Goal: Information Seeking & Learning: Learn about a topic

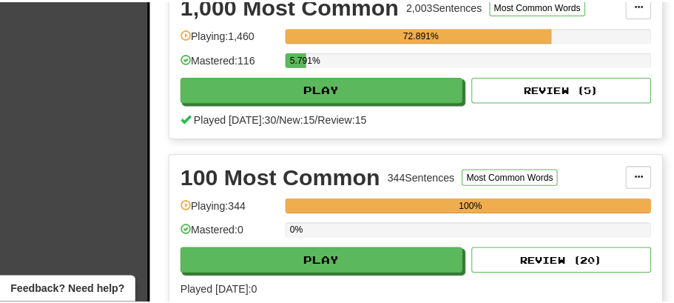
scroll to position [444, 0]
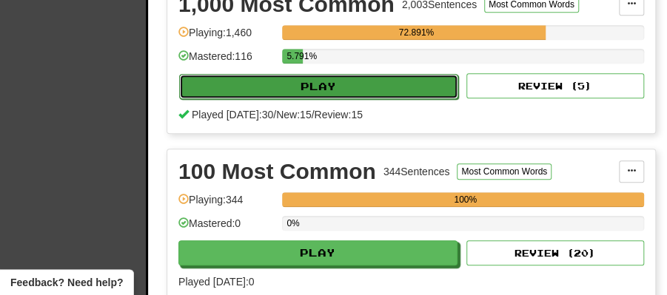
click at [311, 81] on button "Play" at bounding box center [318, 86] width 279 height 25
select select "**"
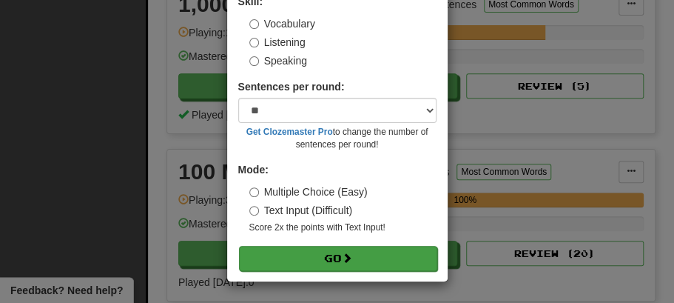
scroll to position [101, 0]
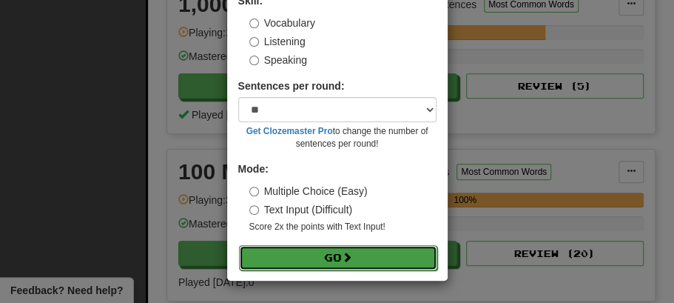
click at [338, 258] on button "Go" at bounding box center [338, 257] width 198 height 25
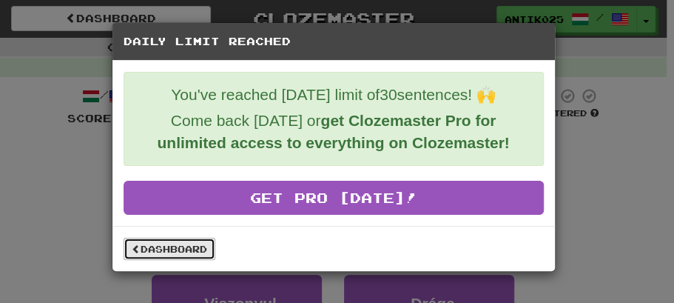
click at [172, 250] on link "Dashboard" at bounding box center [170, 249] width 92 height 22
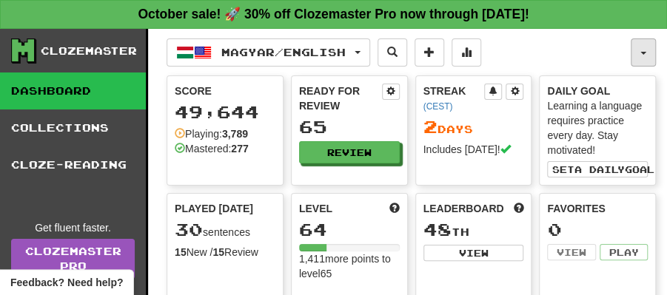
click at [640, 60] on button "button" at bounding box center [643, 52] width 25 height 28
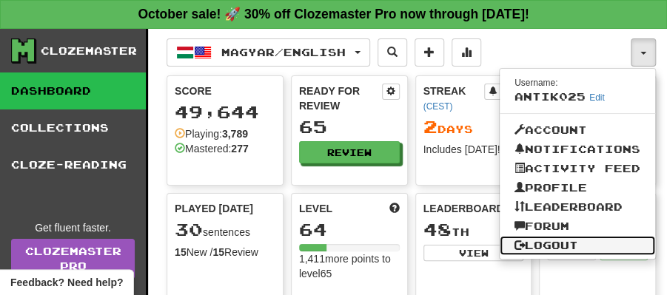
click at [558, 243] on link "Logout" at bounding box center [577, 245] width 155 height 19
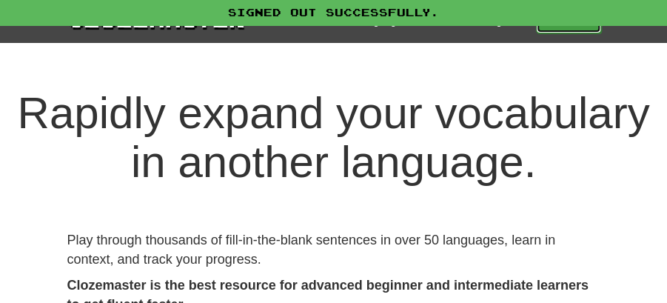
click at [575, 27] on link "Play" at bounding box center [568, 20] width 65 height 25
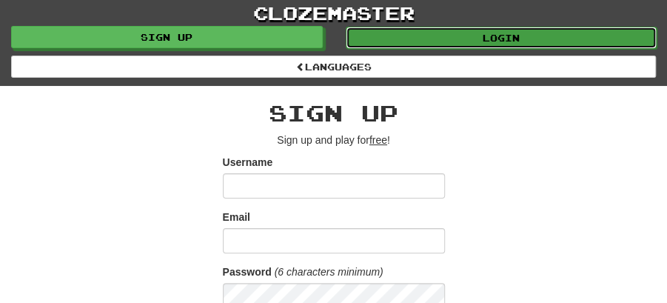
click at [509, 33] on link "Login" at bounding box center [502, 38] width 312 height 22
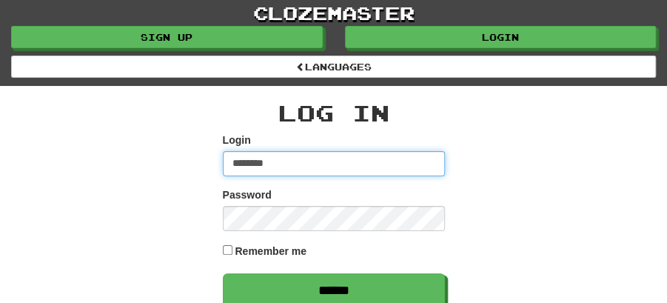
type input "******"
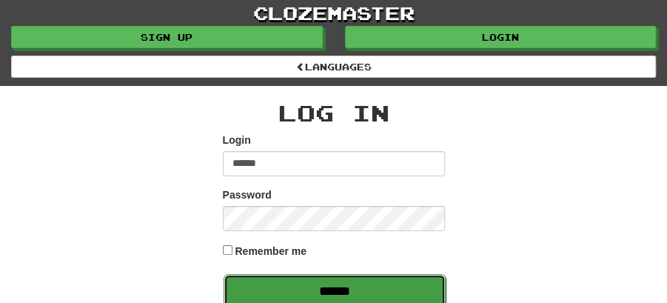
click at [332, 284] on input "******" at bounding box center [335, 291] width 222 height 34
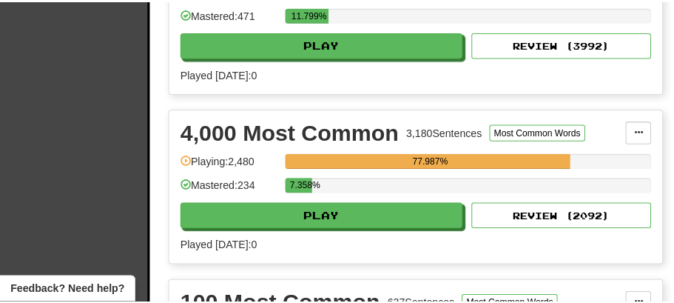
scroll to position [493, 0]
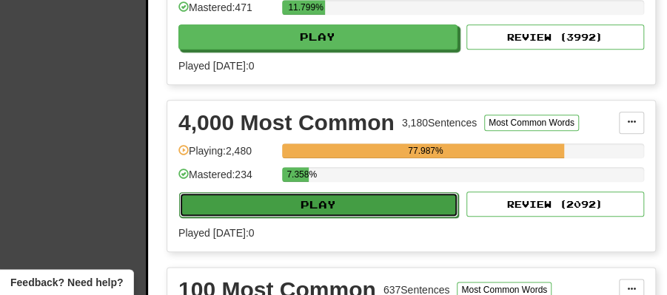
click at [366, 196] on button "Play" at bounding box center [318, 204] width 279 height 25
select select "**"
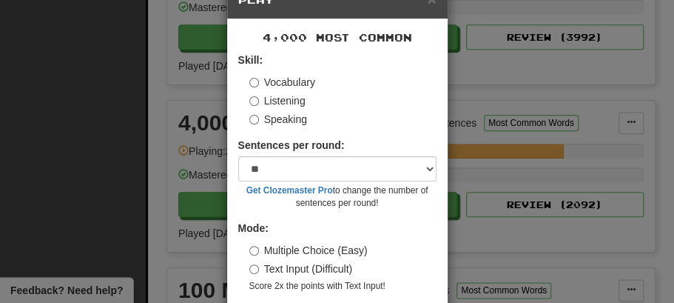
scroll to position [101, 0]
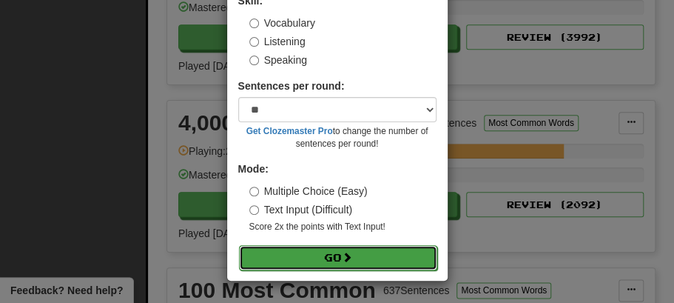
click at [346, 262] on span at bounding box center [347, 257] width 10 height 10
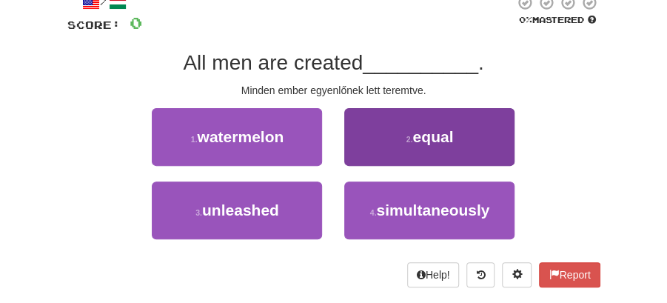
scroll to position [98, 0]
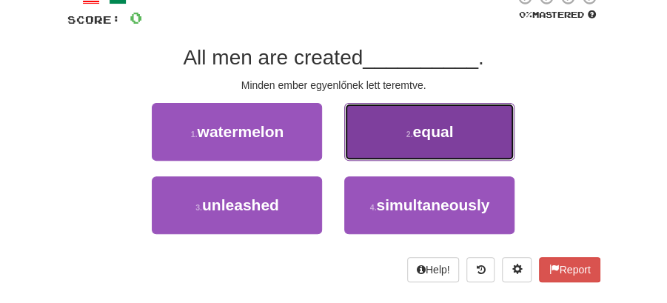
click at [467, 132] on button "2 . equal" at bounding box center [429, 132] width 170 height 58
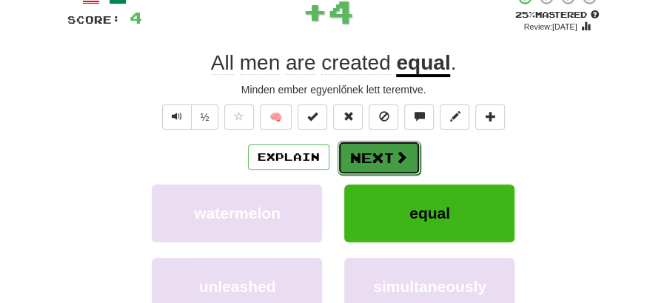
click at [399, 155] on span at bounding box center [401, 156] width 13 height 13
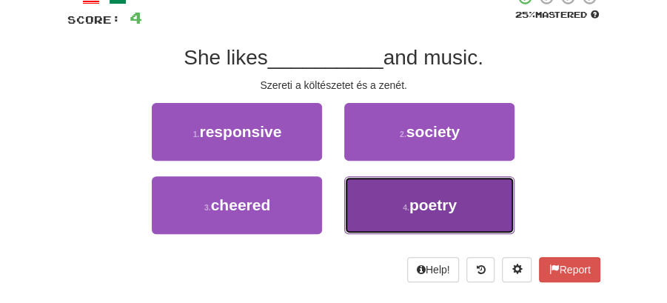
drag, startPoint x: 407, startPoint y: 205, endPoint x: 396, endPoint y: 176, distance: 30.9
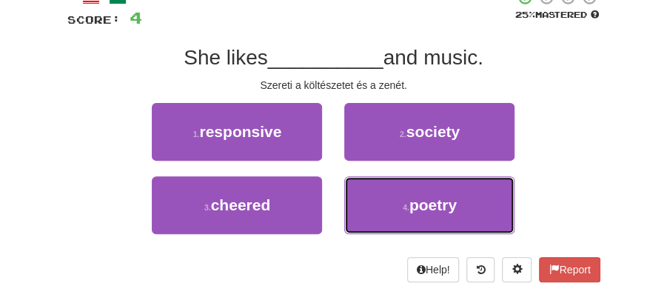
click at [408, 203] on small "4 ." at bounding box center [406, 207] width 7 height 9
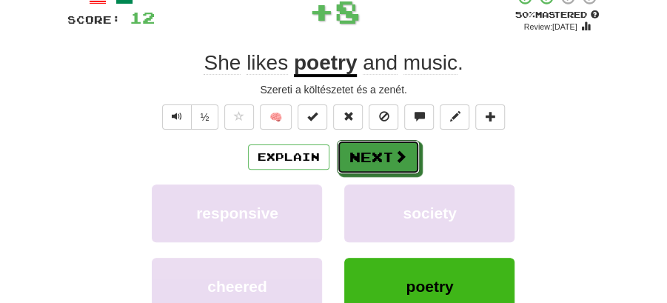
drag, startPoint x: 385, startPoint y: 163, endPoint x: 230, endPoint y: 57, distance: 188.1
click at [382, 159] on button "Next" at bounding box center [378, 157] width 83 height 34
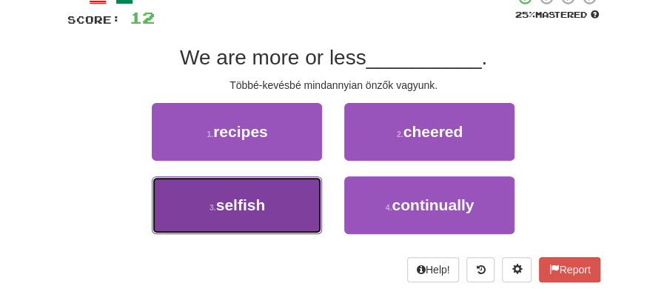
drag, startPoint x: 282, startPoint y: 207, endPoint x: 337, endPoint y: 176, distance: 63.0
click at [283, 207] on button "3 . selfish" at bounding box center [237, 205] width 170 height 58
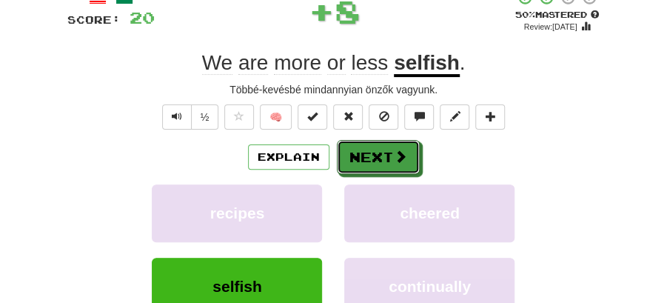
drag, startPoint x: 375, startPoint y: 147, endPoint x: 289, endPoint y: 70, distance: 115.3
click at [375, 144] on button "Next" at bounding box center [378, 157] width 83 height 34
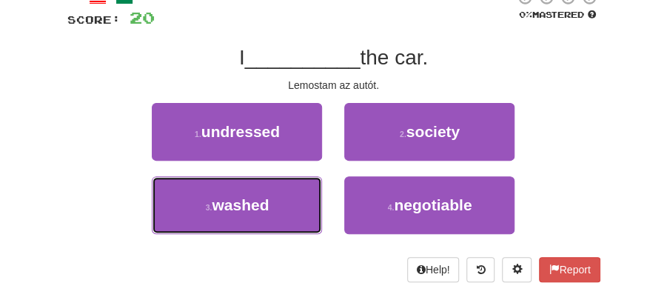
drag, startPoint x: 288, startPoint y: 204, endPoint x: 335, endPoint y: 174, distance: 55.7
click at [295, 200] on button "3 . washed" at bounding box center [237, 205] width 170 height 58
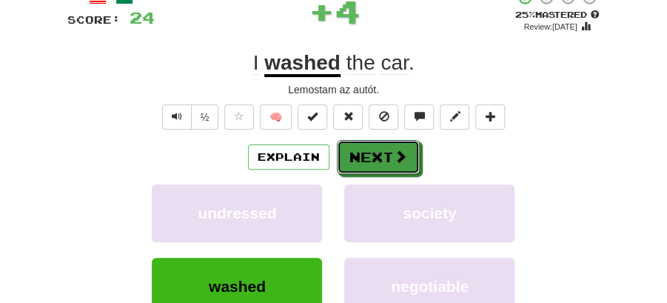
drag, startPoint x: 335, startPoint y: 174, endPoint x: 366, endPoint y: 118, distance: 63.6
click at [396, 138] on div "/ Score: 24 + 4 25 % Mastered Review: 2025-10-15 I washed the car . Lemostam az…" at bounding box center [333, 199] width 533 height 421
click at [378, 147] on button "Next" at bounding box center [379, 158] width 83 height 34
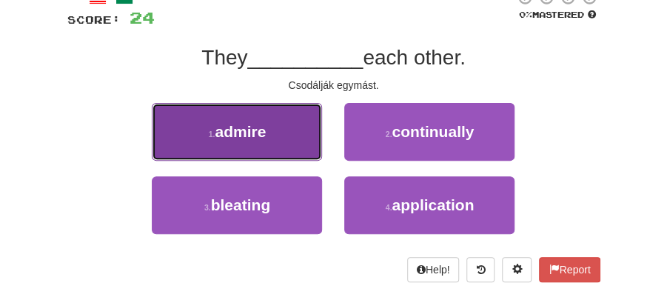
drag, startPoint x: 253, startPoint y: 143, endPoint x: 304, endPoint y: 148, distance: 51.3
click at [304, 148] on button "1 . admire" at bounding box center [237, 132] width 170 height 58
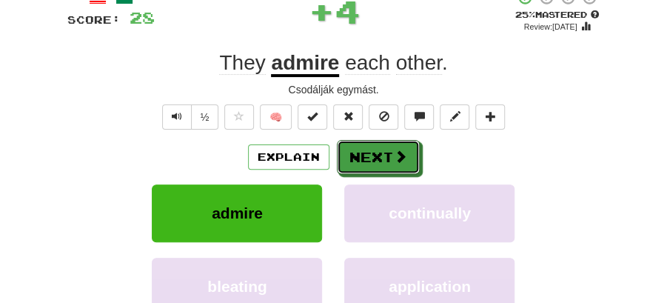
drag, startPoint x: 381, startPoint y: 161, endPoint x: 281, endPoint y: 79, distance: 128.4
click at [381, 158] on button "Next" at bounding box center [378, 157] width 83 height 34
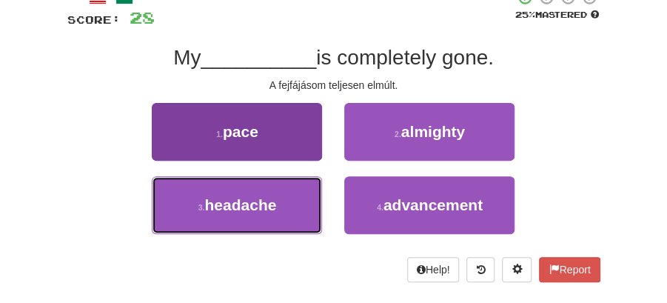
drag, startPoint x: 278, startPoint y: 195, endPoint x: 320, endPoint y: 183, distance: 44.0
click at [283, 194] on button "3 . headache" at bounding box center [237, 205] width 170 height 58
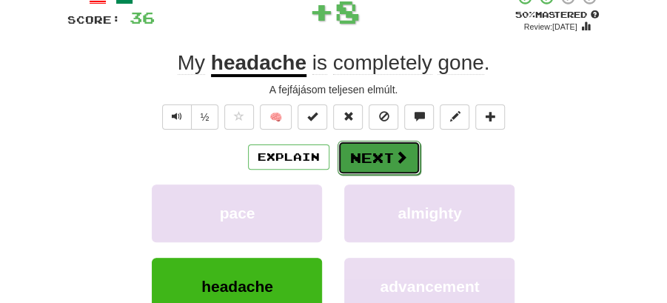
click at [372, 154] on button "Next" at bounding box center [379, 158] width 83 height 34
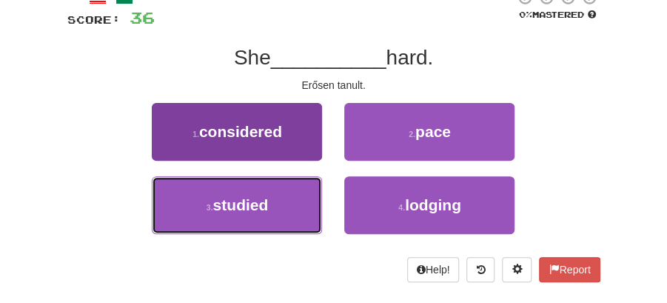
drag, startPoint x: 272, startPoint y: 209, endPoint x: 285, endPoint y: 204, distance: 14.3
click at [280, 206] on button "3 . studied" at bounding box center [237, 205] width 170 height 58
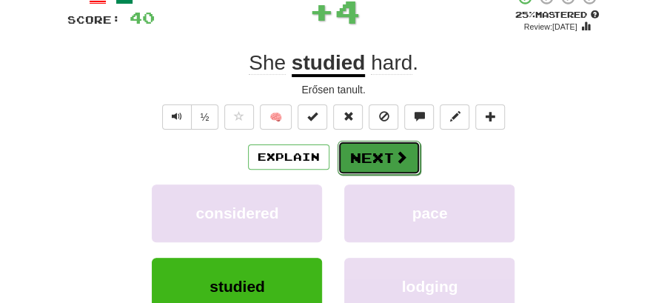
click at [382, 151] on button "Next" at bounding box center [379, 158] width 83 height 34
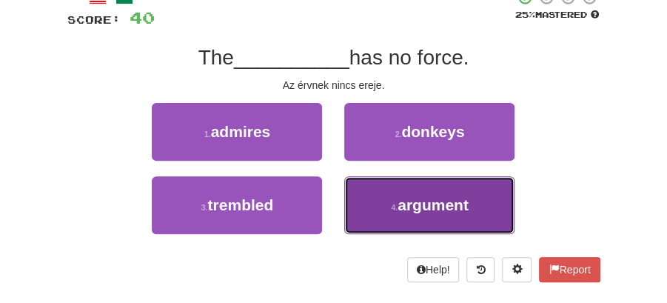
click at [372, 204] on button "4 . argument" at bounding box center [429, 205] width 170 height 58
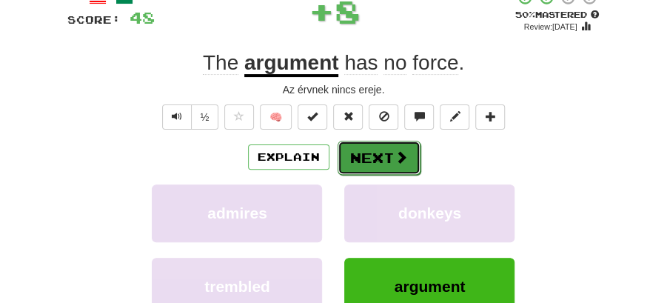
click at [355, 150] on button "Next" at bounding box center [379, 158] width 83 height 34
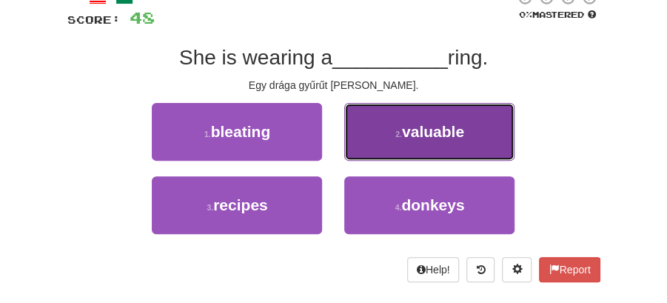
click at [409, 135] on span "valuable" at bounding box center [433, 131] width 62 height 17
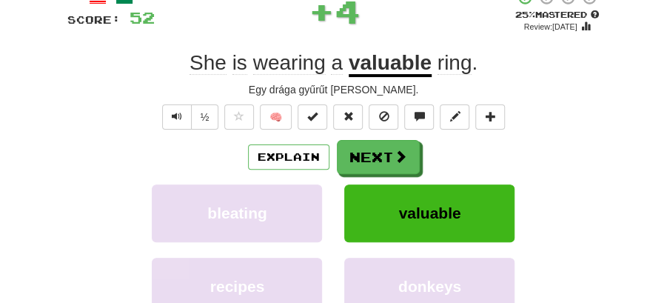
click at [386, 141] on button "Next" at bounding box center [378, 157] width 83 height 34
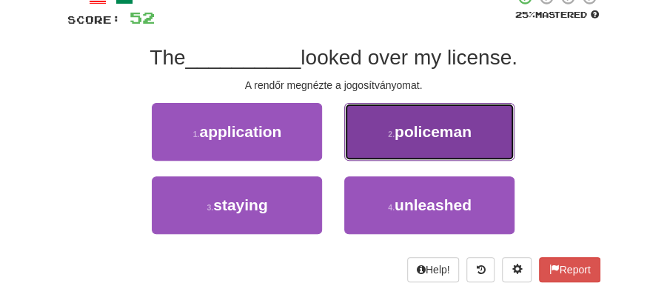
click at [431, 133] on span "policeman" at bounding box center [433, 131] width 77 height 17
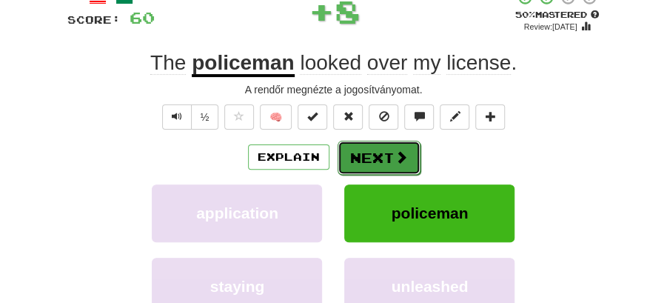
click at [388, 143] on button "Next" at bounding box center [379, 158] width 83 height 34
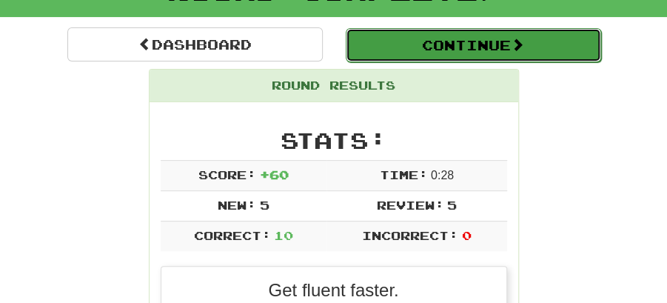
click at [453, 44] on button "Continue" at bounding box center [473, 45] width 255 height 34
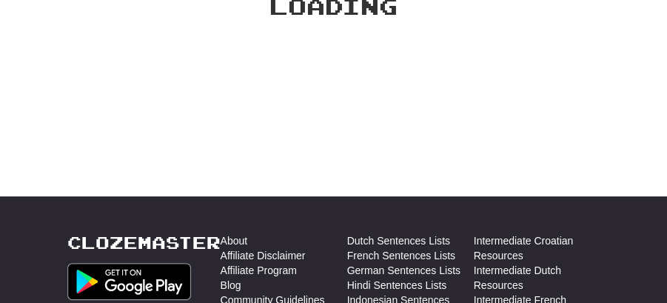
scroll to position [114, 0]
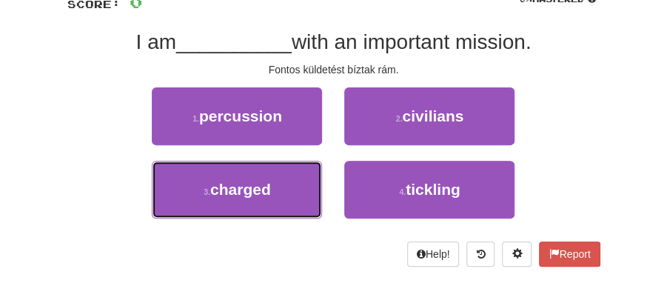
drag, startPoint x: 279, startPoint y: 183, endPoint x: 330, endPoint y: 167, distance: 53.4
click at [299, 178] on button "3 . charged" at bounding box center [237, 190] width 170 height 58
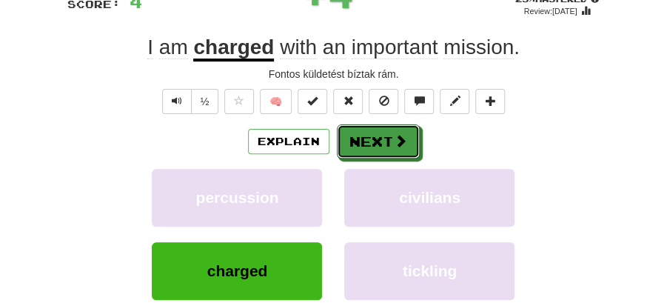
drag, startPoint x: 392, startPoint y: 133, endPoint x: 300, endPoint y: 55, distance: 121.3
click at [394, 134] on span at bounding box center [400, 140] width 13 height 13
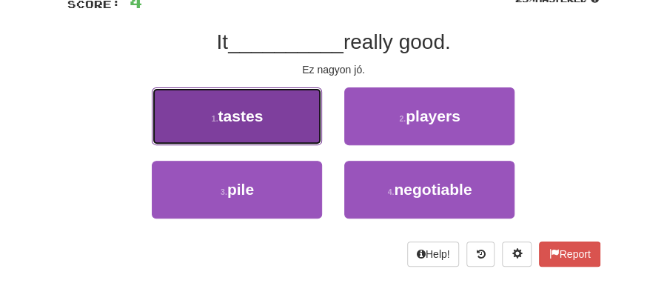
drag, startPoint x: 261, startPoint y: 118, endPoint x: 301, endPoint y: 124, distance: 41.3
click at [301, 124] on button "1 . tastes" at bounding box center [237, 116] width 170 height 58
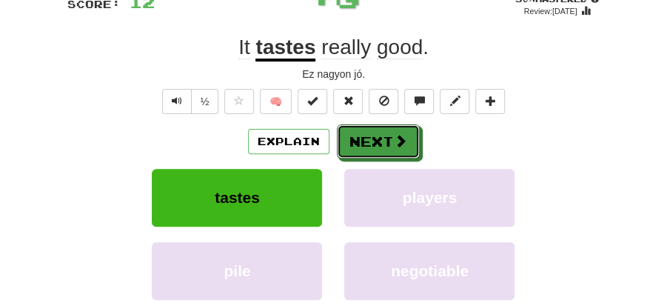
click at [394, 141] on span at bounding box center [400, 140] width 13 height 13
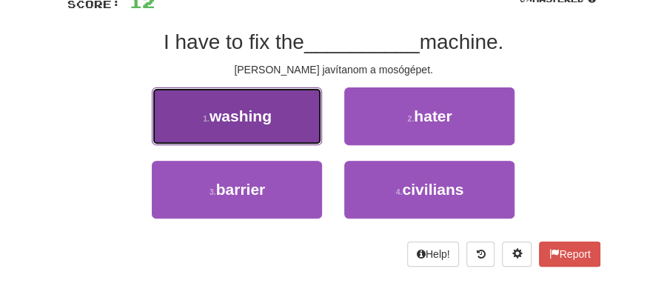
drag, startPoint x: 242, startPoint y: 117, endPoint x: 265, endPoint y: 121, distance: 23.4
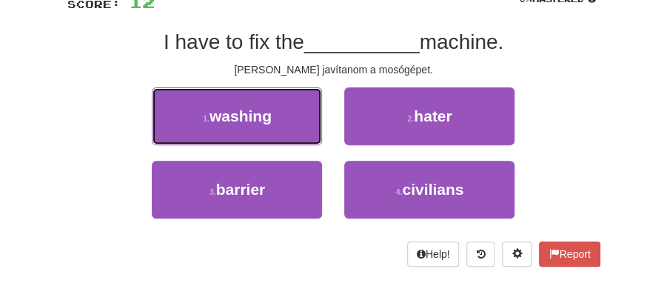
click at [250, 118] on span "washing" at bounding box center [241, 115] width 62 height 17
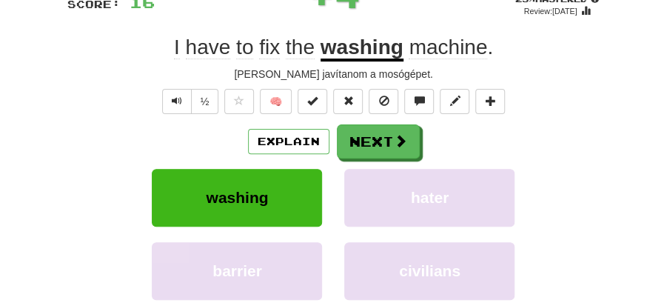
click at [418, 142] on div "Explain Next" at bounding box center [333, 141] width 533 height 34
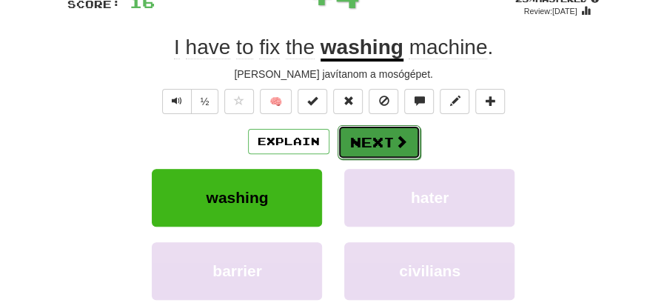
click at [360, 143] on button "Next" at bounding box center [379, 142] width 83 height 34
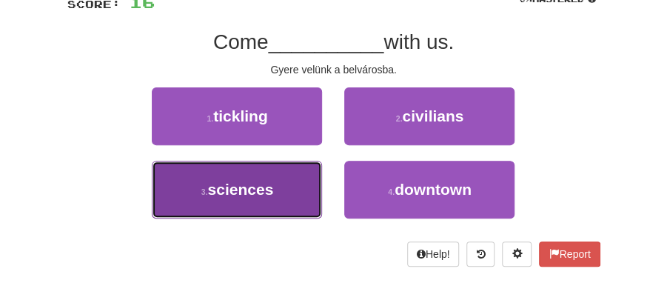
click at [281, 187] on button "3 . sciences" at bounding box center [237, 190] width 170 height 58
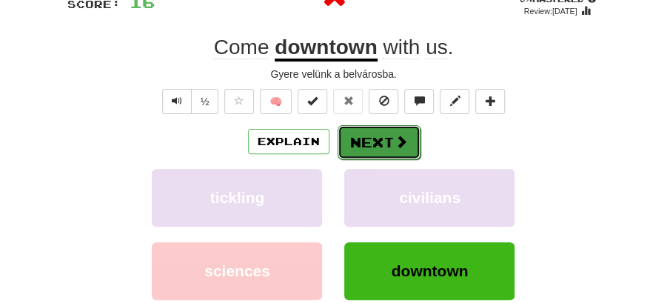
click at [384, 135] on button "Next" at bounding box center [379, 142] width 83 height 34
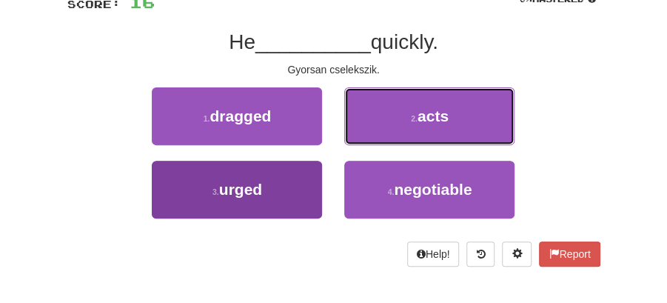
drag, startPoint x: 398, startPoint y: 127, endPoint x: 261, endPoint y: 213, distance: 162.1
click at [271, 219] on div "1 . dragged 2 . acts 3 . urged 4 . negotiable" at bounding box center [333, 160] width 555 height 147
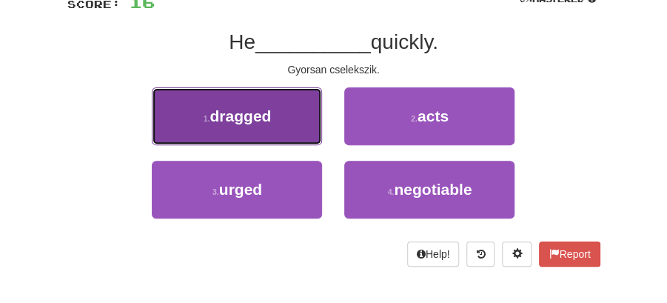
click at [302, 127] on button "1 . dragged" at bounding box center [237, 116] width 170 height 58
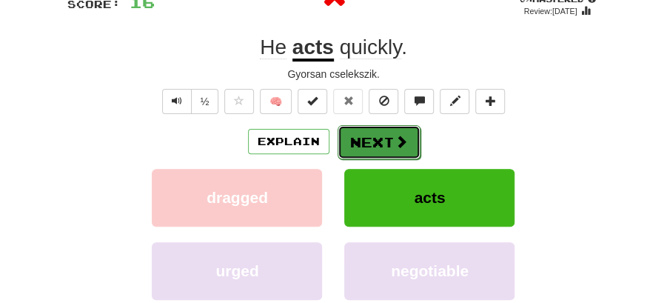
click at [392, 137] on button "Next" at bounding box center [379, 142] width 83 height 34
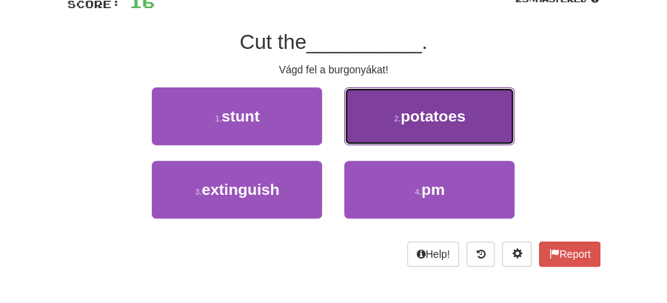
click at [430, 113] on span "potatoes" at bounding box center [433, 115] width 65 height 17
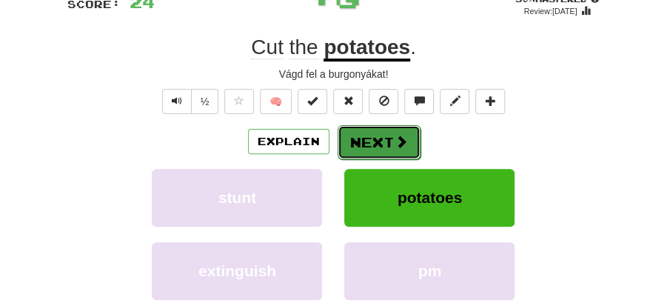
drag, startPoint x: 412, startPoint y: 123, endPoint x: 385, endPoint y: 130, distance: 27.7
click at [385, 130] on button "Next" at bounding box center [379, 142] width 83 height 34
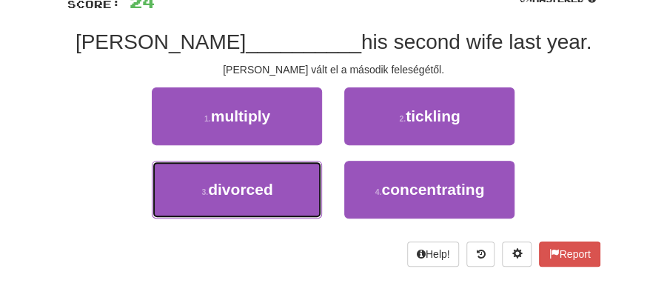
drag, startPoint x: 282, startPoint y: 192, endPoint x: 324, endPoint y: 158, distance: 54.2
click at [288, 188] on button "3 . divorced" at bounding box center [237, 190] width 170 height 58
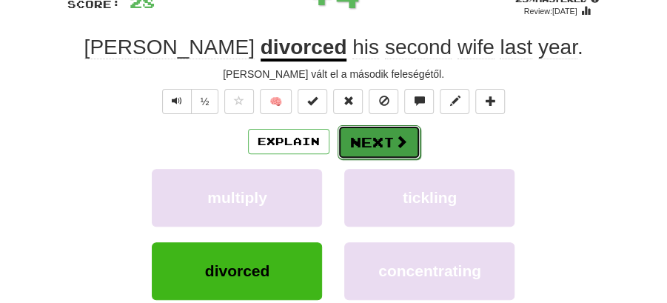
click at [377, 129] on button "Next" at bounding box center [379, 142] width 83 height 34
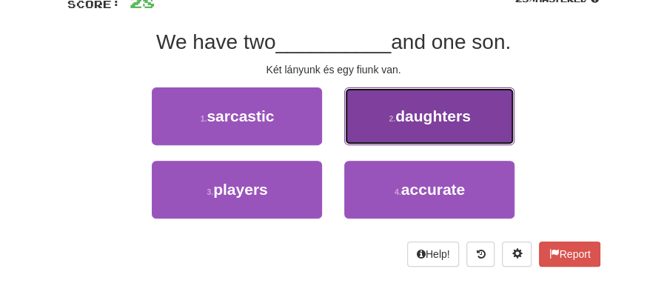
drag, startPoint x: 405, startPoint y: 110, endPoint x: 400, endPoint y: 123, distance: 14.3
click at [400, 123] on span "daughters" at bounding box center [433, 115] width 76 height 17
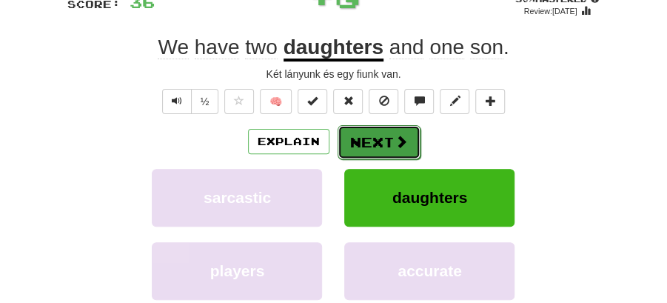
click at [384, 136] on button "Next" at bounding box center [379, 142] width 83 height 34
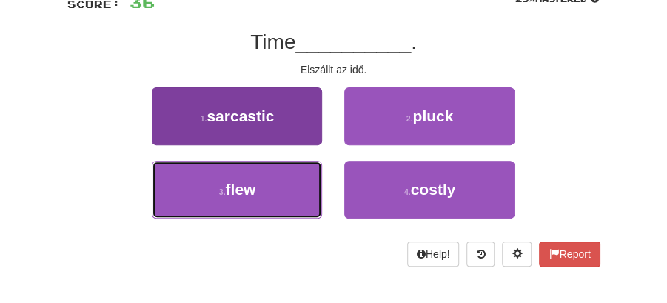
drag, startPoint x: 285, startPoint y: 195, endPoint x: 305, endPoint y: 183, distance: 23.6
click at [293, 192] on button "3 . flew" at bounding box center [237, 190] width 170 height 58
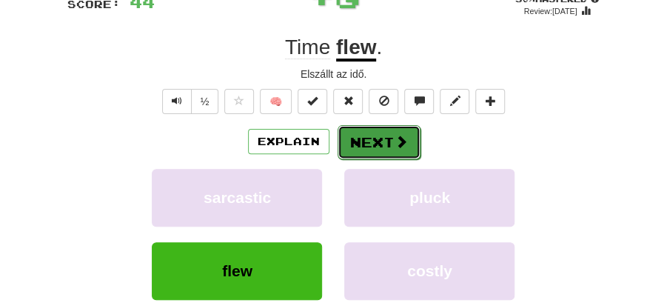
drag, startPoint x: 378, startPoint y: 133, endPoint x: 246, endPoint y: 54, distance: 153.4
click at [378, 132] on button "Next" at bounding box center [378, 141] width 83 height 34
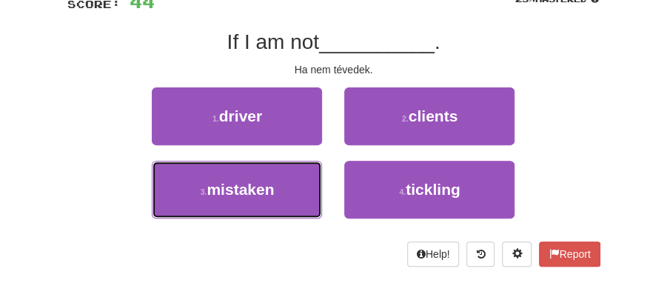
drag, startPoint x: 269, startPoint y: 185, endPoint x: 366, endPoint y: 161, distance: 99.3
click at [278, 185] on button "3 . mistaken" at bounding box center [237, 190] width 170 height 58
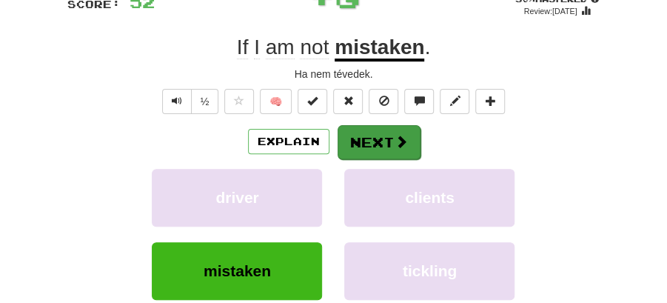
click at [389, 142] on button "Next" at bounding box center [379, 142] width 83 height 34
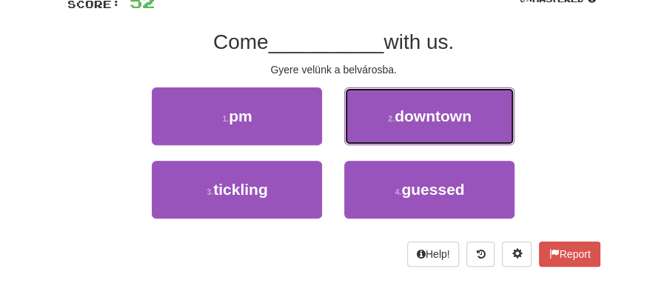
drag, startPoint x: 434, startPoint y: 116, endPoint x: 430, endPoint y: 123, distance: 7.6
click at [434, 119] on span "downtown" at bounding box center [433, 115] width 77 height 17
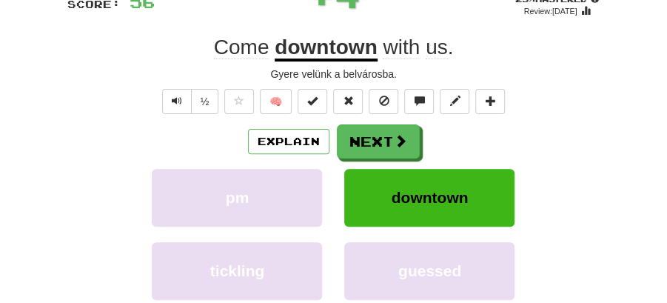
click at [394, 125] on button "Next" at bounding box center [378, 141] width 83 height 34
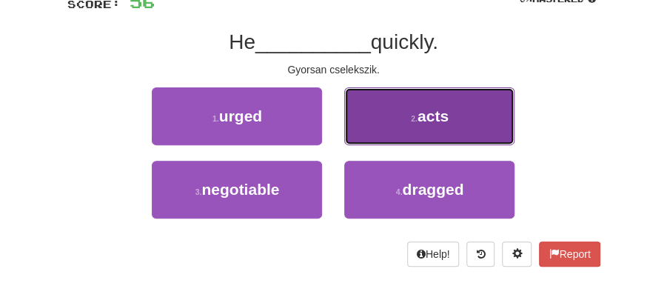
click at [423, 131] on button "2 . acts" at bounding box center [429, 116] width 170 height 58
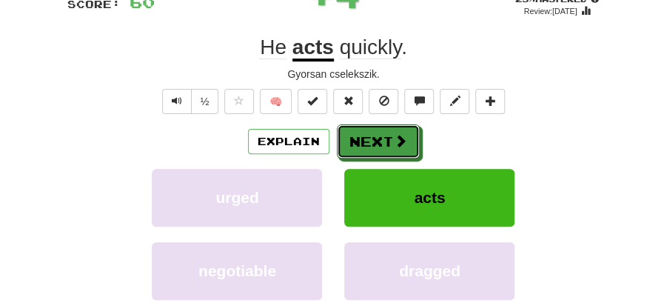
drag, startPoint x: 372, startPoint y: 130, endPoint x: 349, endPoint y: 107, distance: 33.0
click at [372, 130] on button "Next" at bounding box center [378, 141] width 83 height 34
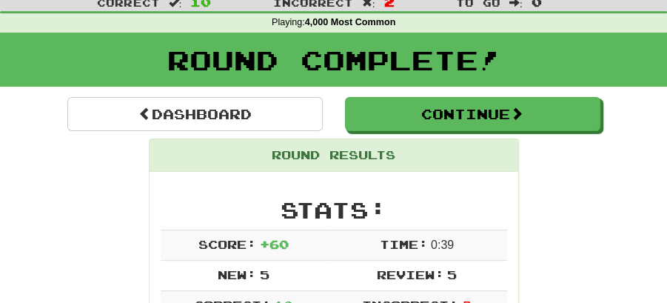
scroll to position [31, 0]
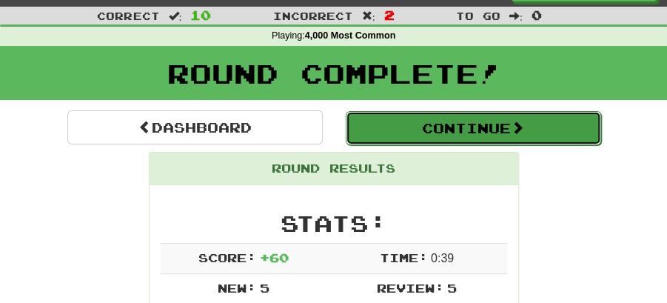
click at [428, 134] on button "Continue" at bounding box center [473, 128] width 255 height 34
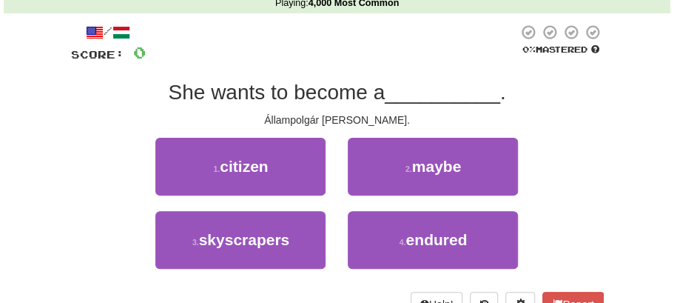
scroll to position [81, 0]
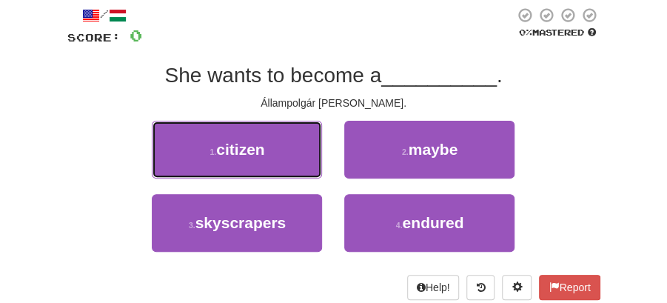
drag, startPoint x: 247, startPoint y: 128, endPoint x: 330, endPoint y: 154, distance: 87.6
click at [250, 131] on button "1 . citizen" at bounding box center [237, 150] width 170 height 58
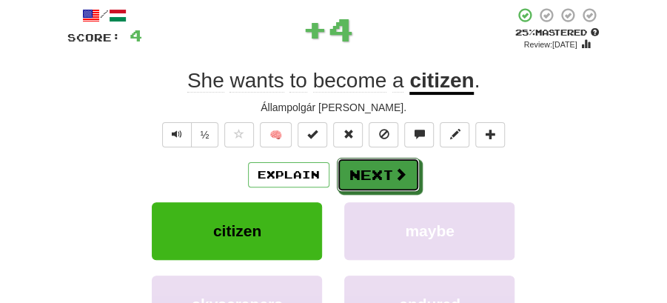
click at [381, 161] on button "Next" at bounding box center [378, 175] width 83 height 34
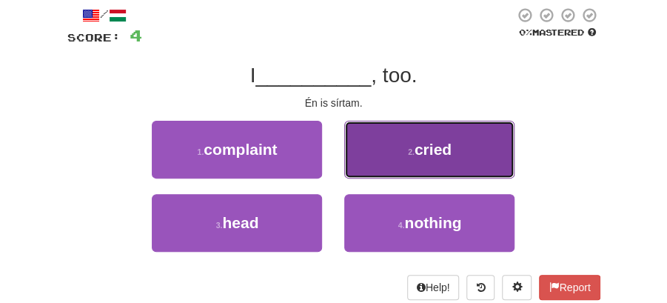
drag, startPoint x: 423, startPoint y: 140, endPoint x: 413, endPoint y: 152, distance: 15.7
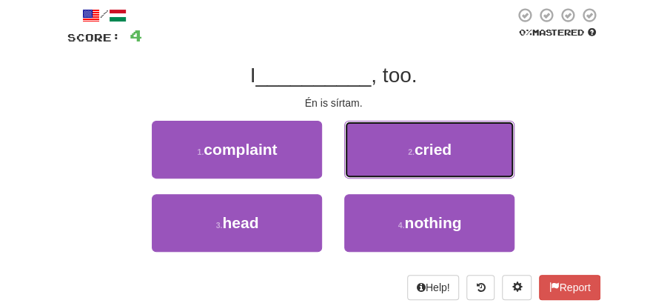
click at [420, 144] on span "cried" at bounding box center [433, 149] width 37 height 17
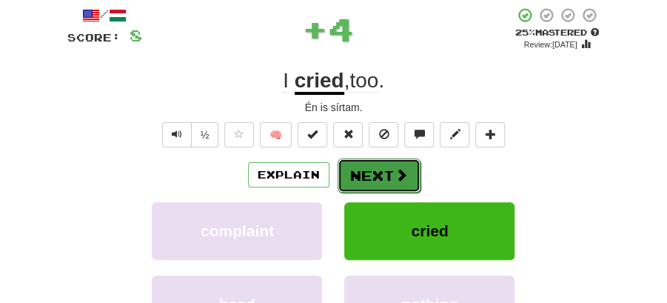
click at [368, 170] on button "Next" at bounding box center [379, 175] width 83 height 34
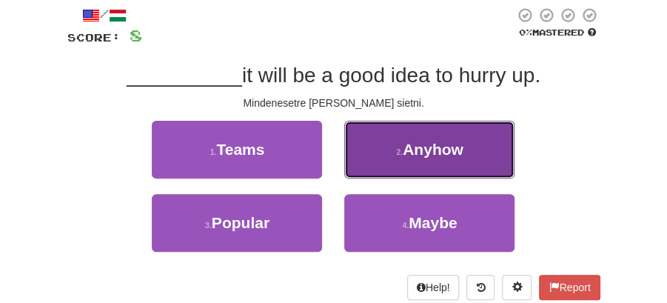
click at [428, 155] on span "Anyhow" at bounding box center [433, 149] width 61 height 17
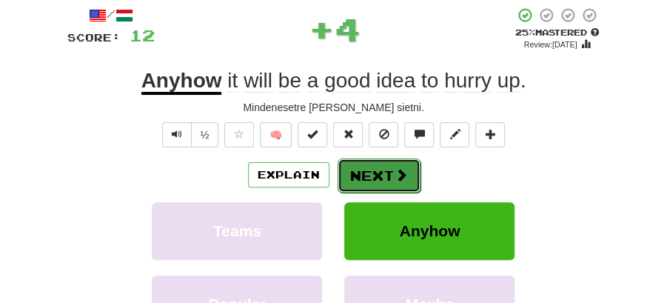
click at [369, 170] on button "Next" at bounding box center [379, 175] width 83 height 34
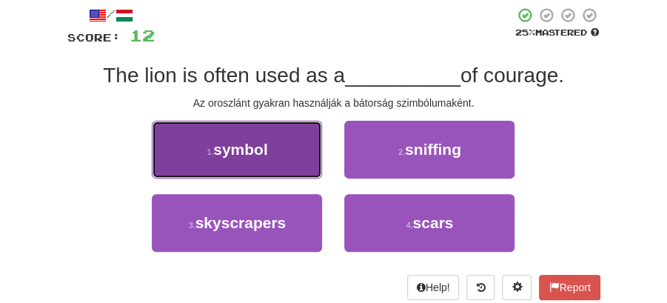
click at [306, 160] on button "1 . symbol" at bounding box center [237, 150] width 170 height 58
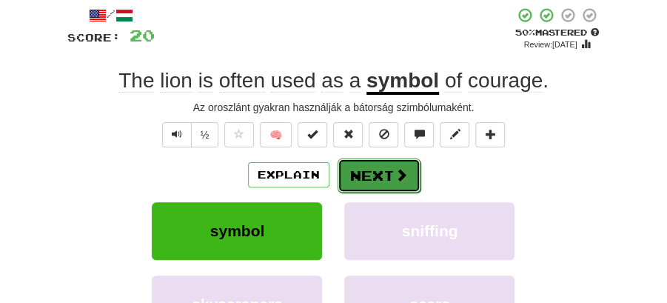
click at [385, 169] on button "Next" at bounding box center [379, 175] width 83 height 34
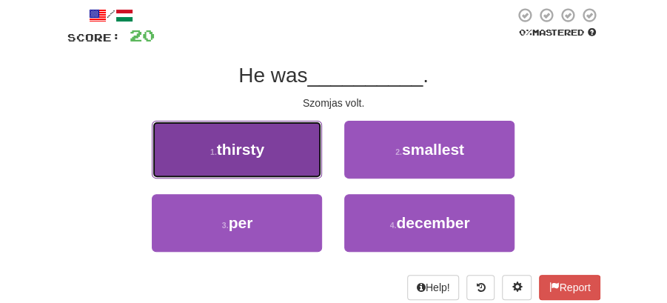
click at [287, 162] on button "1 . thirsty" at bounding box center [237, 150] width 170 height 58
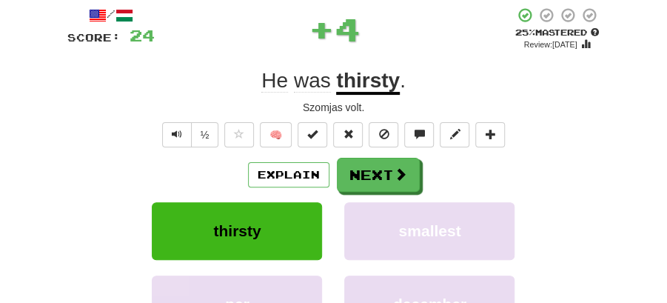
click at [380, 175] on button "Next" at bounding box center [378, 175] width 83 height 34
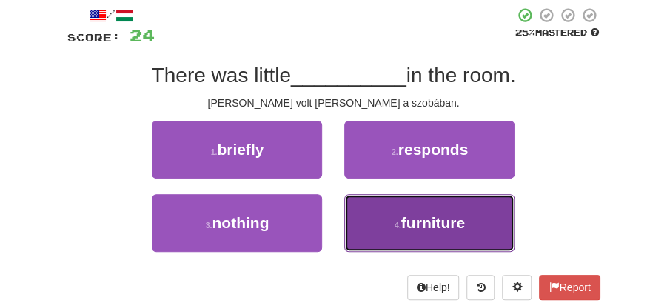
drag, startPoint x: 379, startPoint y: 222, endPoint x: 382, endPoint y: 191, distance: 31.2
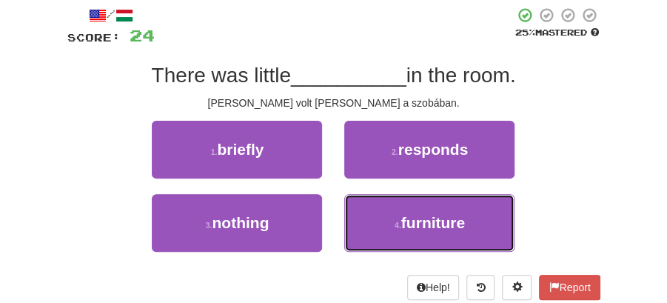
click at [381, 222] on button "4 . furniture" at bounding box center [429, 223] width 170 height 58
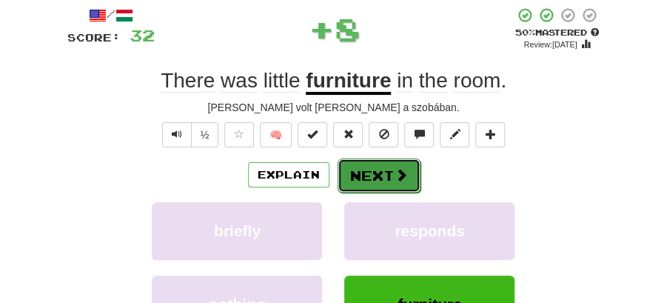
click at [381, 175] on button "Next" at bounding box center [379, 175] width 83 height 34
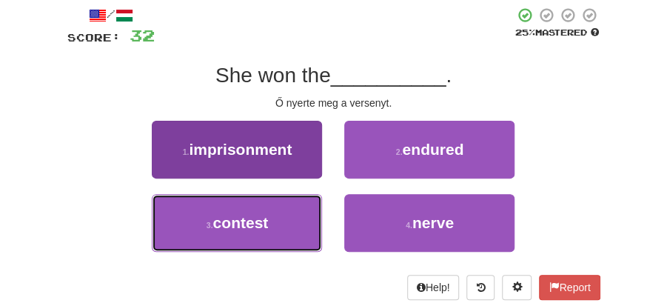
drag, startPoint x: 269, startPoint y: 218, endPoint x: 299, endPoint y: 204, distance: 32.5
click at [283, 212] on button "3 . contest" at bounding box center [237, 223] width 170 height 58
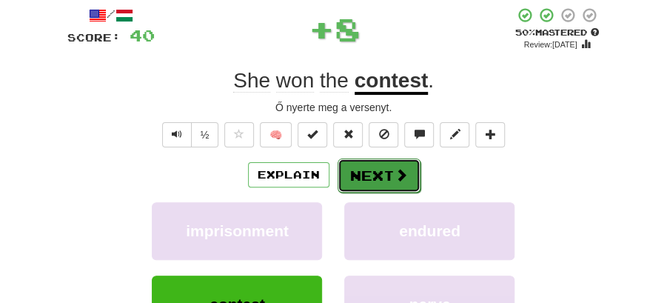
click at [355, 175] on button "Next" at bounding box center [379, 175] width 83 height 34
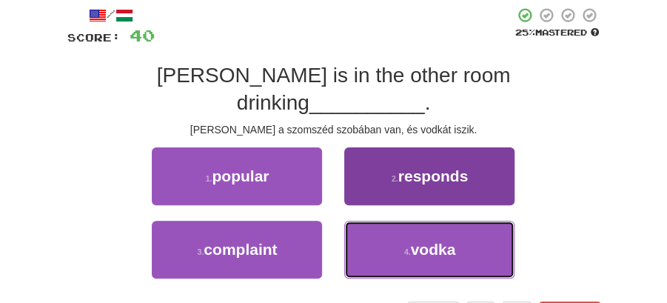
drag, startPoint x: 422, startPoint y: 227, endPoint x: 415, endPoint y: 205, distance: 23.4
click at [421, 241] on span "vodka" at bounding box center [432, 249] width 45 height 17
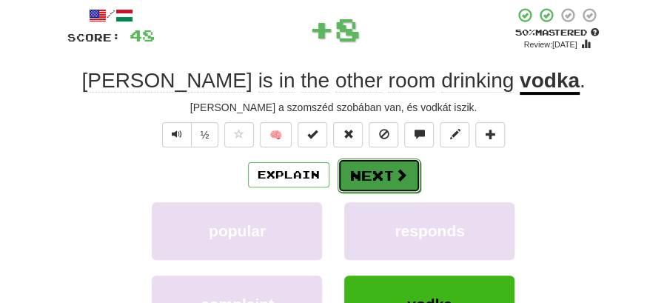
click at [389, 164] on button "Next" at bounding box center [379, 175] width 83 height 34
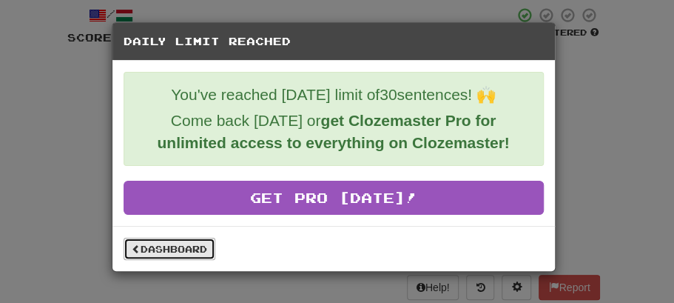
click at [170, 249] on link "Dashboard" at bounding box center [170, 249] width 92 height 22
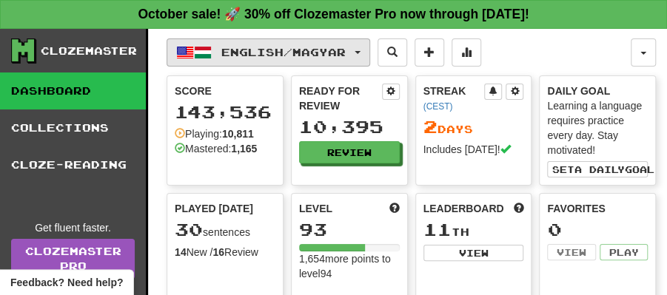
click at [361, 51] on span "button" at bounding box center [358, 52] width 6 height 3
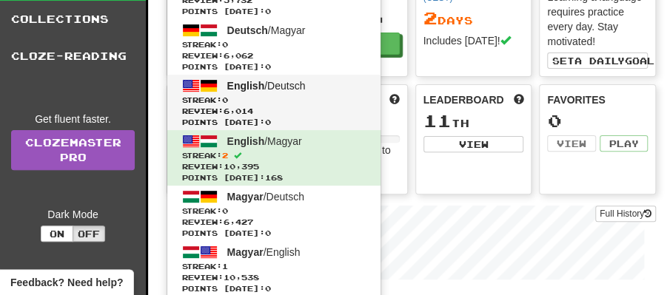
scroll to position [148, 0]
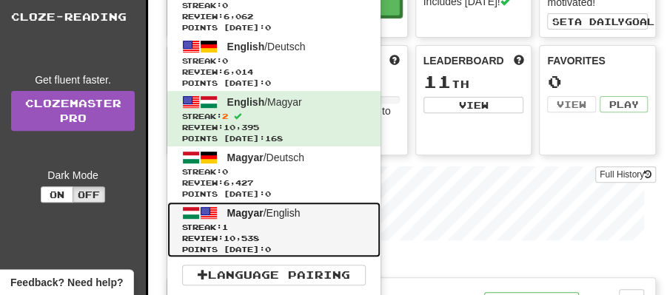
click at [260, 218] on link "Magyar / English Streak: 1 Review: 10,538 Points [DATE]: 0" at bounding box center [273, 230] width 213 height 56
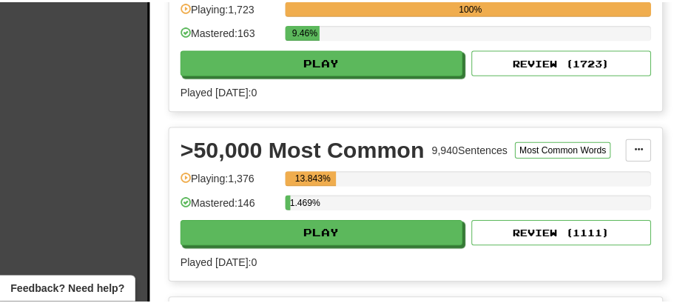
scroll to position [1185, 0]
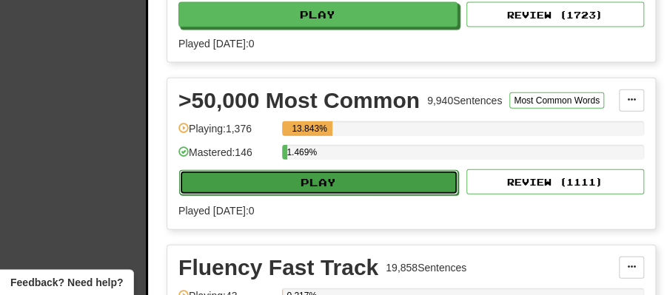
click at [329, 170] on button "Play" at bounding box center [318, 182] width 279 height 25
select select "**"
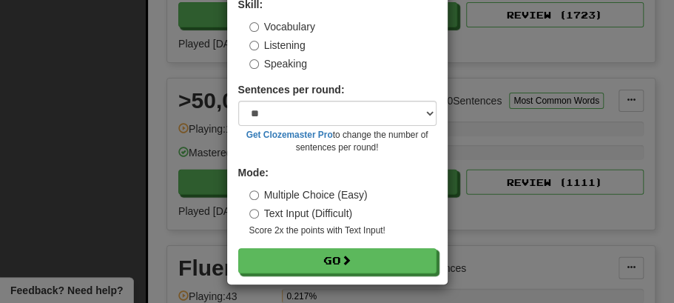
scroll to position [101, 0]
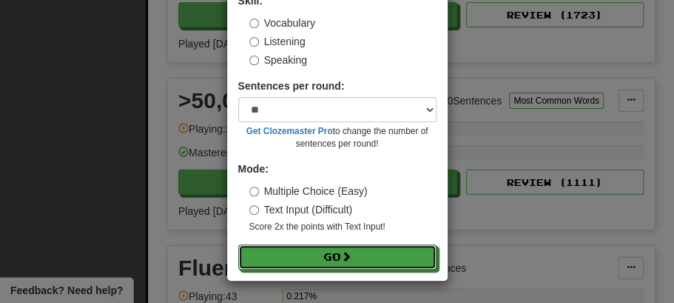
click at [333, 246] on button "Go" at bounding box center [337, 256] width 198 height 25
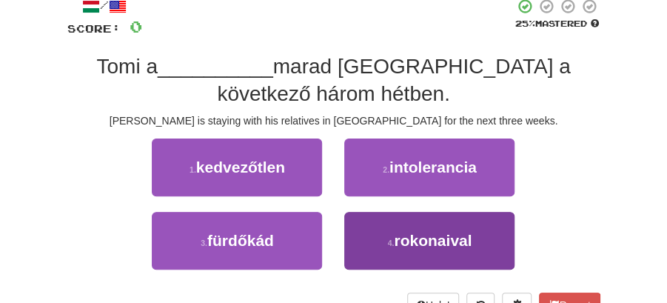
scroll to position [98, 0]
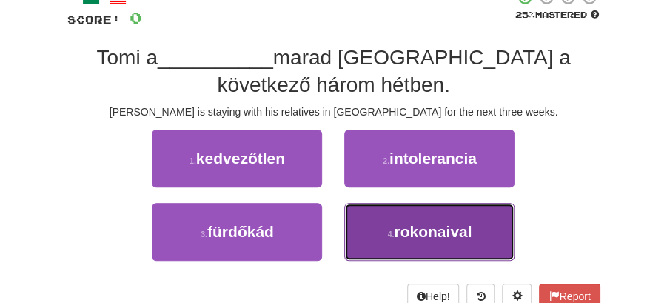
click at [407, 234] on span "rokonaival" at bounding box center [433, 231] width 78 height 17
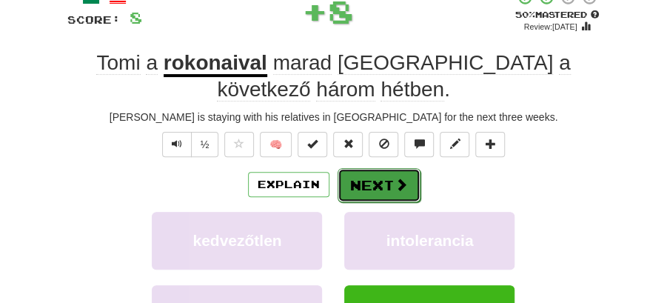
click at [375, 182] on button "Next" at bounding box center [379, 185] width 83 height 34
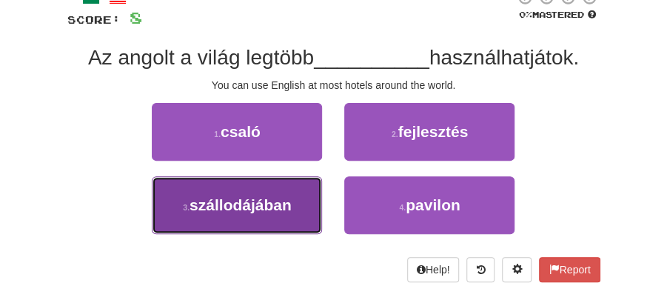
click at [286, 206] on span "szállodájában" at bounding box center [241, 204] width 102 height 17
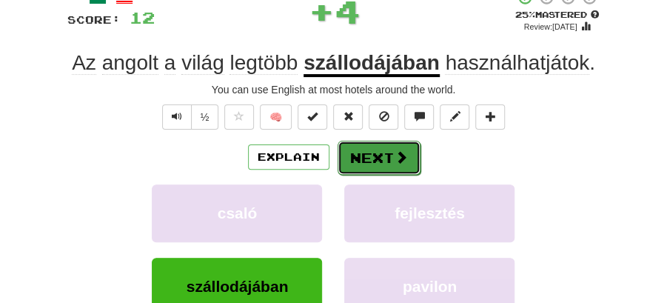
click at [361, 168] on button "Next" at bounding box center [379, 158] width 83 height 34
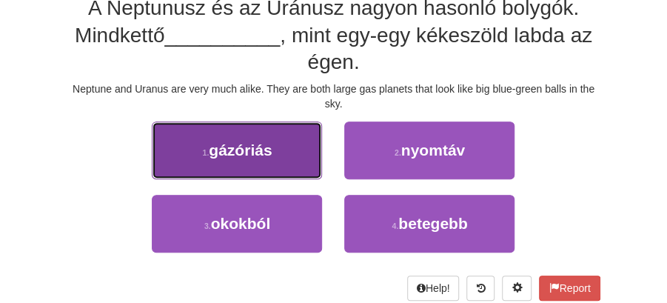
click at [258, 164] on button "1 . gázóriás" at bounding box center [237, 150] width 170 height 58
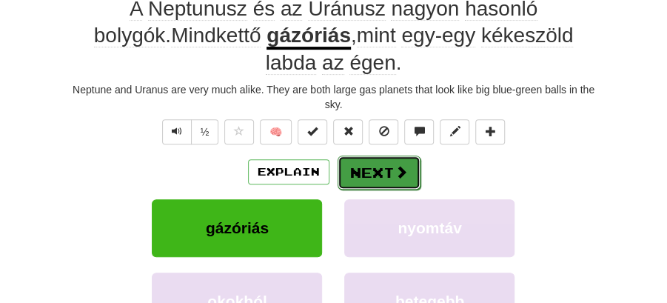
click at [363, 173] on button "Next" at bounding box center [379, 172] width 83 height 34
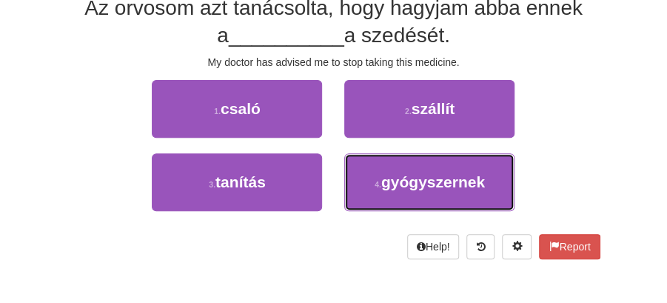
drag, startPoint x: 508, startPoint y: 198, endPoint x: 420, endPoint y: 150, distance: 100.7
click at [506, 194] on button "4 . gyógyszernek" at bounding box center [429, 182] width 170 height 58
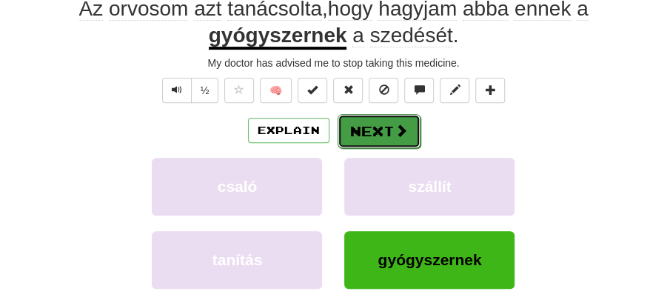
click at [383, 125] on button "Next" at bounding box center [379, 131] width 83 height 34
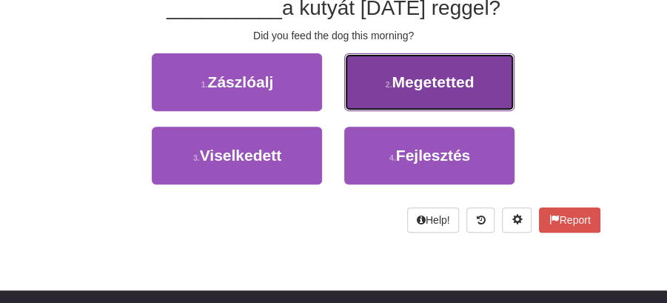
click at [403, 95] on button "2 . Megetetted" at bounding box center [429, 82] width 170 height 58
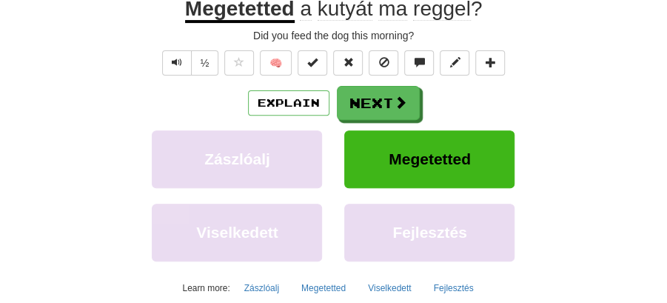
click at [365, 107] on button "Next" at bounding box center [378, 103] width 83 height 34
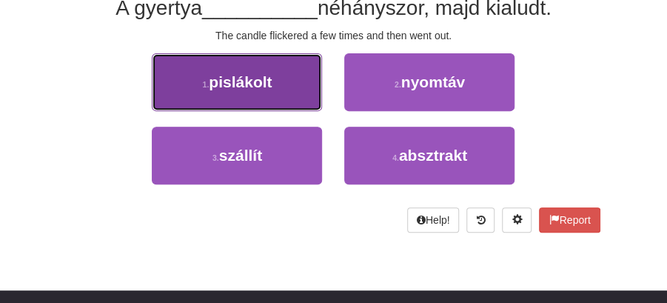
click at [310, 90] on button "1 . pislákolt" at bounding box center [237, 82] width 170 height 58
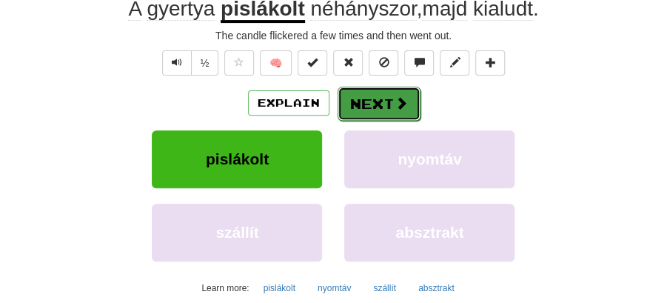
click at [387, 92] on button "Next" at bounding box center [379, 104] width 83 height 34
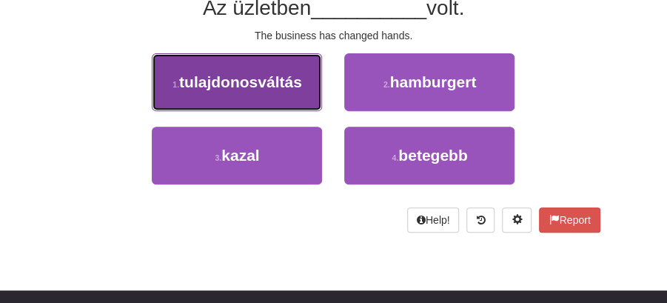
click at [290, 97] on button "1 . tulajdonosváltás" at bounding box center [237, 82] width 170 height 58
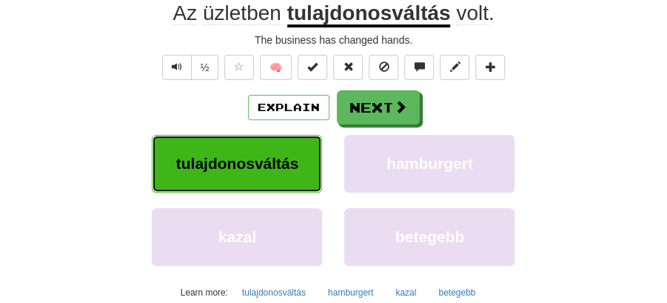
scroll to position [153, 0]
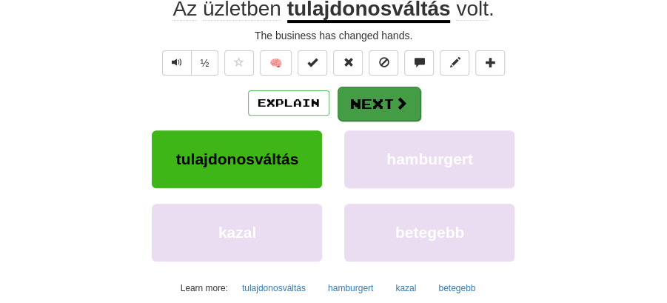
drag, startPoint x: 444, startPoint y: 109, endPoint x: 379, endPoint y: 103, distance: 65.4
click at [384, 105] on div "Explain Next" at bounding box center [333, 103] width 533 height 34
click at [379, 103] on button "Next" at bounding box center [379, 104] width 83 height 34
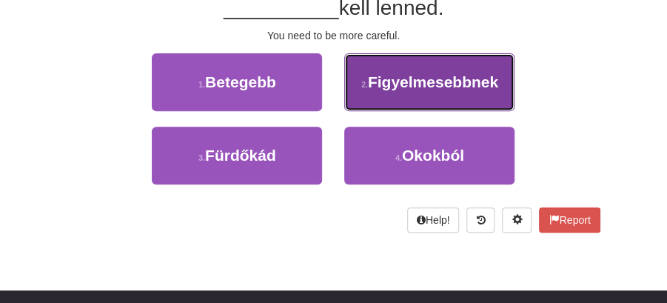
click at [392, 84] on span "Figyelmesebbnek" at bounding box center [433, 81] width 130 height 17
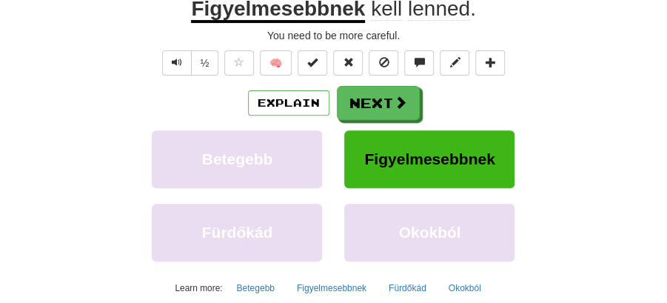
click at [375, 94] on button "Next" at bounding box center [378, 103] width 83 height 34
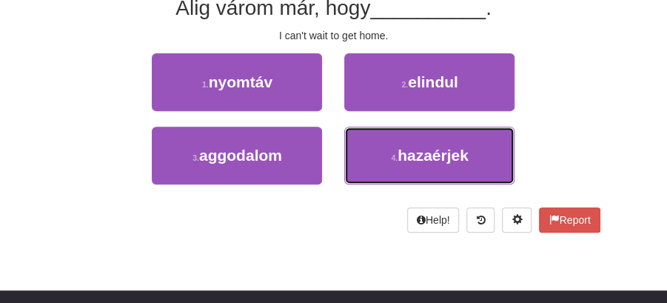
drag, startPoint x: 434, startPoint y: 150, endPoint x: 421, endPoint y: 123, distance: 29.5
click at [432, 141] on button "4 . hazaérjek" at bounding box center [429, 156] width 170 height 58
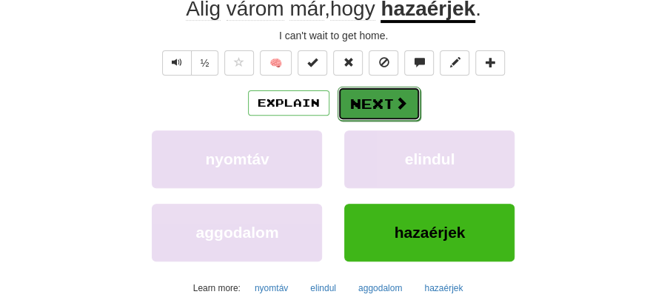
click at [395, 101] on span at bounding box center [401, 102] width 13 height 13
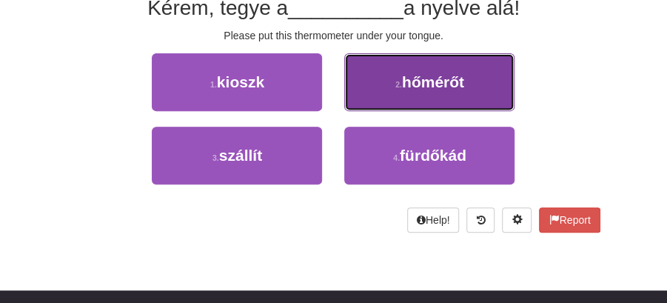
click at [416, 90] on span "hőmérőt" at bounding box center [433, 81] width 62 height 17
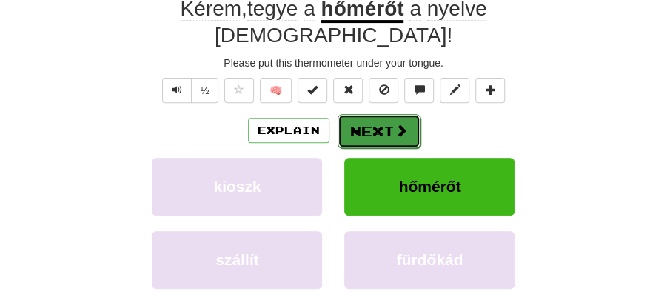
click at [365, 114] on button "Next" at bounding box center [379, 131] width 83 height 34
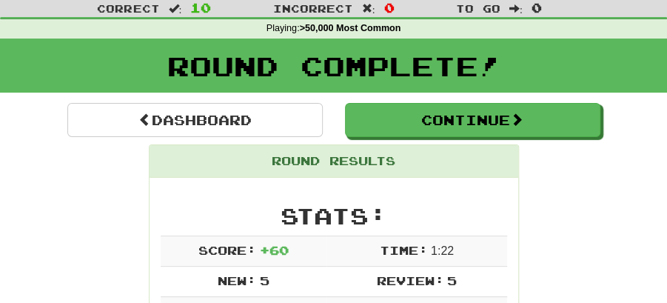
scroll to position [0, 0]
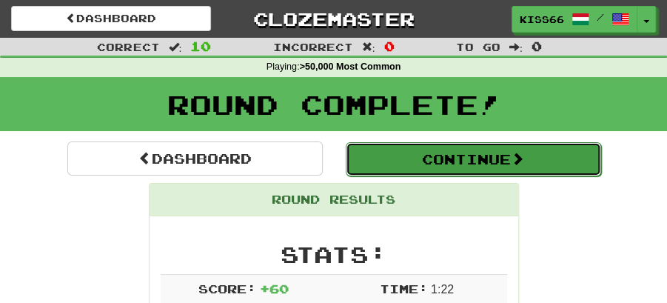
click at [430, 162] on button "Continue" at bounding box center [473, 159] width 255 height 34
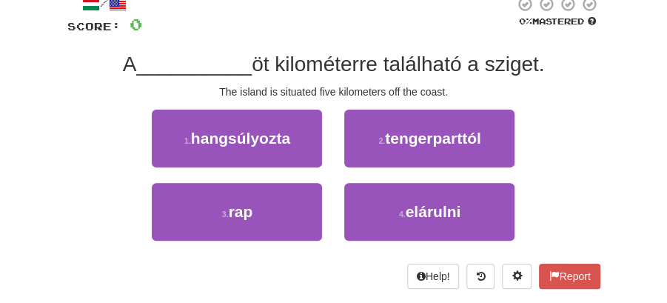
scroll to position [98, 0]
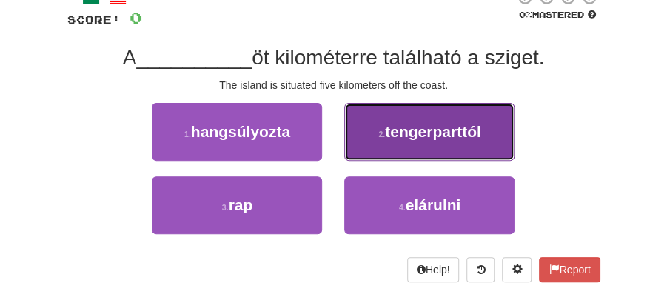
drag, startPoint x: 449, startPoint y: 121, endPoint x: 405, endPoint y: 137, distance: 47.1
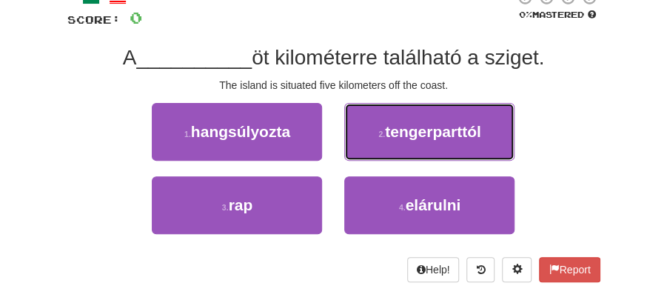
click at [449, 123] on span "tengerparttól" at bounding box center [433, 131] width 96 height 17
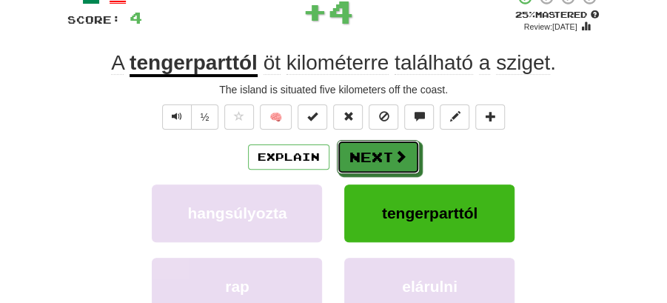
click at [378, 145] on button "Next" at bounding box center [378, 157] width 83 height 34
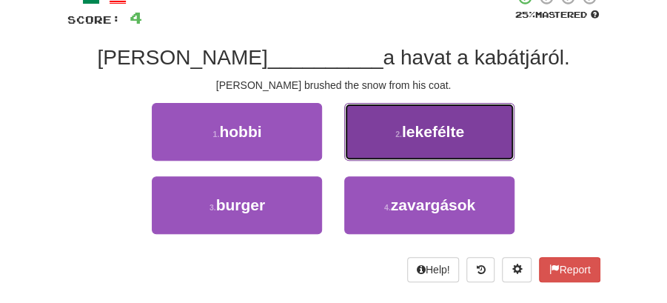
click at [379, 131] on button "2 . lekefélte" at bounding box center [429, 132] width 170 height 58
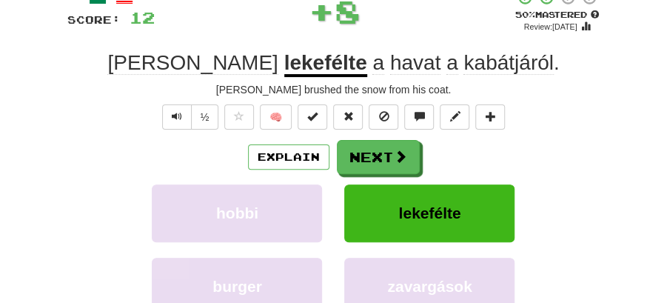
click at [379, 141] on button "Next" at bounding box center [378, 157] width 83 height 34
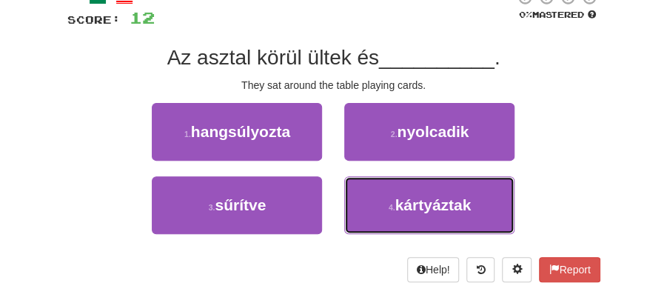
drag, startPoint x: 415, startPoint y: 200, endPoint x: 406, endPoint y: 174, distance: 27.2
click at [415, 197] on span "kártyáztak" at bounding box center [433, 204] width 76 height 17
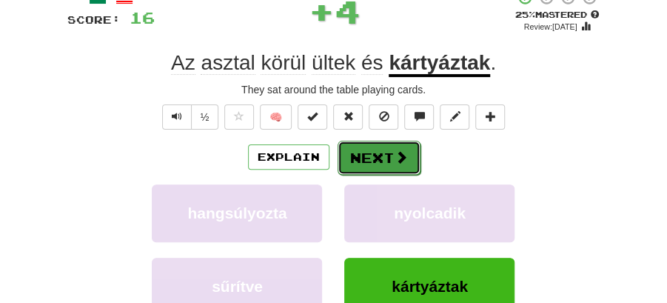
click at [399, 152] on span at bounding box center [401, 156] width 13 height 13
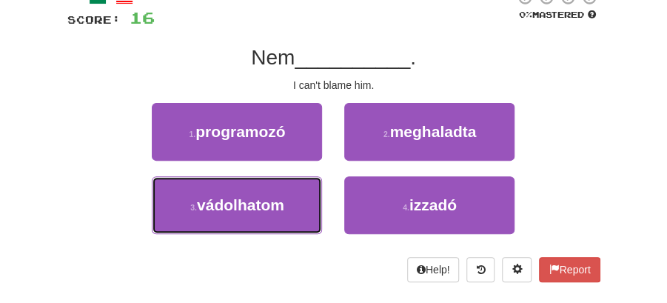
drag, startPoint x: 302, startPoint y: 204, endPoint x: 339, endPoint y: 178, distance: 45.6
click at [304, 201] on button "3 . vádolhatom" at bounding box center [237, 205] width 170 height 58
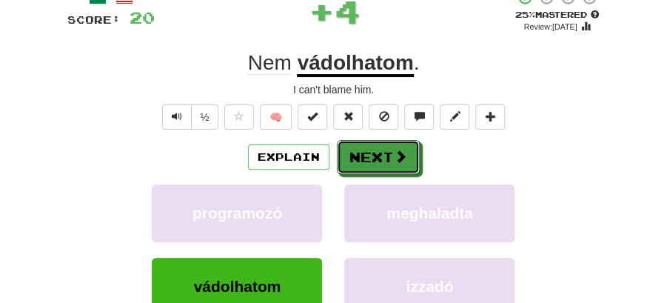
click at [369, 154] on button "Next" at bounding box center [378, 157] width 83 height 34
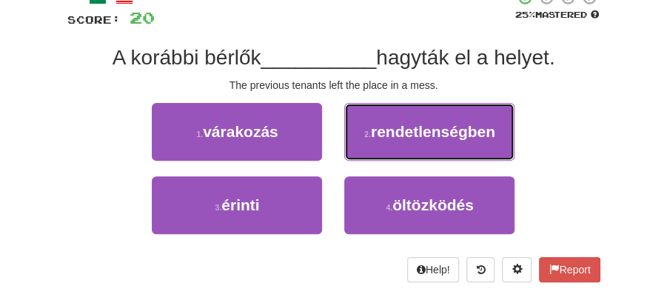
drag, startPoint x: 430, startPoint y: 138, endPoint x: 422, endPoint y: 138, distance: 8.2
click at [429, 138] on span "rendetlenségben" at bounding box center [433, 131] width 124 height 17
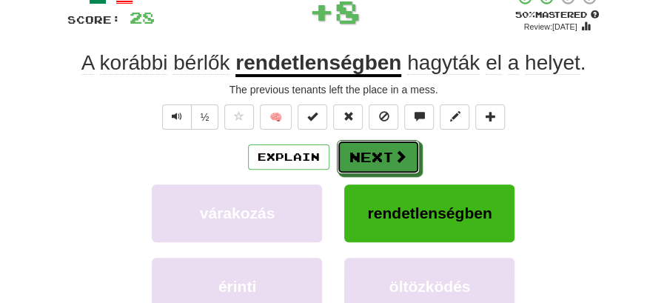
click at [387, 144] on button "Next" at bounding box center [378, 157] width 83 height 34
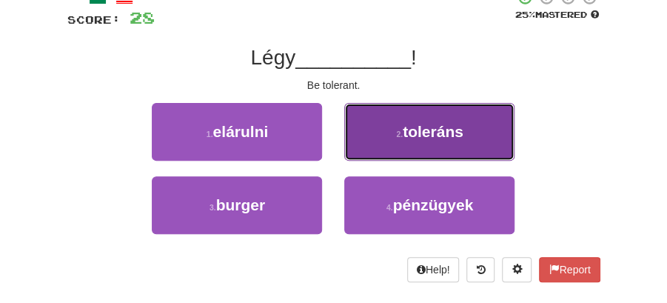
click at [416, 150] on button "2 . toleráns" at bounding box center [429, 132] width 170 height 58
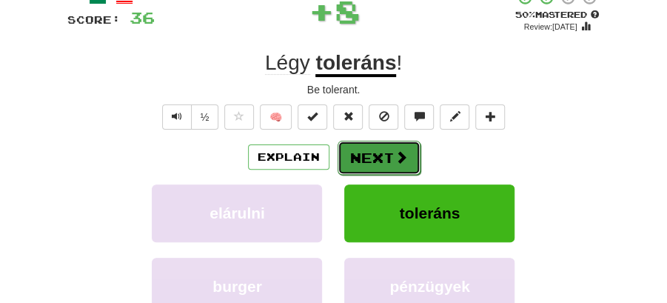
click at [411, 148] on button "Next" at bounding box center [379, 158] width 83 height 34
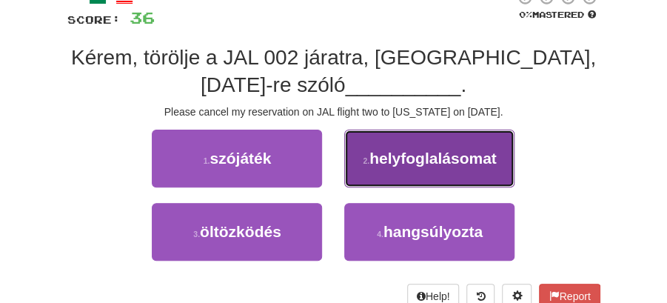
click at [410, 164] on span "helyfoglalásomat" at bounding box center [432, 158] width 127 height 17
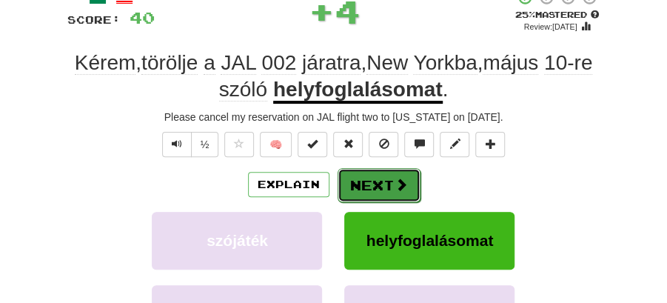
click at [384, 173] on button "Next" at bounding box center [379, 185] width 83 height 34
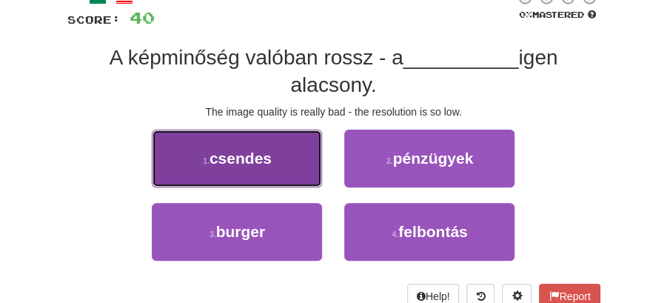
drag, startPoint x: 269, startPoint y: 166, endPoint x: 284, endPoint y: 167, distance: 14.8
click at [284, 167] on button "1 . csendes" at bounding box center [237, 159] width 170 height 58
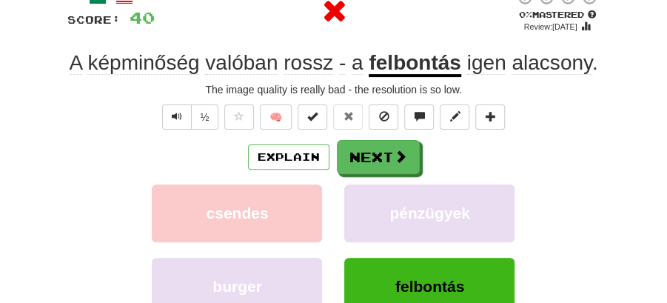
click at [421, 169] on div "Explain Next" at bounding box center [333, 157] width 533 height 34
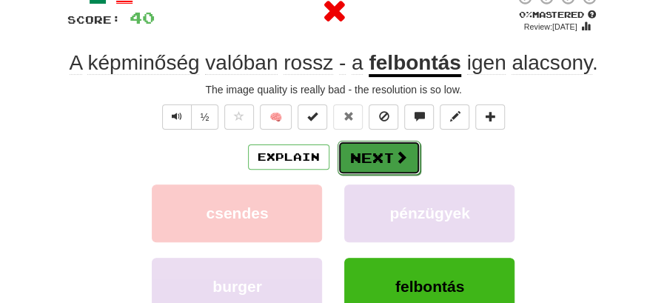
click at [395, 150] on span at bounding box center [401, 156] width 13 height 13
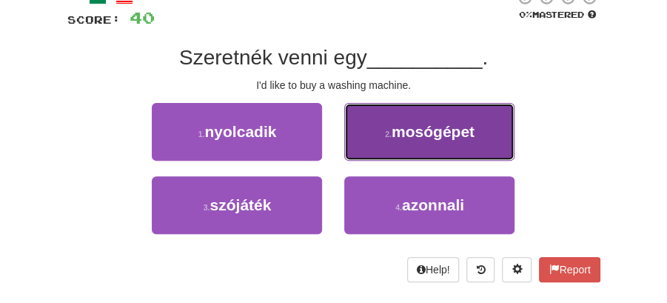
click at [404, 135] on span "mosógépet" at bounding box center [433, 131] width 83 height 17
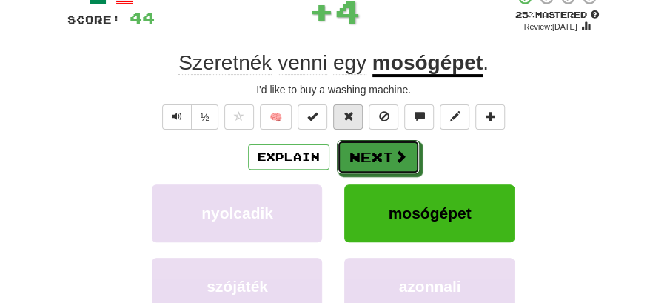
drag, startPoint x: 379, startPoint y: 144, endPoint x: 355, endPoint y: 125, distance: 31.1
click at [375, 138] on div "/ Score: 44 + 4 25 % Mastered Review: 2025-10-15 Szeretnék venni egy mosógépet …" at bounding box center [333, 199] width 533 height 421
click at [358, 148] on button "Next" at bounding box center [379, 158] width 83 height 34
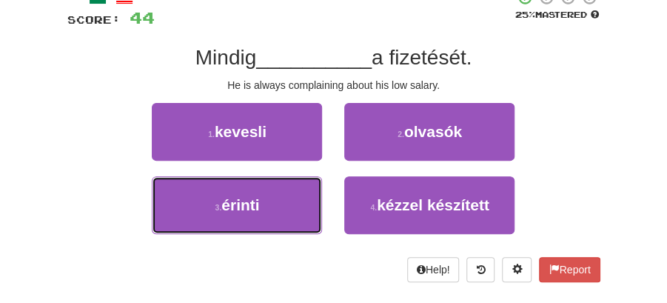
drag, startPoint x: 207, startPoint y: 207, endPoint x: 333, endPoint y: 175, distance: 129.8
click at [237, 198] on button "3 . érinti" at bounding box center [237, 205] width 170 height 58
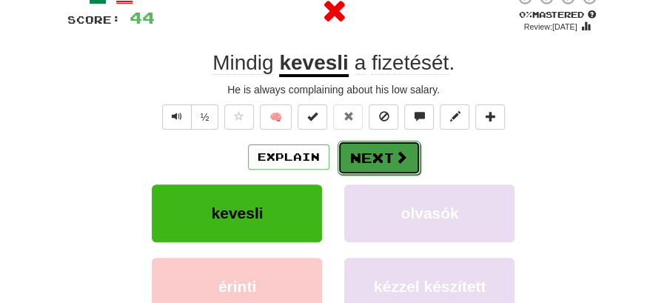
click at [415, 148] on button "Next" at bounding box center [379, 158] width 83 height 34
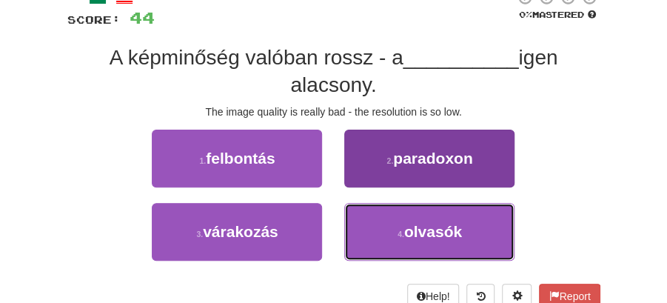
drag, startPoint x: 381, startPoint y: 219, endPoint x: 369, endPoint y: 187, distance: 34.7
click at [378, 208] on button "4 . olvasók" at bounding box center [429, 232] width 170 height 58
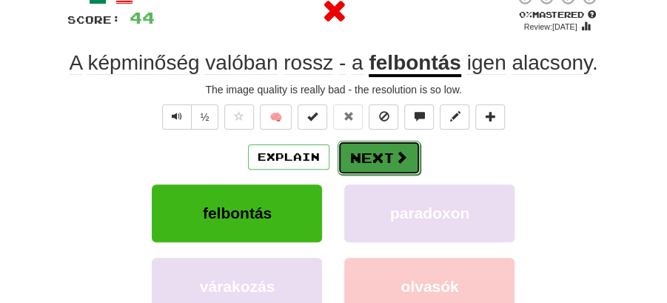
click at [355, 166] on button "Next" at bounding box center [379, 158] width 83 height 34
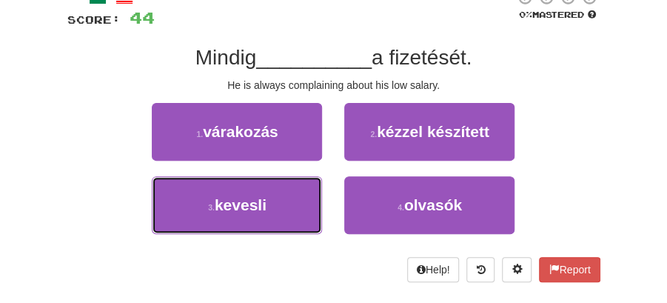
drag, startPoint x: 272, startPoint y: 208, endPoint x: 316, endPoint y: 182, distance: 51.4
click at [278, 203] on button "3 . kevesli" at bounding box center [237, 205] width 170 height 58
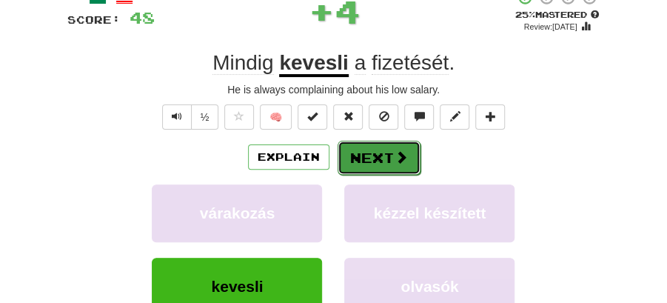
drag, startPoint x: 375, startPoint y: 154, endPoint x: 315, endPoint y: 61, distance: 109.9
click at [375, 154] on button "Next" at bounding box center [378, 157] width 83 height 34
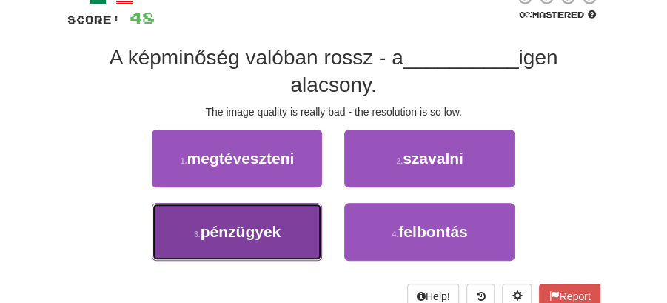
drag, startPoint x: 311, startPoint y: 240, endPoint x: 352, endPoint y: 192, distance: 62.5
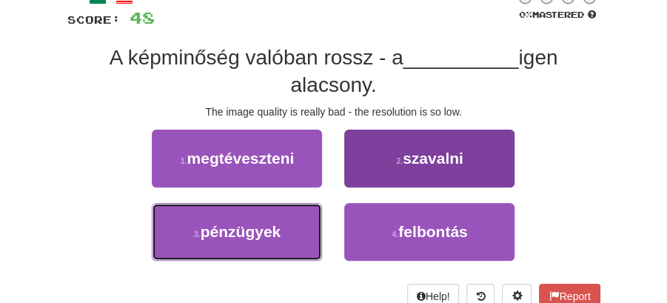
click at [311, 238] on button "3 . pénzügyek" at bounding box center [237, 232] width 170 height 58
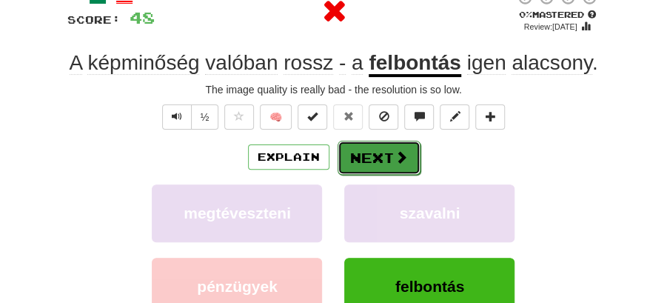
click at [380, 173] on button "Next" at bounding box center [379, 158] width 83 height 34
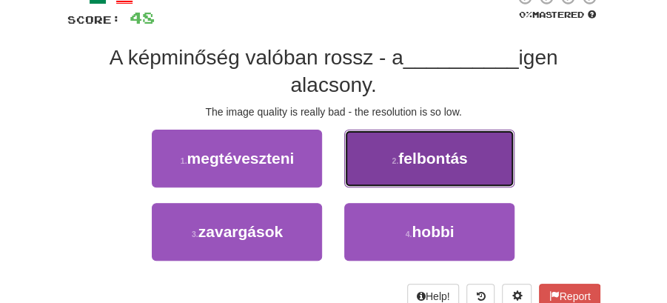
click at [396, 157] on small "2 ." at bounding box center [395, 160] width 7 height 9
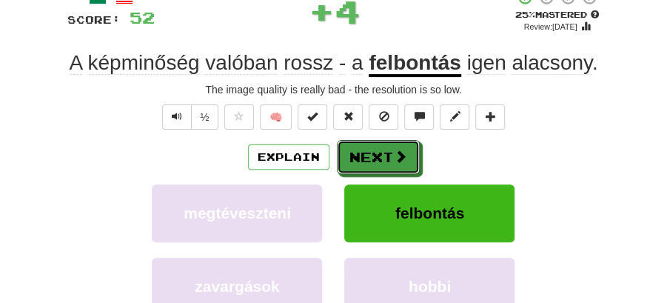
click at [357, 154] on button "Next" at bounding box center [378, 157] width 83 height 34
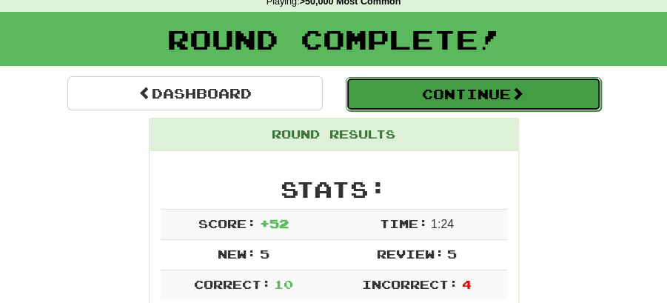
click at [464, 90] on button "Continue" at bounding box center [473, 94] width 255 height 34
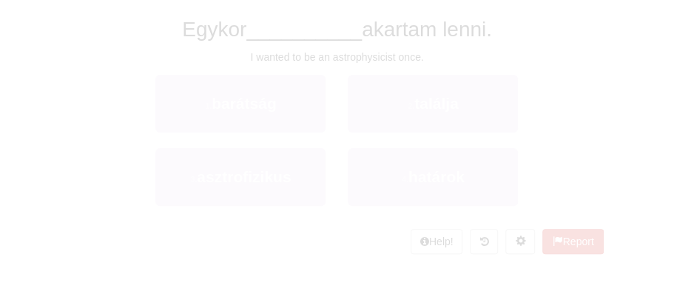
scroll to position [65, 0]
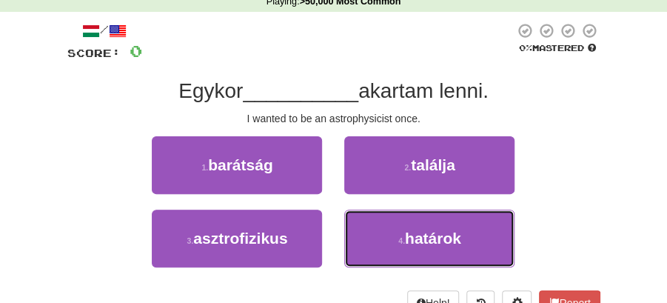
drag, startPoint x: 392, startPoint y: 238, endPoint x: 385, endPoint y: 207, distance: 31.8
click at [392, 232] on button "4 . határok" at bounding box center [429, 239] width 170 height 58
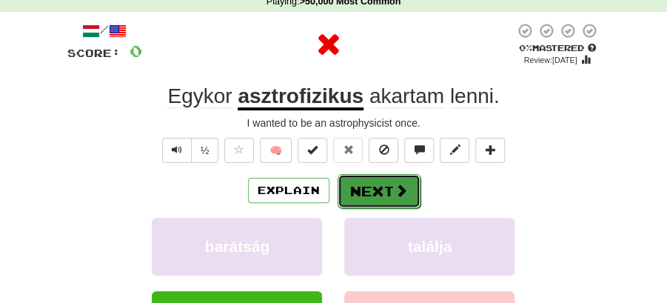
click at [373, 185] on button "Next" at bounding box center [379, 191] width 83 height 34
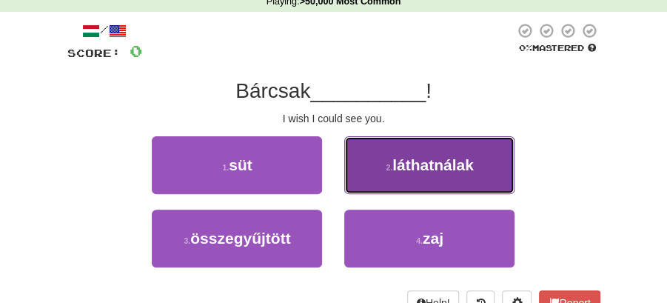
click at [452, 166] on span "láthatnálak" at bounding box center [432, 164] width 81 height 17
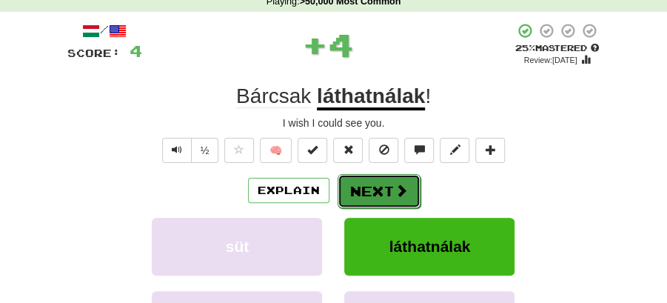
click at [401, 175] on button "Next" at bounding box center [379, 191] width 83 height 34
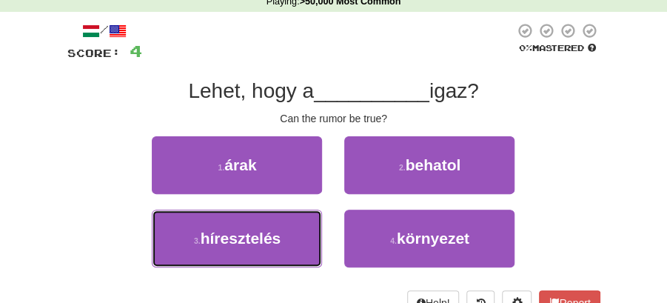
drag, startPoint x: 284, startPoint y: 238, endPoint x: 325, endPoint y: 210, distance: 49.1
click at [286, 235] on button "3 . híresztelés" at bounding box center [237, 239] width 170 height 58
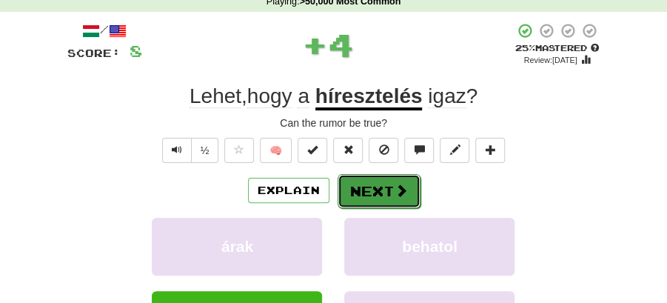
click at [344, 199] on button "Next" at bounding box center [379, 191] width 83 height 34
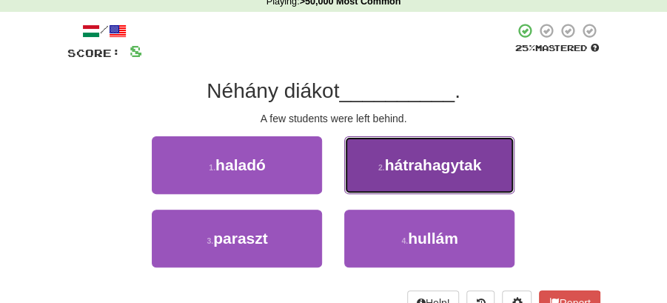
click at [396, 178] on button "2 . hátrahagytak" at bounding box center [429, 165] width 170 height 58
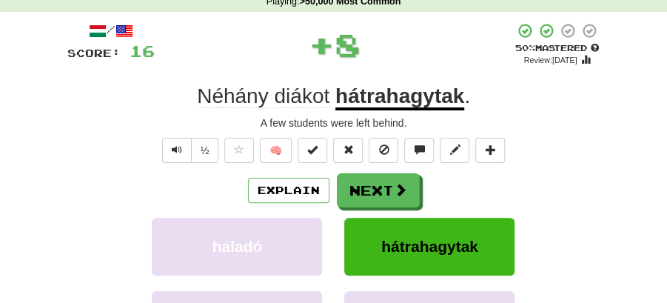
click at [378, 181] on button "Next" at bounding box center [378, 190] width 83 height 34
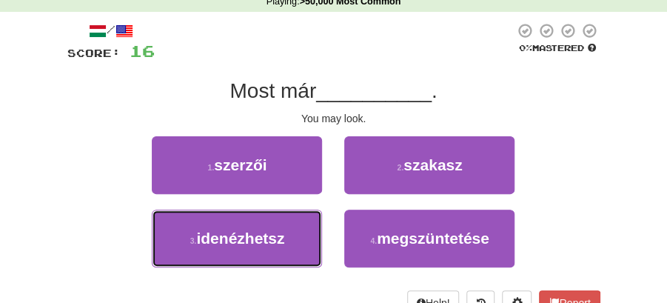
drag, startPoint x: 295, startPoint y: 250, endPoint x: 361, endPoint y: 207, distance: 78.0
click at [302, 241] on button "3 . idenézhetsz" at bounding box center [237, 239] width 170 height 58
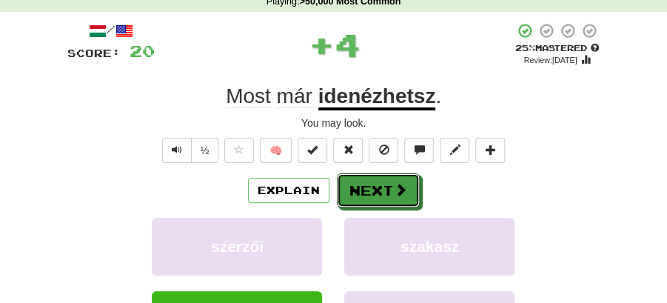
click at [385, 195] on button "Next" at bounding box center [378, 190] width 83 height 34
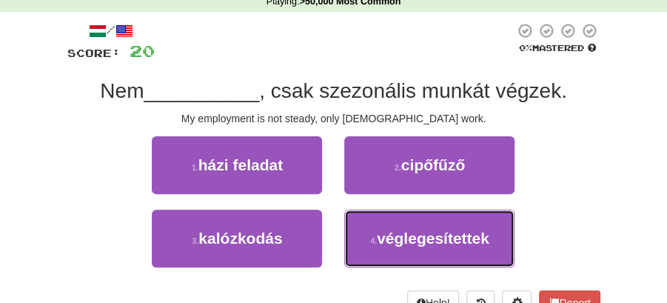
drag, startPoint x: 382, startPoint y: 240, endPoint x: 375, endPoint y: 211, distance: 29.8
click at [382, 235] on span "véglegesítettek" at bounding box center [433, 238] width 113 height 17
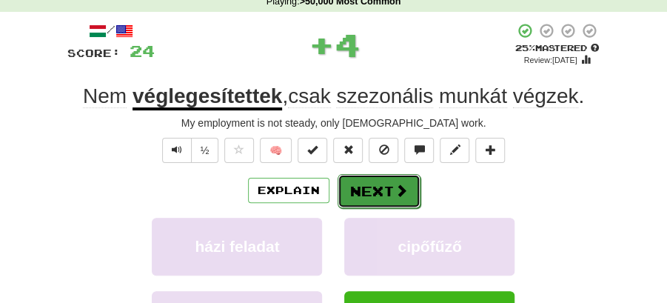
click at [372, 200] on button "Next" at bounding box center [379, 191] width 83 height 34
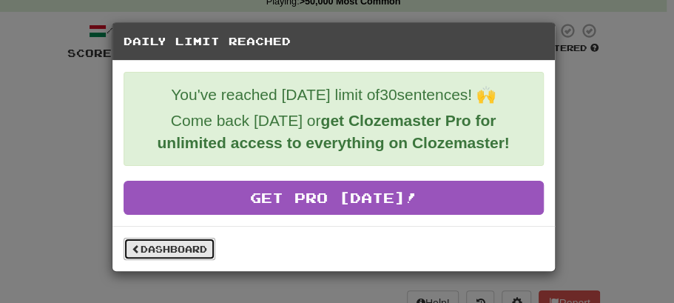
click at [178, 244] on link "Dashboard" at bounding box center [170, 249] width 92 height 22
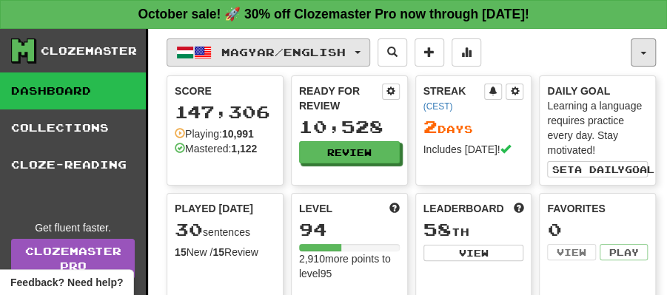
drag, startPoint x: 652, startPoint y: 50, endPoint x: 350, endPoint y: 57, distance: 302.1
click at [370, 53] on button "Magyar / English" at bounding box center [269, 52] width 204 height 28
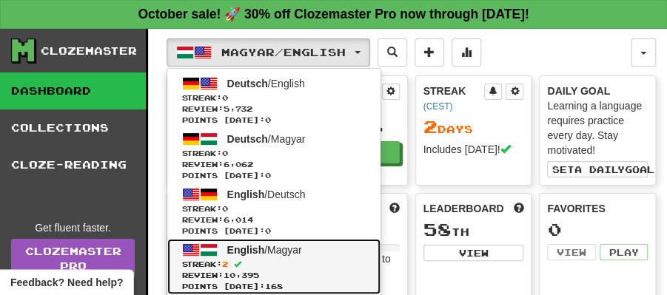
click at [271, 244] on span "English / Magyar" at bounding box center [264, 250] width 75 height 12
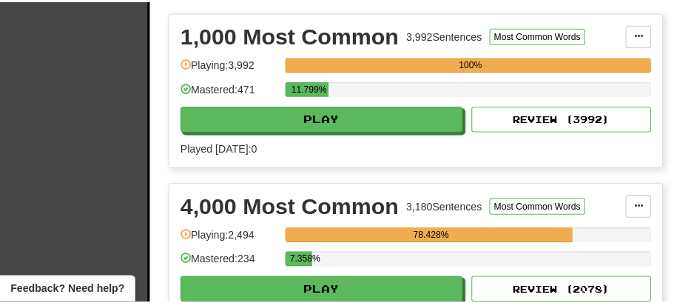
scroll to position [444, 0]
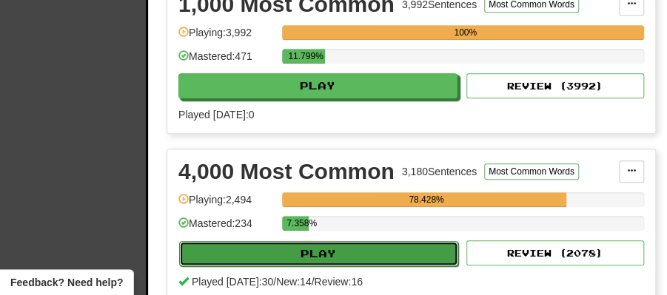
click at [344, 241] on button "Play" at bounding box center [318, 253] width 279 height 25
select select "**"
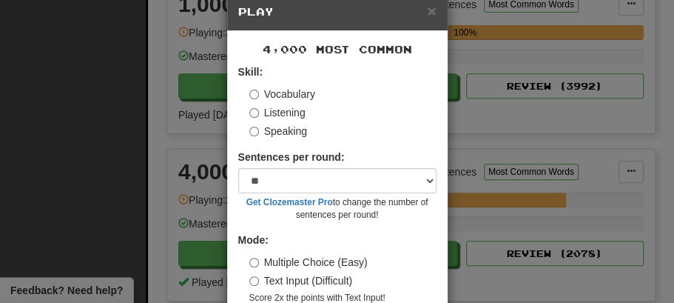
scroll to position [98, 0]
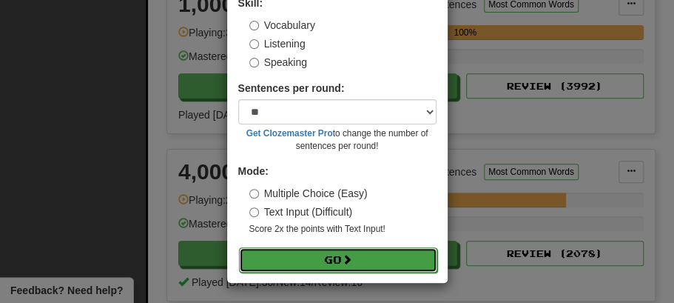
click at [332, 260] on button "Go" at bounding box center [338, 259] width 198 height 25
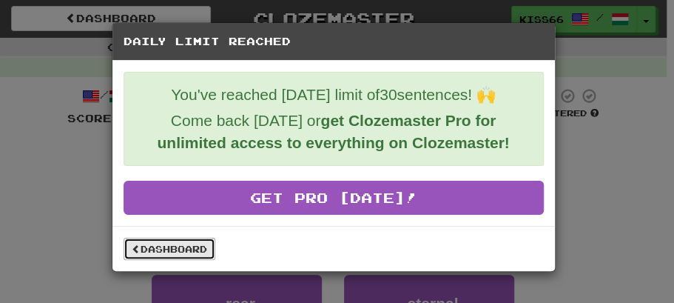
click at [160, 251] on link "Dashboard" at bounding box center [170, 249] width 92 height 22
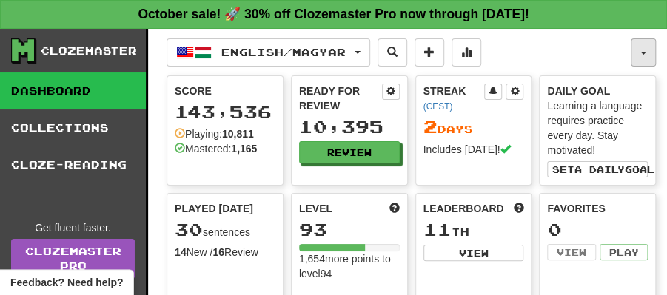
click at [654, 53] on button "button" at bounding box center [643, 52] width 25 height 28
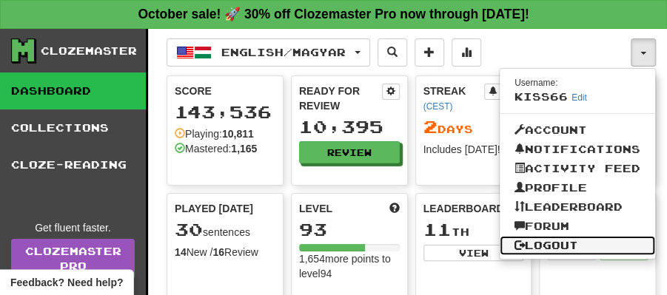
click at [577, 243] on link "Logout" at bounding box center [577, 245] width 155 height 19
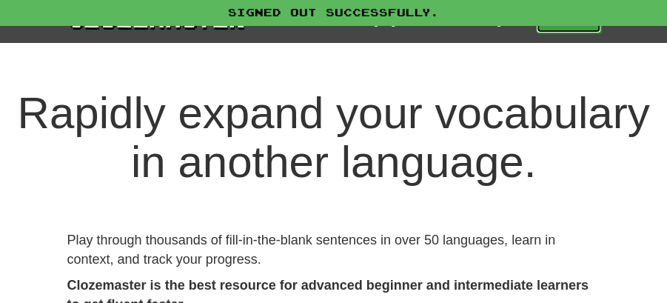
click at [575, 30] on link "Play" at bounding box center [568, 20] width 65 height 25
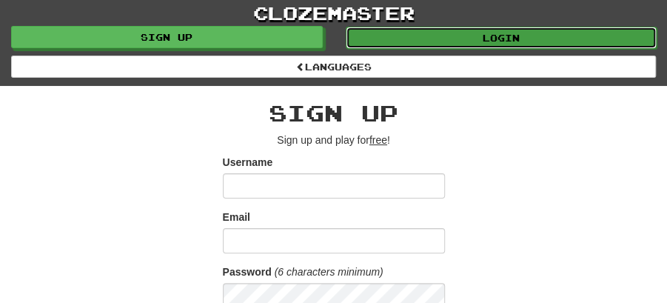
click at [469, 34] on link "Login" at bounding box center [502, 38] width 312 height 22
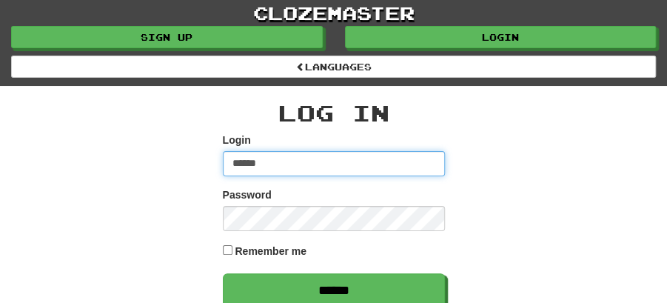
type input "********"
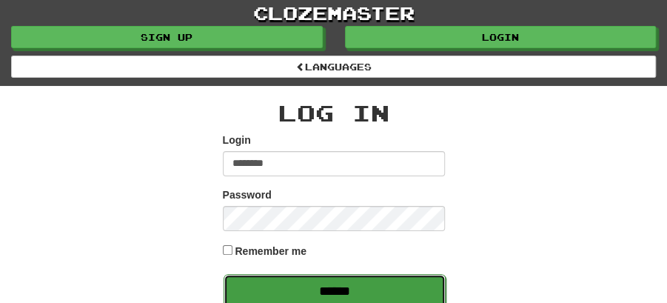
click at [324, 288] on input "******" at bounding box center [335, 291] width 222 height 34
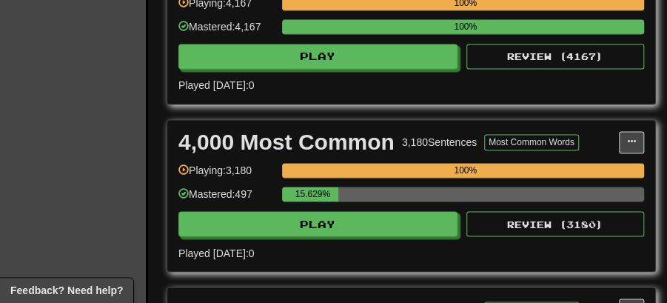
scroll to position [789, 0]
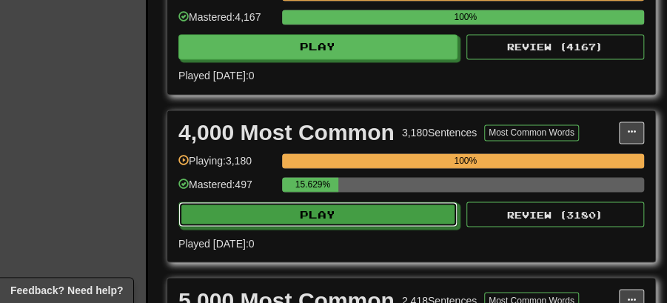
drag, startPoint x: 367, startPoint y: 204, endPoint x: 366, endPoint y: 227, distance: 23.0
click at [366, 227] on div "4,000 Most Common 3,180 Sentences Most Common Words Manage Sentences Unpin from…" at bounding box center [411, 185] width 488 height 151
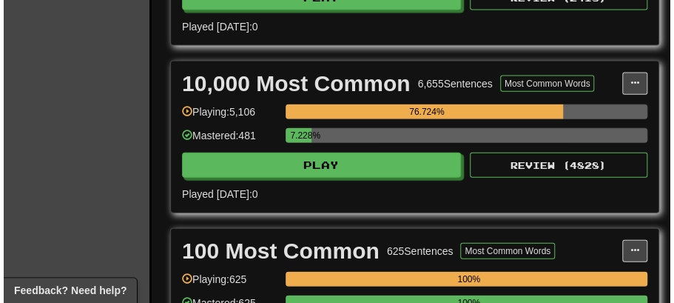
scroll to position [1185, 0]
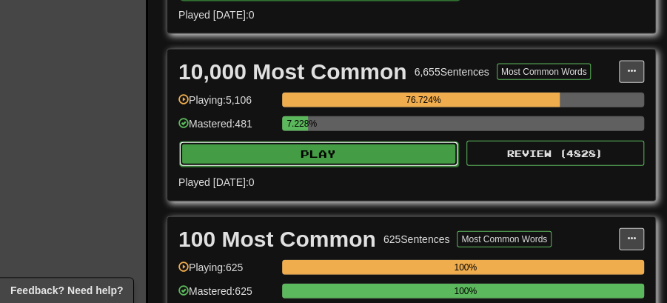
click at [348, 148] on button "Play" at bounding box center [318, 153] width 279 height 25
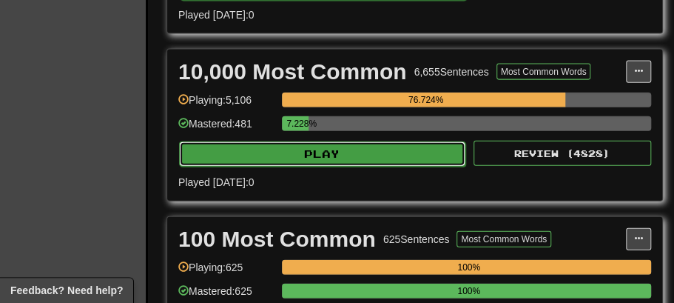
select select "**"
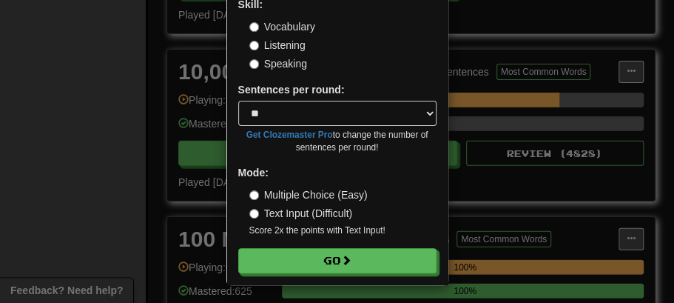
scroll to position [101, 0]
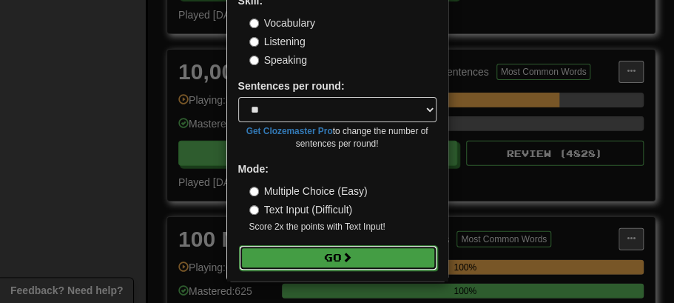
click at [335, 254] on button "Go" at bounding box center [338, 257] width 198 height 25
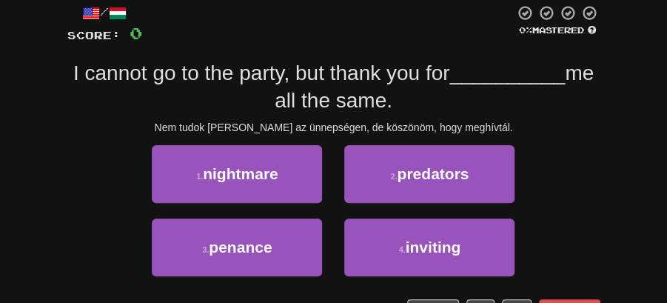
scroll to position [98, 0]
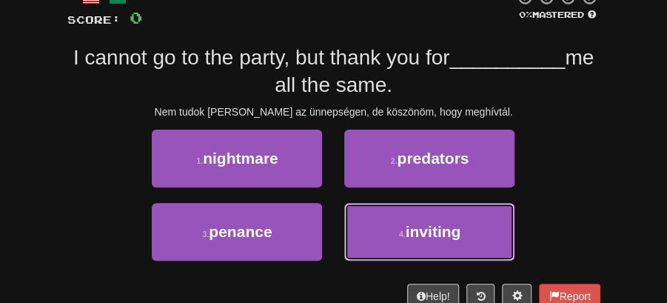
drag, startPoint x: 410, startPoint y: 238, endPoint x: 402, endPoint y: 204, distance: 35.0
click at [410, 235] on span "inviting" at bounding box center [434, 231] width 56 height 17
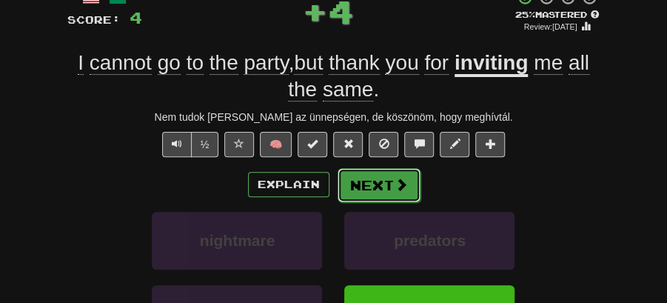
click at [367, 182] on button "Next" at bounding box center [379, 185] width 83 height 34
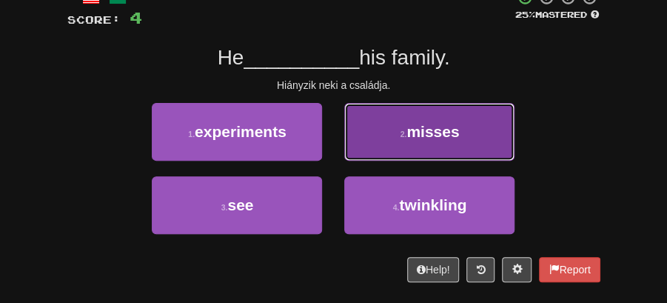
drag, startPoint x: 424, startPoint y: 126, endPoint x: 401, endPoint y: 136, distance: 25.2
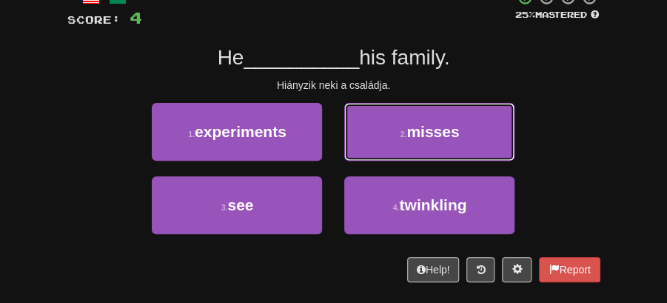
click at [424, 127] on span "misses" at bounding box center [432, 131] width 53 height 17
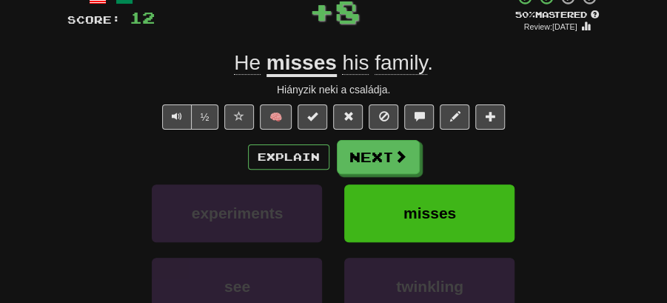
click at [375, 142] on button "Next" at bounding box center [378, 157] width 83 height 34
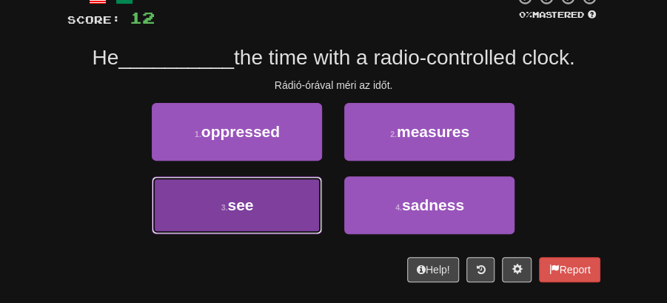
click at [273, 199] on button "3 . see" at bounding box center [237, 205] width 170 height 58
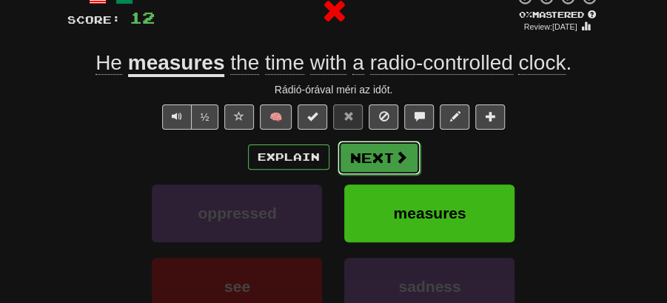
click at [340, 150] on button "Next" at bounding box center [379, 158] width 83 height 34
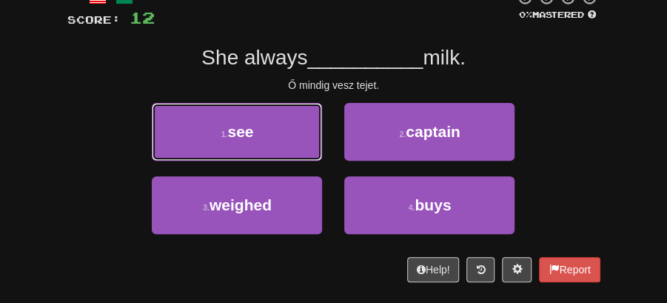
drag, startPoint x: 250, startPoint y: 136, endPoint x: 308, endPoint y: 136, distance: 57.7
click at [253, 136] on span "see" at bounding box center [240, 131] width 26 height 17
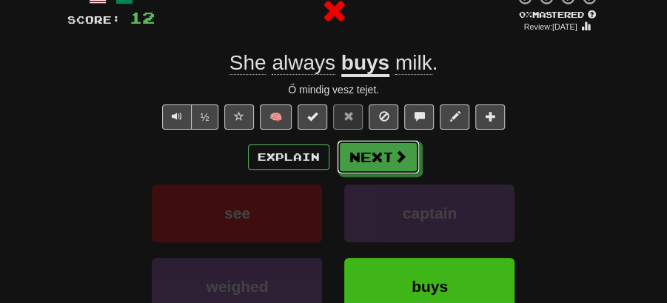
click at [395, 141] on button "Next" at bounding box center [378, 157] width 83 height 34
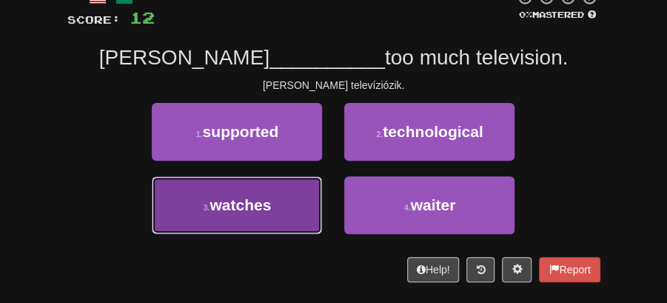
click at [295, 191] on button "3 . watches" at bounding box center [237, 205] width 170 height 58
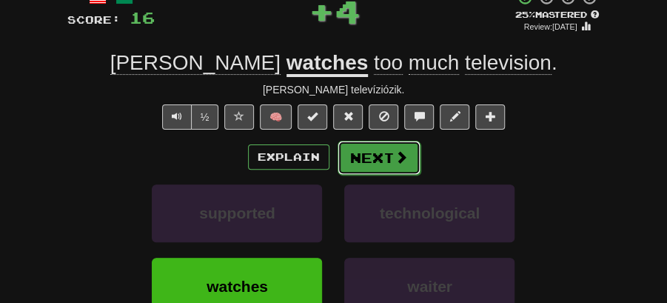
click at [344, 156] on button "Next" at bounding box center [379, 158] width 83 height 34
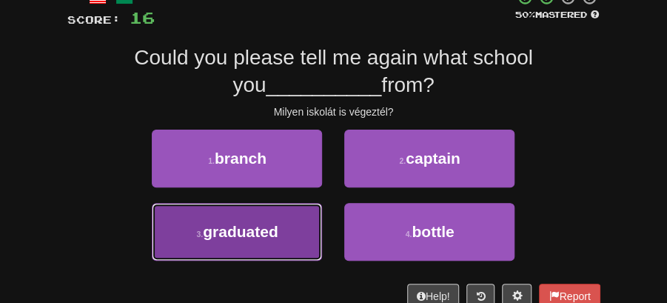
drag, startPoint x: 246, startPoint y: 237, endPoint x: 291, endPoint y: 215, distance: 50.3
click at [291, 215] on button "3 . graduated" at bounding box center [237, 232] width 170 height 58
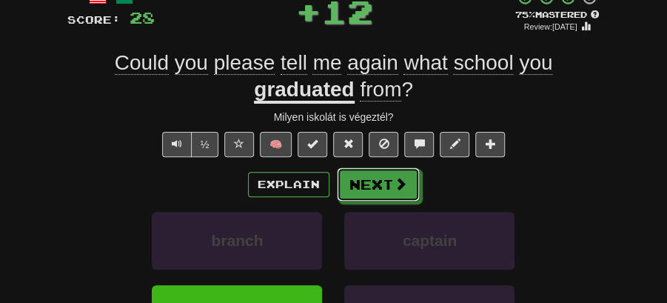
drag, startPoint x: 389, startPoint y: 167, endPoint x: 324, endPoint y: 107, distance: 88.1
click at [389, 167] on div "Explain Next" at bounding box center [333, 184] width 533 height 34
click at [366, 186] on button "Next" at bounding box center [379, 185] width 83 height 34
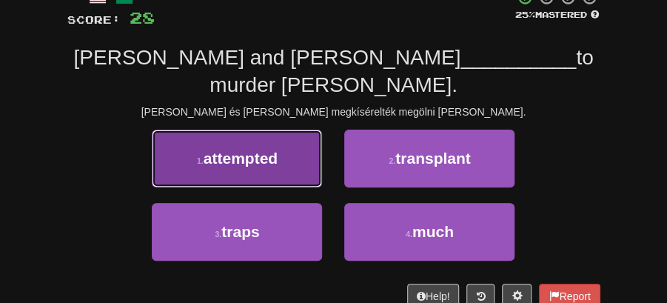
click at [247, 144] on button "1 . attempted" at bounding box center [237, 159] width 170 height 58
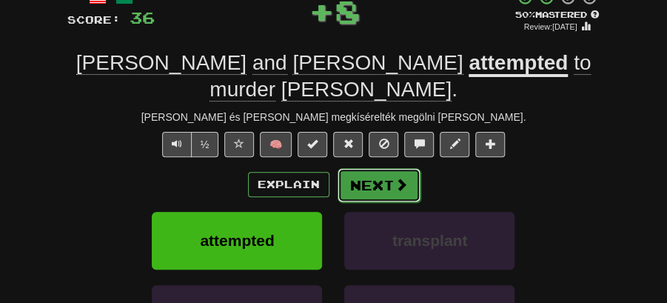
click at [386, 168] on button "Next" at bounding box center [379, 185] width 83 height 34
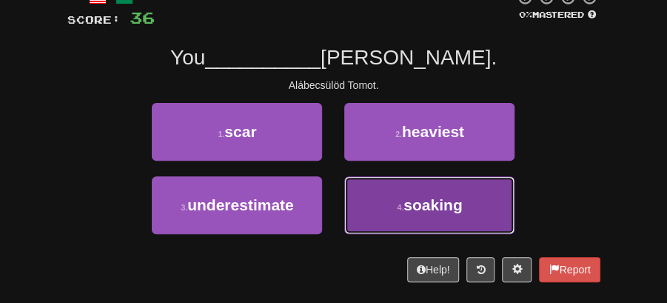
drag, startPoint x: 399, startPoint y: 202, endPoint x: 392, endPoint y: 184, distance: 19.9
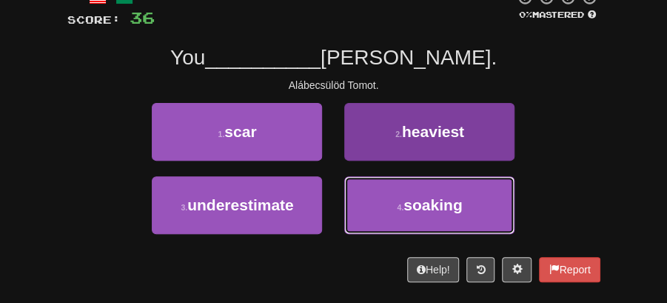
click at [398, 195] on button "4 . soaking" at bounding box center [429, 205] width 170 height 58
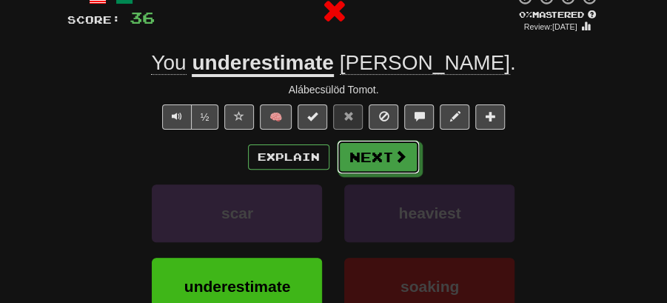
click at [366, 155] on button "Next" at bounding box center [378, 157] width 83 height 34
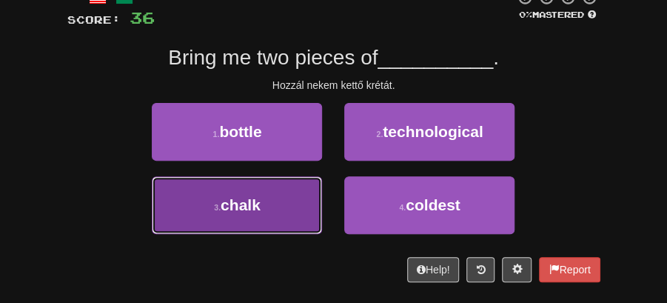
click at [281, 194] on button "3 . chalk" at bounding box center [237, 205] width 170 height 58
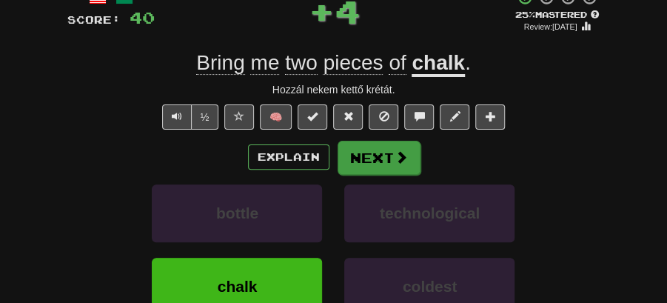
click at [361, 156] on button "Next" at bounding box center [379, 158] width 83 height 34
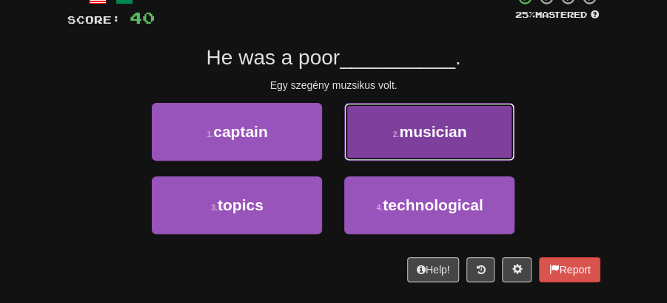
click at [421, 130] on span "musician" at bounding box center [432, 131] width 67 height 17
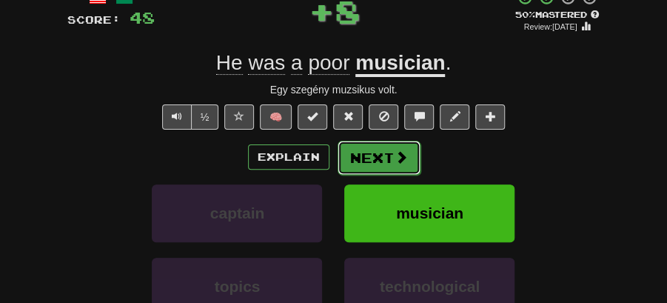
click at [381, 150] on button "Next" at bounding box center [379, 158] width 83 height 34
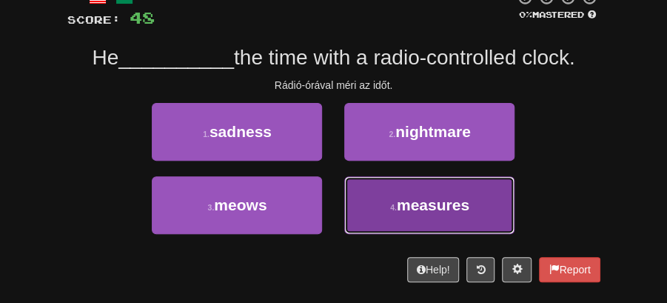
click at [406, 210] on span "measures" at bounding box center [433, 204] width 73 height 17
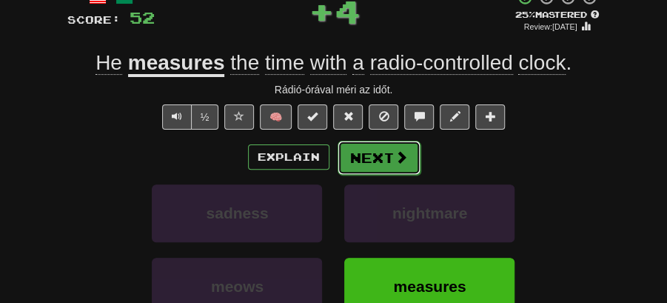
click at [366, 147] on button "Next" at bounding box center [379, 158] width 83 height 34
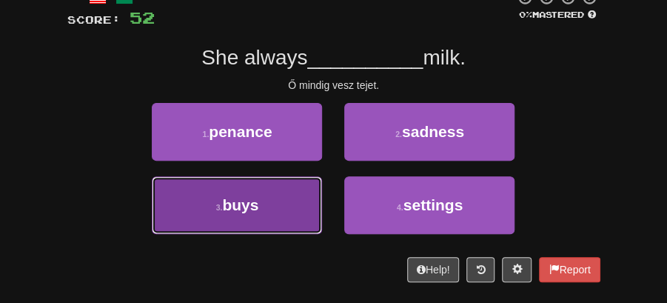
click at [288, 200] on button "3 . buys" at bounding box center [237, 205] width 170 height 58
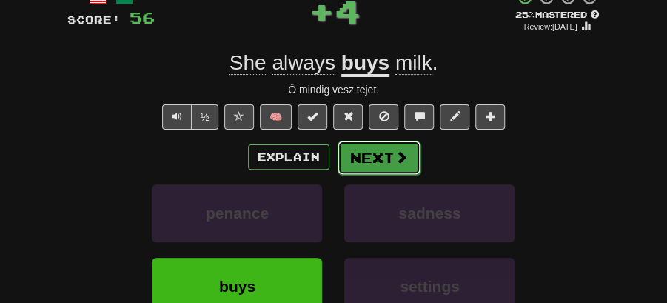
click at [353, 147] on button "Next" at bounding box center [379, 158] width 83 height 34
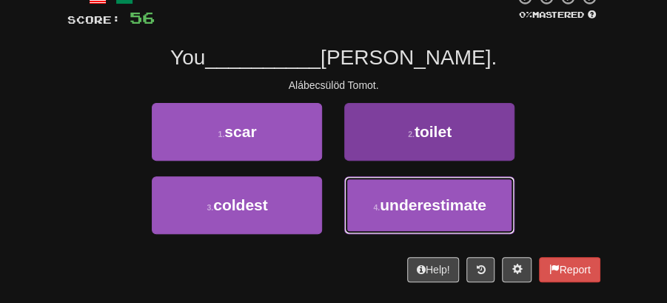
drag, startPoint x: 430, startPoint y: 207, endPoint x: 409, endPoint y: 184, distance: 32.0
click at [426, 203] on span "underestimate" at bounding box center [433, 204] width 107 height 17
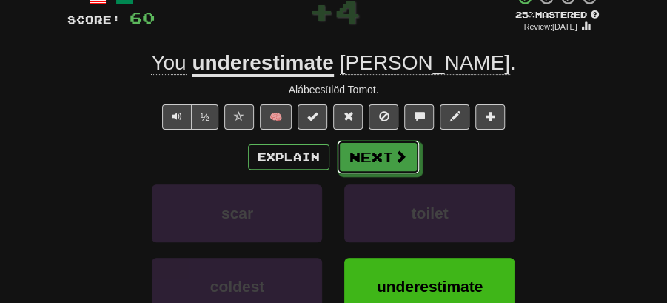
drag, startPoint x: 365, startPoint y: 144, endPoint x: 284, endPoint y: 163, distance: 83.7
click at [357, 161] on button "Next" at bounding box center [378, 157] width 83 height 34
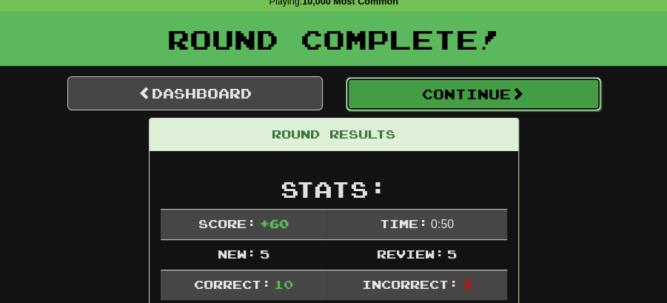
click at [412, 88] on button "Continue" at bounding box center [473, 94] width 255 height 34
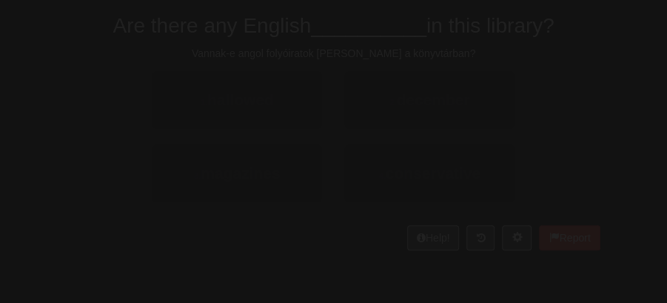
scroll to position [65, 0]
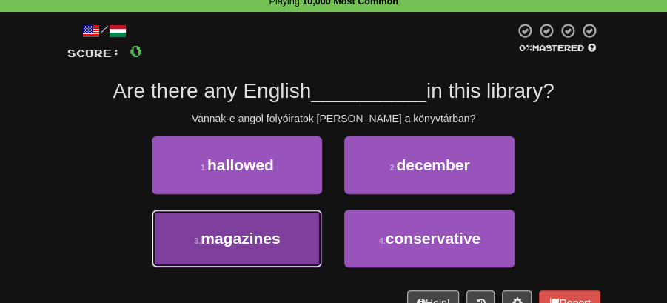
drag, startPoint x: 280, startPoint y: 241, endPoint x: 341, endPoint y: 207, distance: 69.6
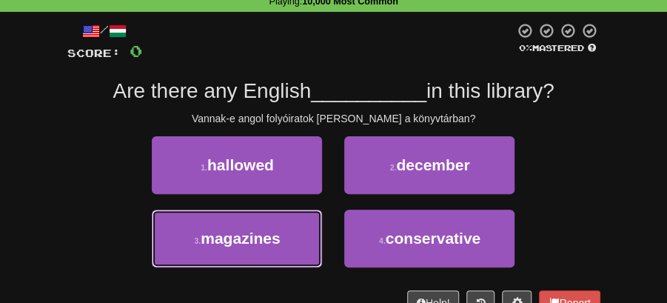
click at [280, 241] on span "magazines" at bounding box center [240, 238] width 79 height 17
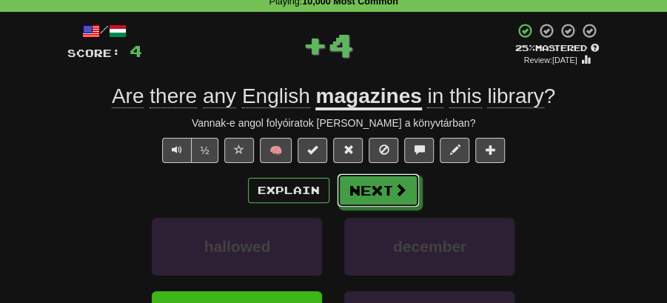
click at [365, 197] on button "Next" at bounding box center [378, 190] width 83 height 34
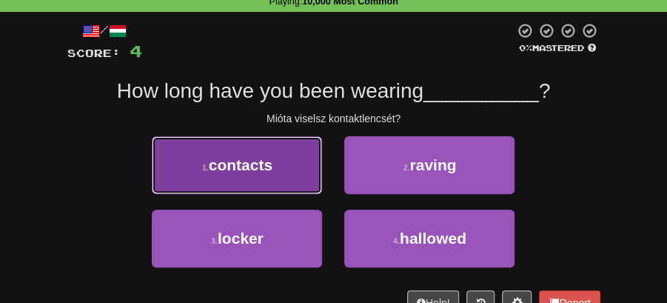
drag, startPoint x: 292, startPoint y: 169, endPoint x: 317, endPoint y: 172, distance: 25.3
click at [317, 172] on button "1 . contacts" at bounding box center [237, 165] width 170 height 58
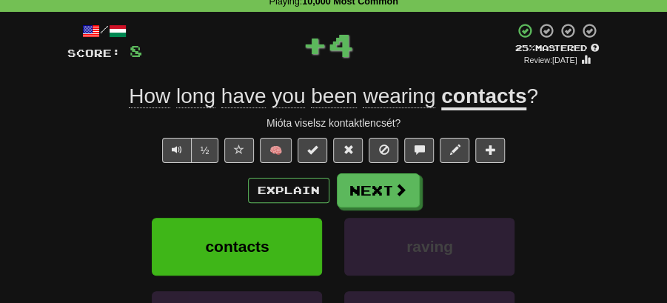
click at [426, 181] on div "Explain Next" at bounding box center [333, 190] width 533 height 34
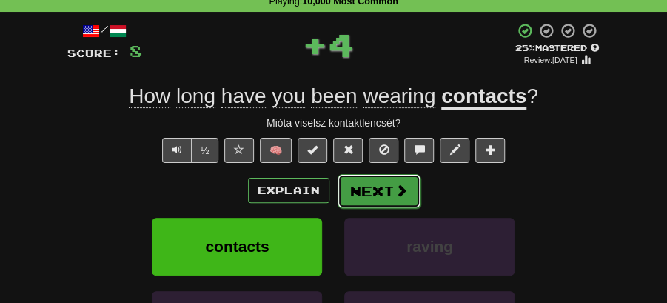
click at [372, 193] on button "Next" at bounding box center [379, 191] width 83 height 34
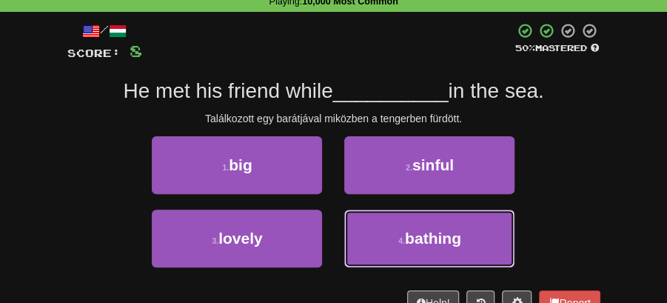
drag, startPoint x: 381, startPoint y: 227, endPoint x: 382, endPoint y: 213, distance: 14.1
click at [382, 227] on button "4 . bathing" at bounding box center [429, 239] width 170 height 58
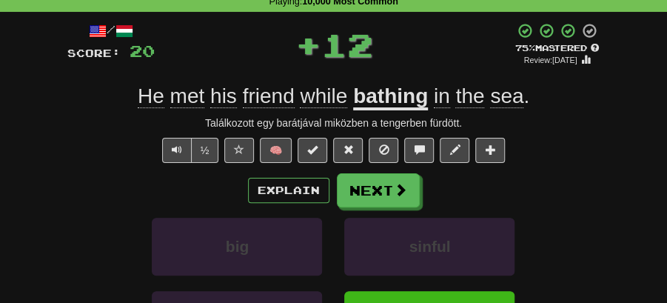
click at [370, 187] on button "Next" at bounding box center [378, 190] width 83 height 34
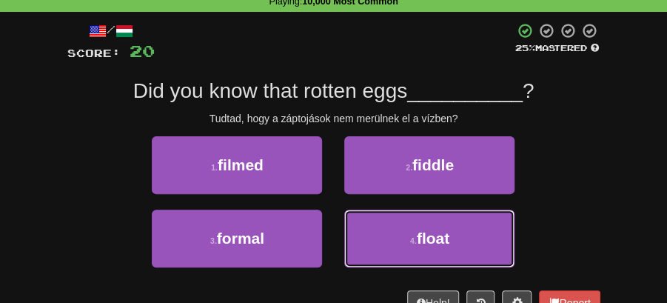
drag, startPoint x: 402, startPoint y: 235, endPoint x: 395, endPoint y: 210, distance: 26.9
click at [401, 225] on button "4 . float" at bounding box center [429, 239] width 170 height 58
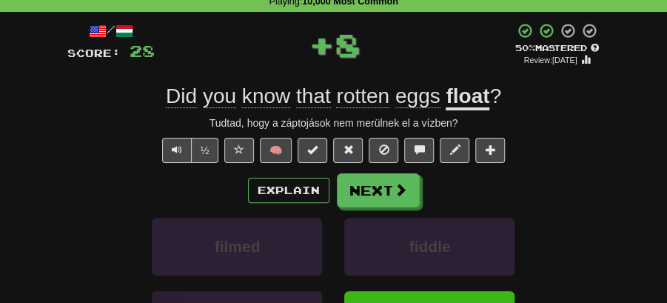
click at [360, 171] on div "/ Score: 28 + 8 50 % Mastered Review: 2025-10-24 Did you know that rotten eggs …" at bounding box center [333, 232] width 533 height 421
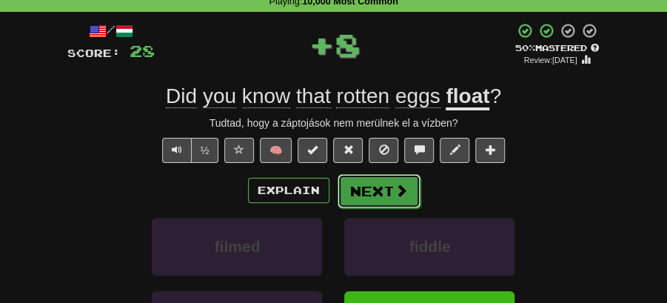
click at [372, 186] on button "Next" at bounding box center [379, 191] width 83 height 34
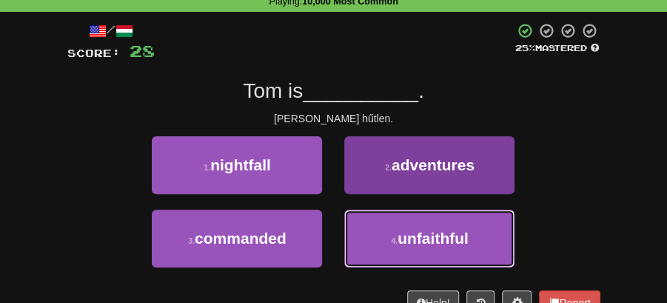
drag, startPoint x: 404, startPoint y: 241, endPoint x: 398, endPoint y: 218, distance: 23.9
click at [403, 230] on span "unfaithful" at bounding box center [433, 238] width 71 height 17
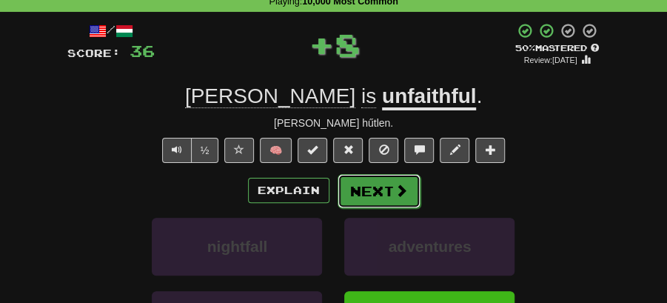
click at [366, 188] on button "Next" at bounding box center [379, 191] width 83 height 34
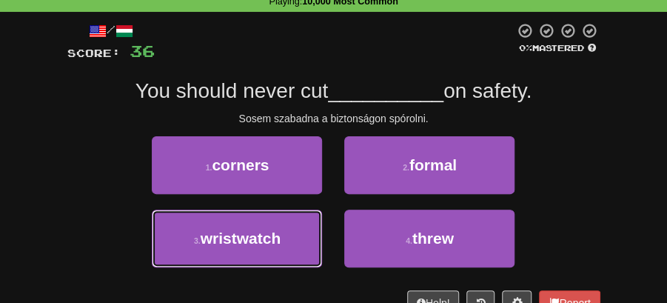
drag, startPoint x: 291, startPoint y: 232, endPoint x: 342, endPoint y: 210, distance: 55.7
click at [298, 230] on button "3 . wristwatch" at bounding box center [237, 239] width 170 height 58
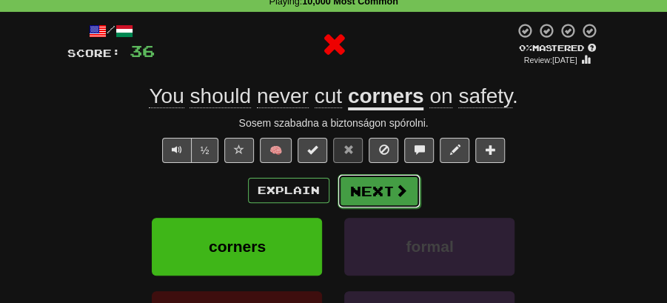
click at [356, 196] on button "Next" at bounding box center [379, 191] width 83 height 34
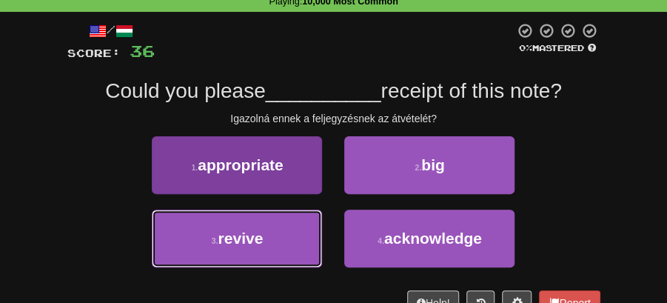
drag, startPoint x: 265, startPoint y: 234, endPoint x: 306, endPoint y: 221, distance: 42.8
click at [291, 225] on button "3 . revive" at bounding box center [237, 239] width 170 height 58
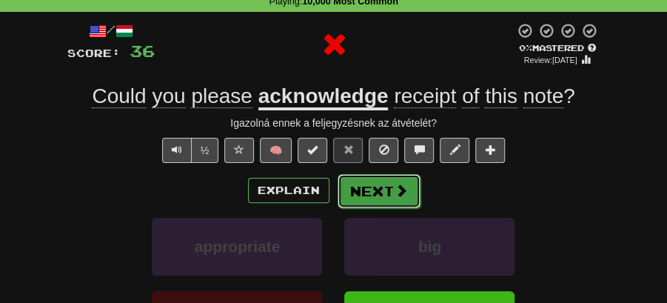
click at [355, 188] on button "Next" at bounding box center [379, 191] width 83 height 34
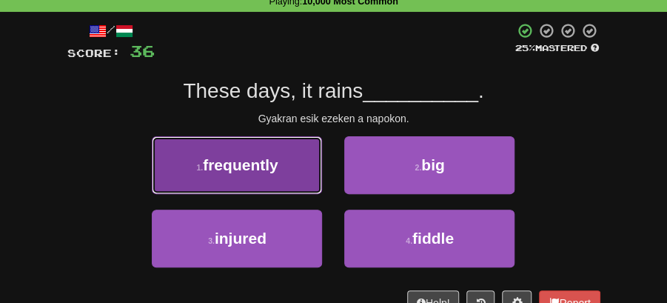
drag, startPoint x: 271, startPoint y: 164, endPoint x: 321, endPoint y: 178, distance: 51.4
click at [321, 178] on button "1 . frequently" at bounding box center [237, 165] width 170 height 58
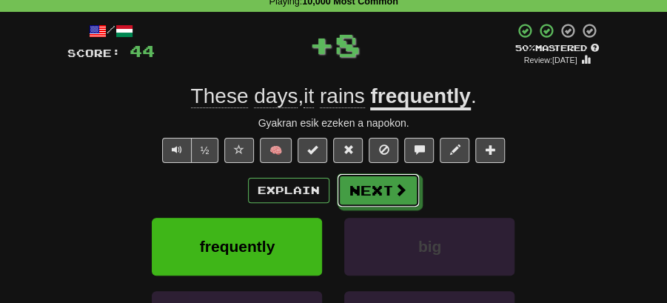
click at [368, 186] on button "Next" at bounding box center [378, 190] width 83 height 34
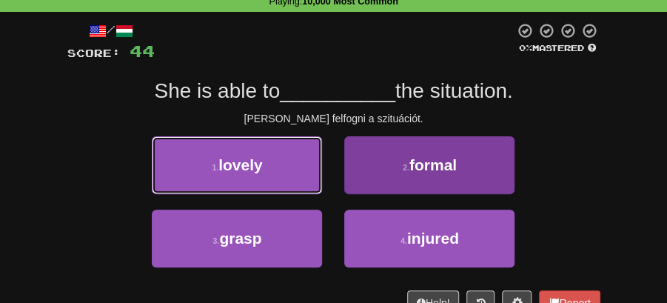
drag, startPoint x: 265, startPoint y: 180, endPoint x: 363, endPoint y: 185, distance: 97.9
click at [324, 184] on div "1 . lovely" at bounding box center [237, 172] width 192 height 73
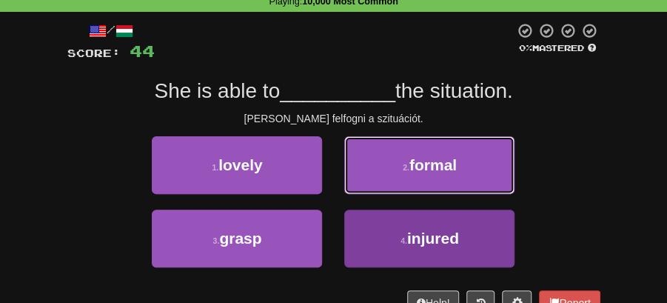
drag, startPoint x: 363, startPoint y: 185, endPoint x: 364, endPoint y: 227, distance: 41.5
click at [363, 228] on div "1 . lovely 2 . formal 3 . grasp 4 . injured" at bounding box center [333, 209] width 555 height 147
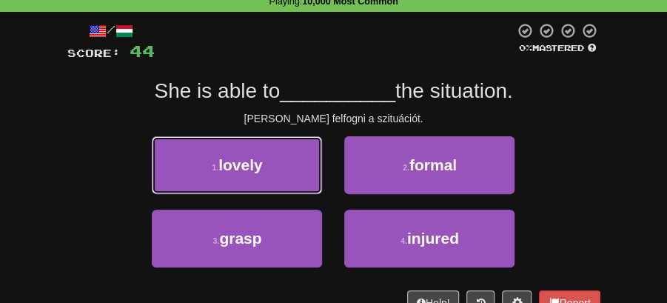
drag, startPoint x: 228, startPoint y: 155, endPoint x: 384, endPoint y: 167, distance: 156.0
click at [239, 159] on button "1 . lovely" at bounding box center [237, 165] width 170 height 58
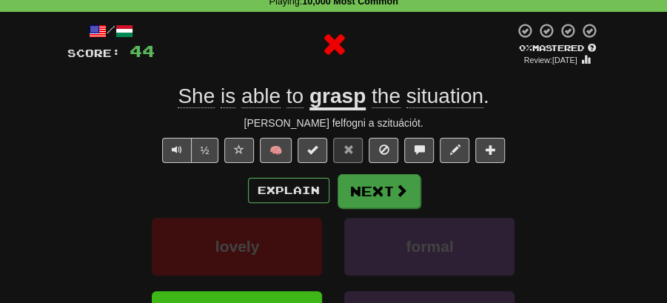
drag, startPoint x: 388, startPoint y: 167, endPoint x: 389, endPoint y: 180, distance: 12.7
click at [389, 180] on div "/ Score: 44 0 % Mastered Review: 2025-10-14 She is able to grasp the situation …" at bounding box center [333, 232] width 533 height 421
click at [389, 180] on button "Next" at bounding box center [379, 191] width 83 height 34
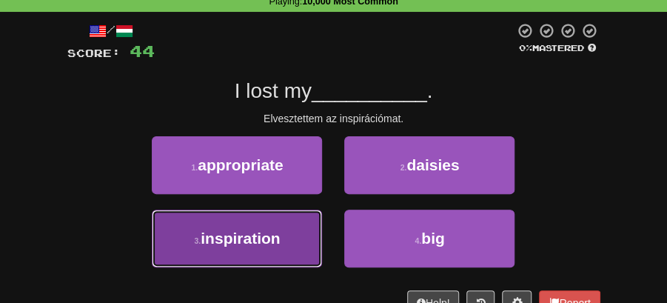
drag, startPoint x: 264, startPoint y: 218, endPoint x: 294, endPoint y: 209, distance: 31.8
click at [294, 210] on button "3 . inspiration" at bounding box center [237, 239] width 170 height 58
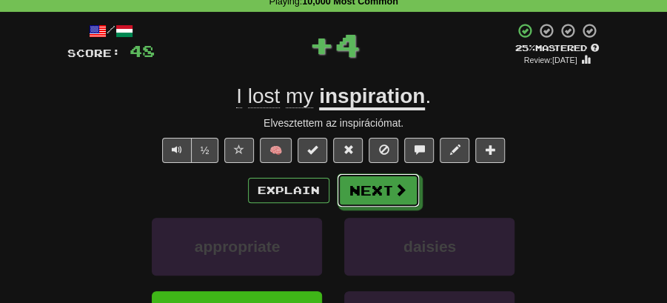
drag, startPoint x: 358, startPoint y: 176, endPoint x: 246, endPoint y: 90, distance: 141.6
click at [358, 174] on button "Next" at bounding box center [378, 190] width 83 height 34
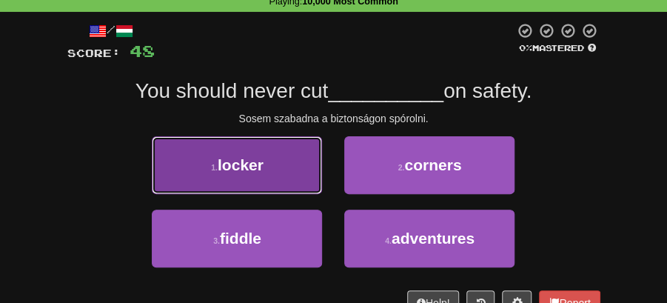
drag, startPoint x: 269, startPoint y: 170, endPoint x: 355, endPoint y: 170, distance: 85.9
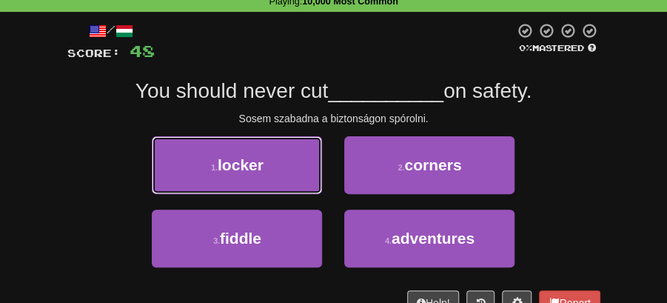
click at [278, 170] on button "1 . locker" at bounding box center [237, 165] width 170 height 58
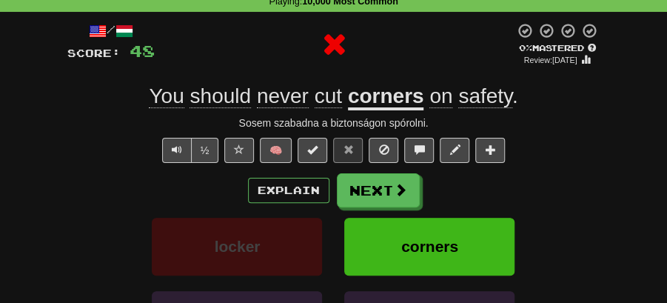
click at [364, 169] on div "/ Score: 48 0 % Mastered Review: 2025-10-14 You should never cut corners on saf…" at bounding box center [333, 232] width 533 height 421
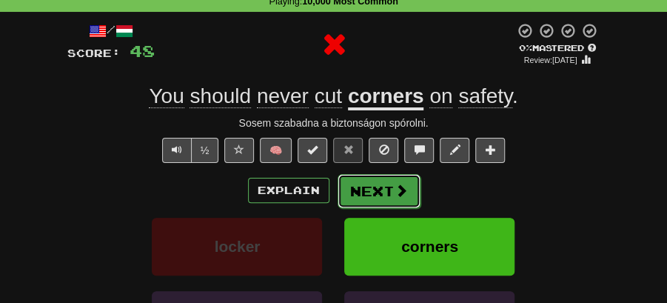
click at [381, 192] on button "Next" at bounding box center [379, 191] width 83 height 34
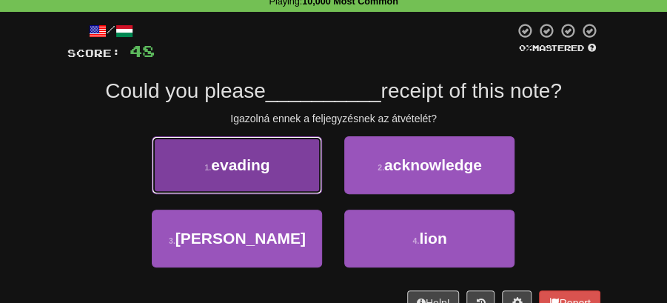
click at [278, 161] on button "1 . evading" at bounding box center [237, 165] width 170 height 58
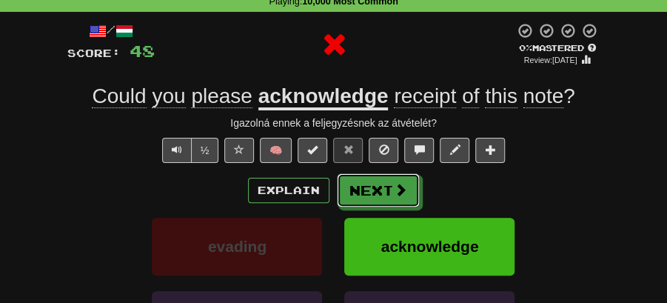
drag, startPoint x: 369, startPoint y: 182, endPoint x: 324, endPoint y: 131, distance: 68.2
click at [369, 182] on button "Next" at bounding box center [378, 190] width 83 height 34
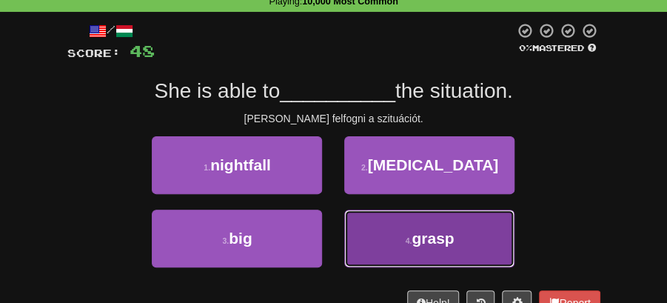
click at [398, 240] on button "4 . grasp" at bounding box center [429, 239] width 170 height 58
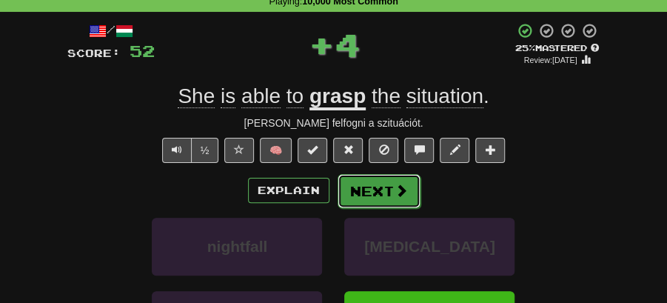
click at [379, 182] on button "Next" at bounding box center [379, 191] width 83 height 34
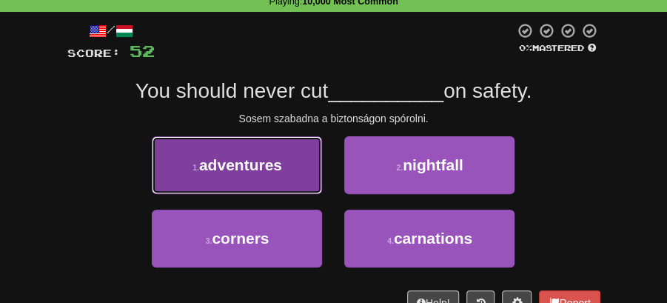
drag, startPoint x: 280, startPoint y: 175, endPoint x: 315, endPoint y: 179, distance: 35.0
click at [315, 179] on button "1 . adventures" at bounding box center [237, 165] width 170 height 58
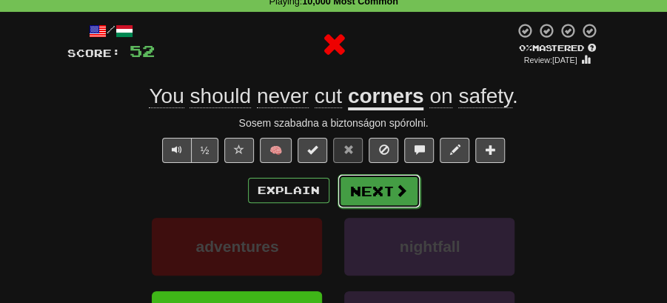
click at [390, 190] on button "Next" at bounding box center [379, 191] width 83 height 34
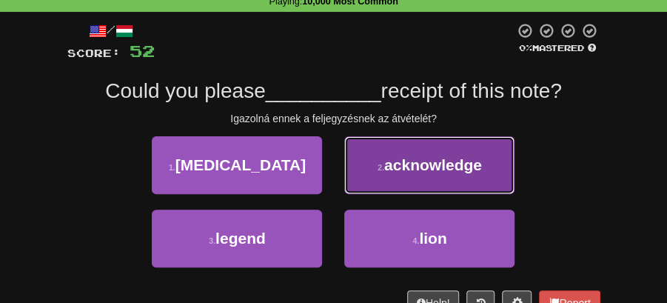
click at [372, 169] on button "2 . acknowledge" at bounding box center [429, 165] width 170 height 58
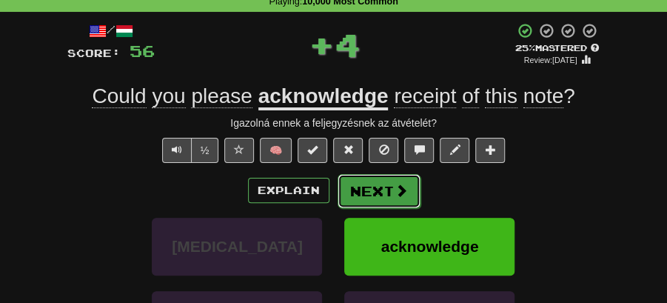
click at [370, 187] on button "Next" at bounding box center [379, 191] width 83 height 34
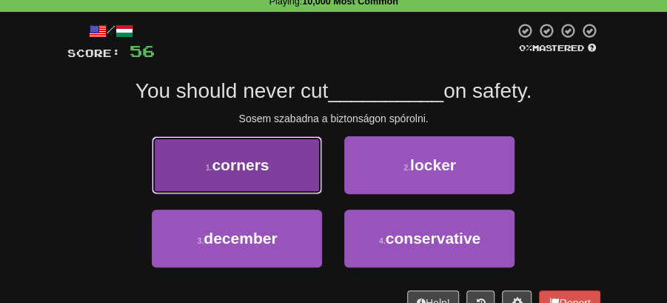
drag, startPoint x: 247, startPoint y: 175, endPoint x: 295, endPoint y: 182, distance: 48.6
click at [295, 182] on button "1 . corners" at bounding box center [237, 165] width 170 height 58
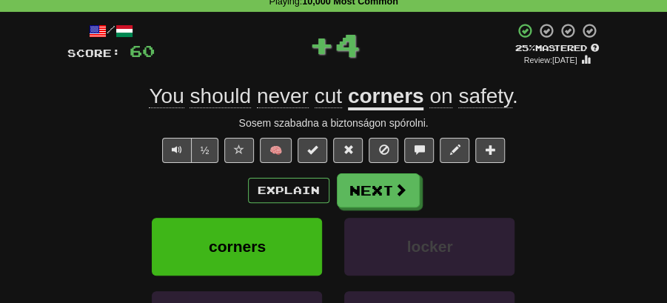
click at [355, 185] on button "Next" at bounding box center [378, 190] width 83 height 34
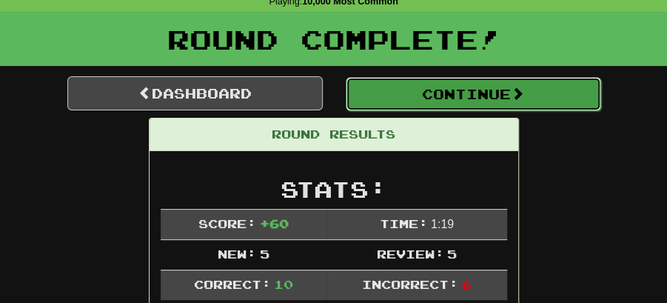
click at [370, 89] on button "Continue" at bounding box center [473, 94] width 255 height 34
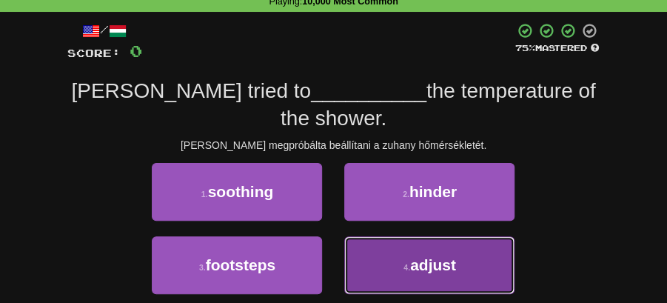
click at [434, 256] on span "adjust" at bounding box center [433, 264] width 46 height 17
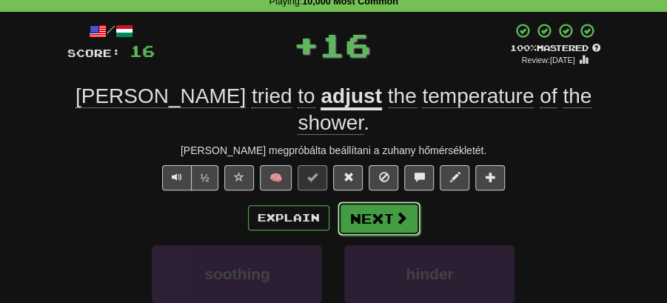
click at [361, 201] on button "Next" at bounding box center [379, 218] width 83 height 34
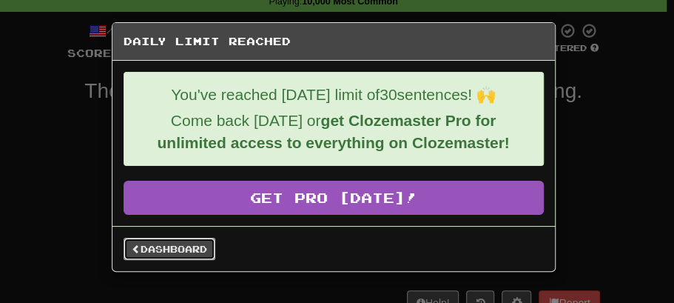
click at [187, 245] on link "Dashboard" at bounding box center [170, 249] width 92 height 22
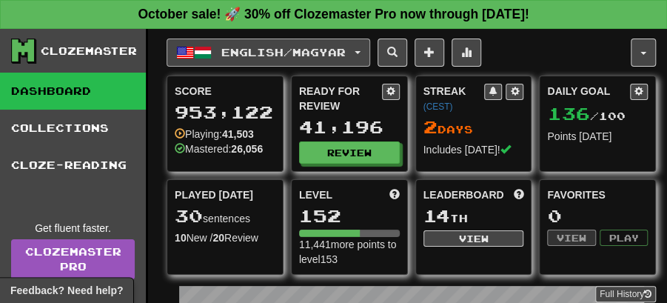
click at [370, 50] on button "English / Magyar" at bounding box center [269, 52] width 204 height 28
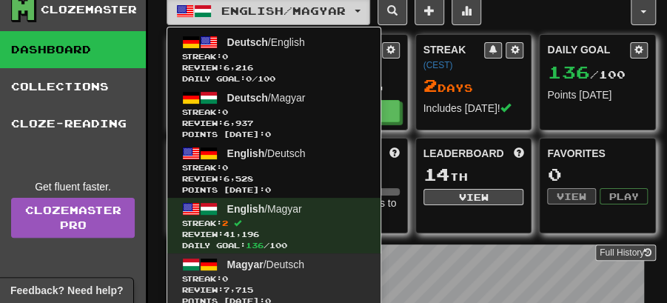
scroll to position [98, 0]
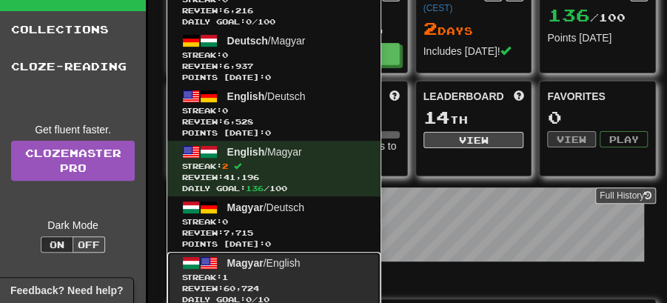
click at [266, 267] on link "Magyar / English Streak: 1 Review: 60,724 Daily Goal: 0 / 10" at bounding box center [273, 280] width 213 height 56
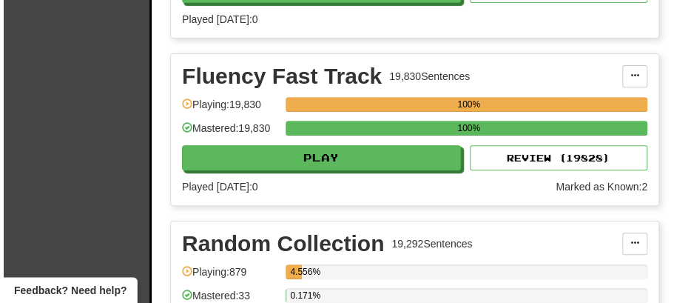
scroll to position [2320, 0]
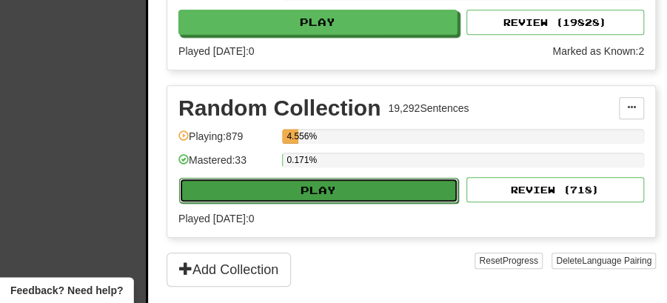
click at [277, 178] on button "Play" at bounding box center [318, 190] width 279 height 25
select select "**"
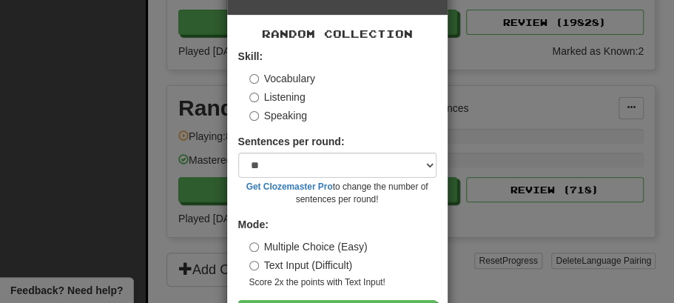
scroll to position [101, 0]
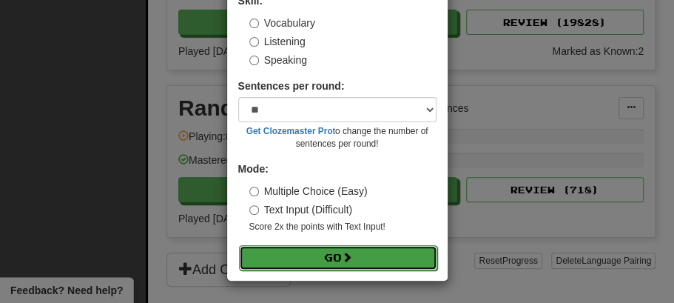
click at [344, 267] on button "Go" at bounding box center [338, 257] width 198 height 25
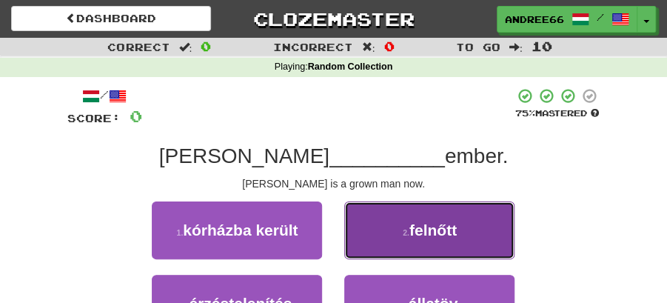
drag, startPoint x: 406, startPoint y: 222, endPoint x: 373, endPoint y: 236, distance: 36.2
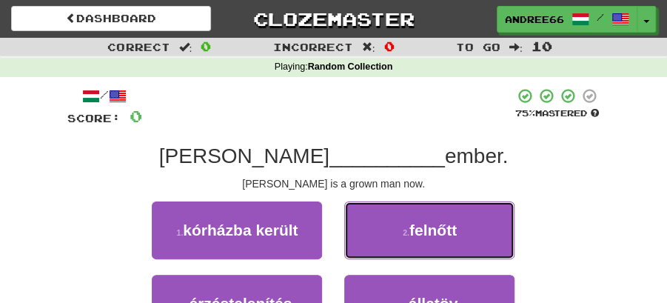
click at [406, 224] on button "2 . felnőtt" at bounding box center [429, 230] width 170 height 58
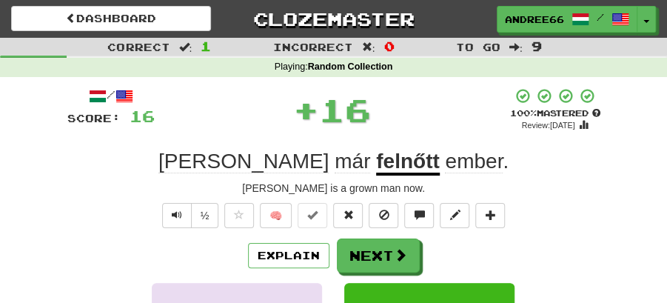
click at [364, 241] on button "Next" at bounding box center [378, 255] width 83 height 34
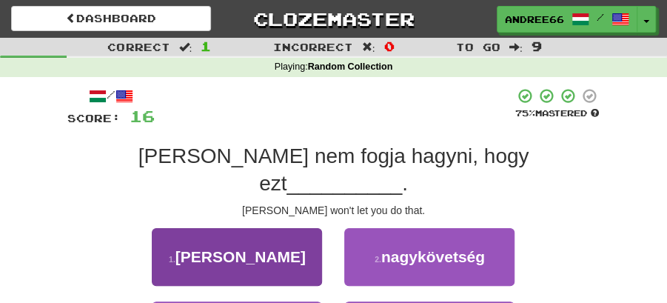
scroll to position [49, 0]
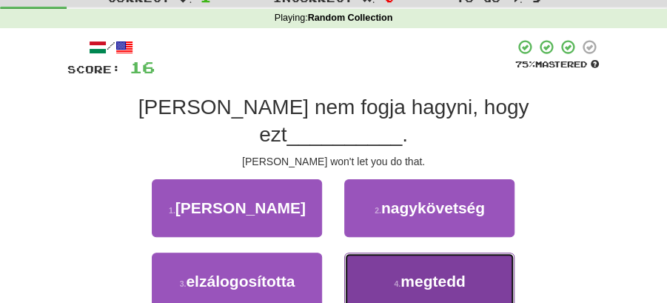
click at [427, 272] on span "megtedd" at bounding box center [433, 280] width 65 height 17
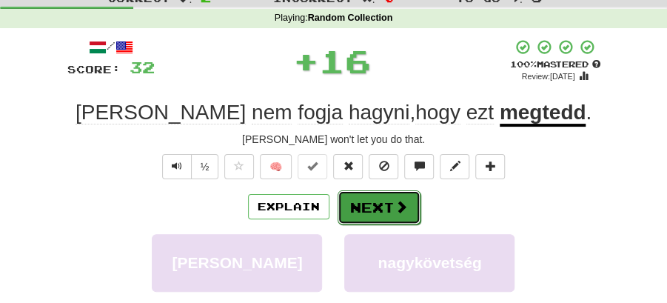
click at [389, 203] on button "Next" at bounding box center [379, 207] width 83 height 34
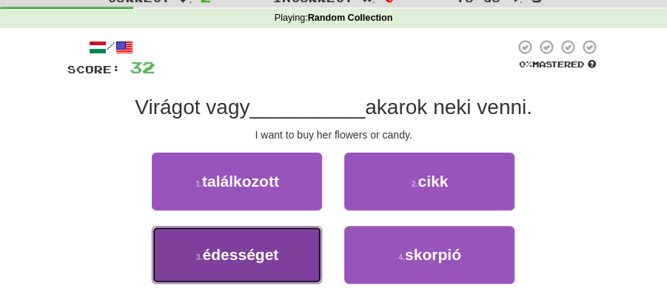
click at [293, 251] on button "3 . édességet" at bounding box center [237, 255] width 170 height 58
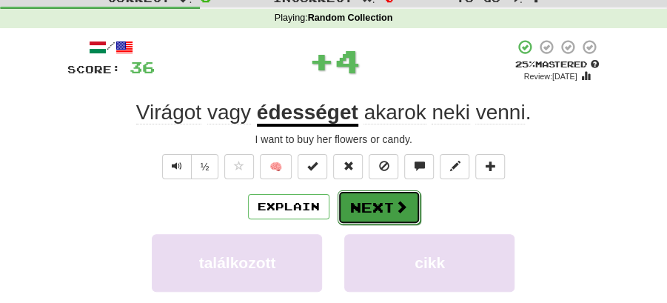
click at [352, 206] on button "Next" at bounding box center [379, 207] width 83 height 34
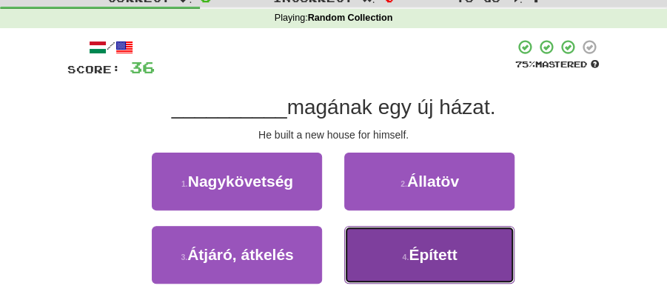
click at [432, 255] on span "Épített" at bounding box center [433, 254] width 48 height 17
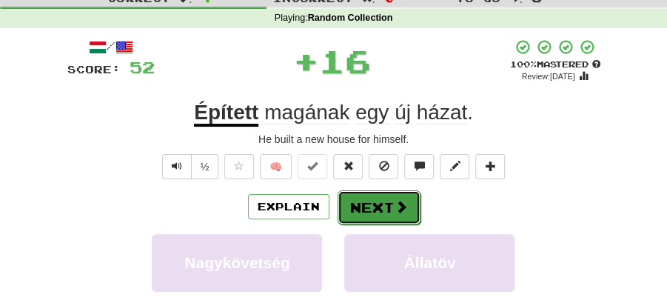
click at [365, 214] on button "Next" at bounding box center [379, 207] width 83 height 34
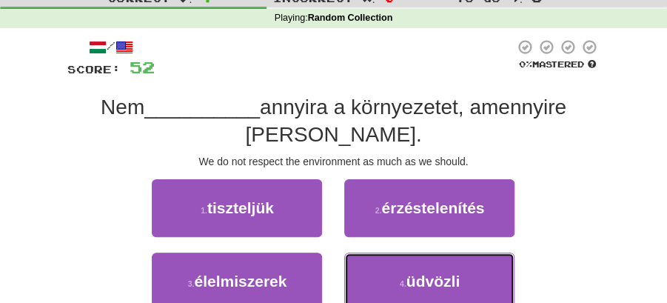
drag, startPoint x: 429, startPoint y: 284, endPoint x: 362, endPoint y: 224, distance: 90.2
click at [430, 283] on span "üdvözli" at bounding box center [432, 280] width 53 height 17
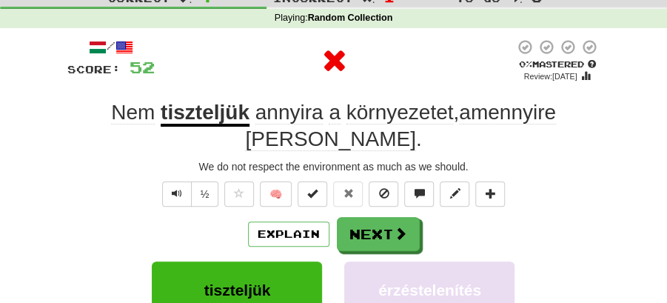
click at [344, 217] on button "Next" at bounding box center [378, 234] width 83 height 34
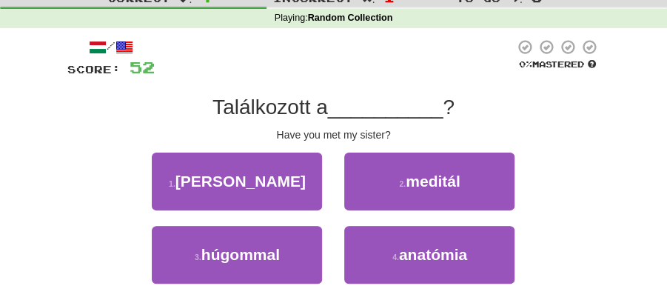
click at [324, 254] on div "3 . húgommal" at bounding box center [237, 262] width 192 height 73
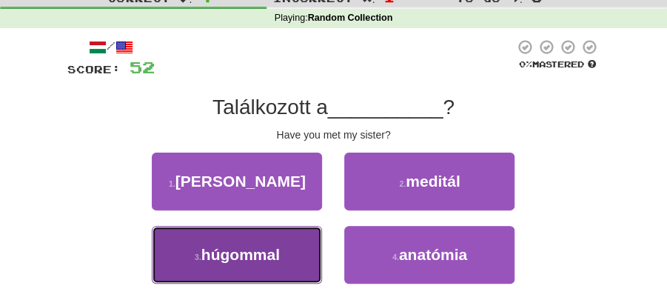
click at [271, 250] on span "húgommal" at bounding box center [240, 254] width 78 height 17
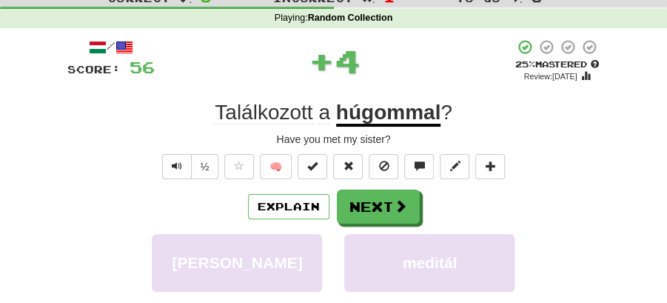
click at [421, 203] on div "Explain Next" at bounding box center [333, 207] width 533 height 34
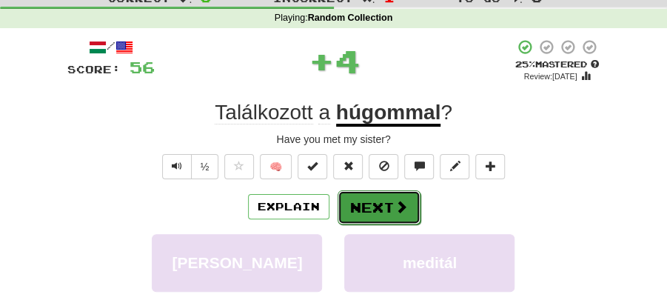
click at [388, 203] on button "Next" at bounding box center [379, 207] width 83 height 34
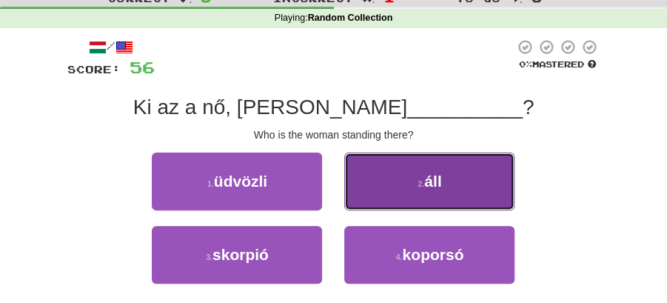
click at [390, 192] on button "2 . áll" at bounding box center [429, 182] width 170 height 58
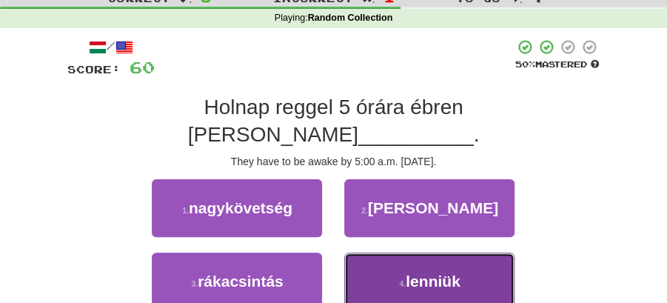
drag, startPoint x: 411, startPoint y: 253, endPoint x: 392, endPoint y: 222, distance: 36.2
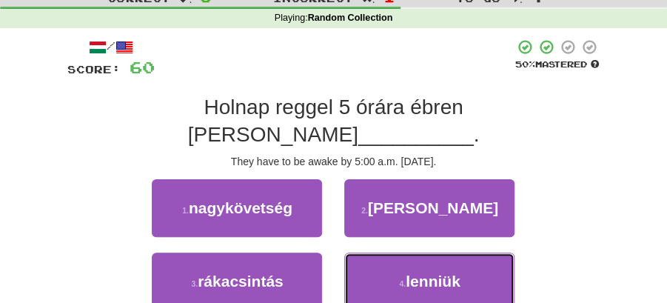
click at [411, 272] on span "lenniük" at bounding box center [433, 280] width 55 height 17
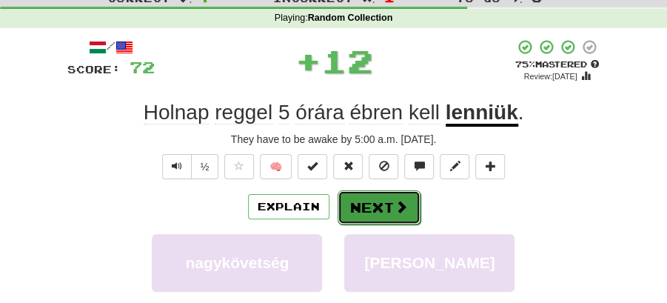
click at [384, 207] on button "Next" at bounding box center [379, 207] width 83 height 34
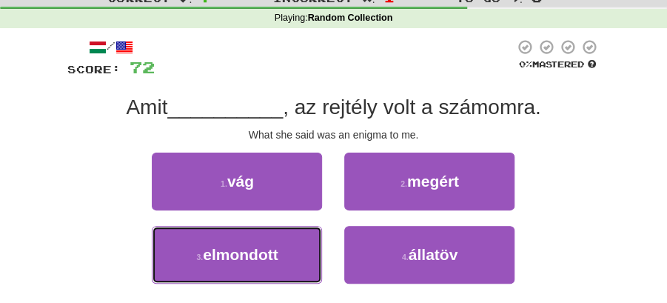
drag, startPoint x: 287, startPoint y: 263, endPoint x: 364, endPoint y: 227, distance: 85.1
click at [289, 261] on button "3 . elmondott" at bounding box center [237, 255] width 170 height 58
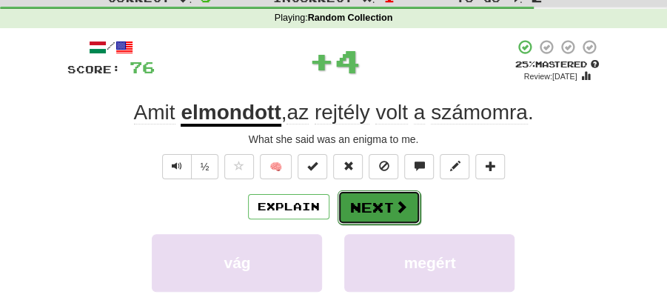
click at [387, 198] on button "Next" at bounding box center [379, 207] width 83 height 34
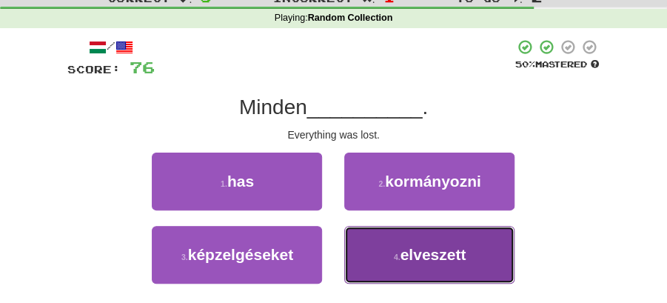
click at [400, 247] on button "4 . elveszett" at bounding box center [429, 255] width 170 height 58
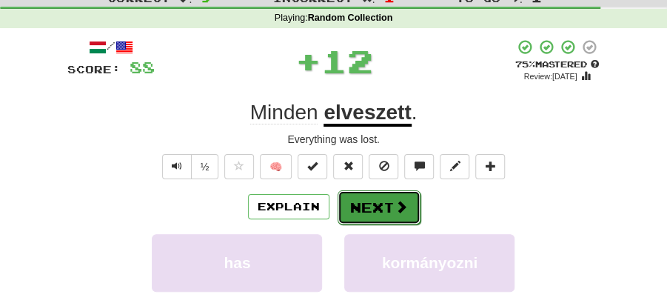
click at [381, 193] on button "Next" at bounding box center [379, 207] width 83 height 34
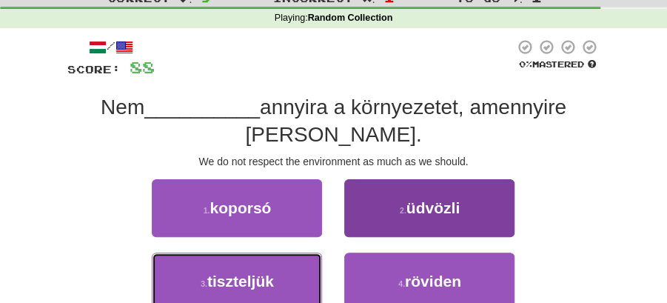
drag, startPoint x: 278, startPoint y: 289, endPoint x: 364, endPoint y: 243, distance: 97.4
click at [280, 285] on button "3 . tiszteljük" at bounding box center [237, 281] width 170 height 58
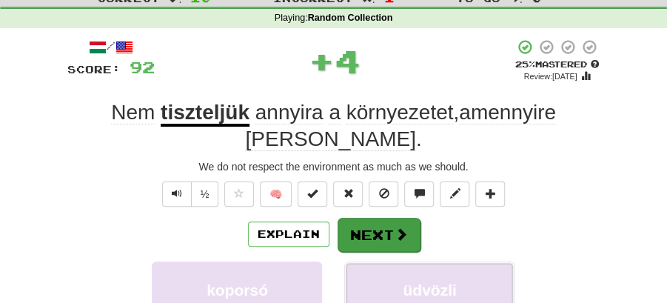
drag, startPoint x: 365, startPoint y: 236, endPoint x: 373, endPoint y: 203, distance: 34.3
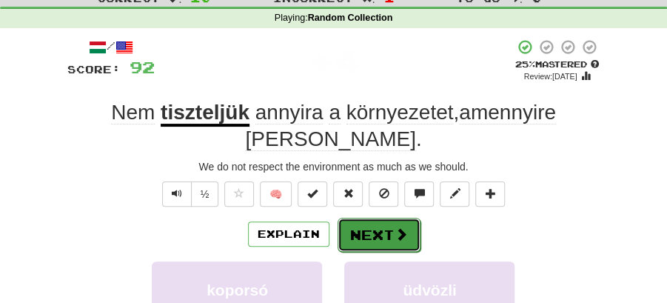
click at [373, 218] on button "Next" at bounding box center [379, 235] width 83 height 34
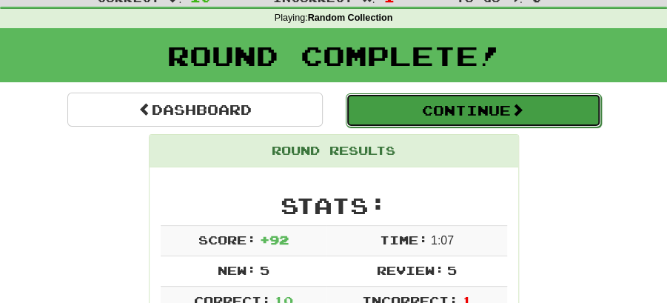
click at [369, 104] on button "Continue" at bounding box center [473, 110] width 255 height 34
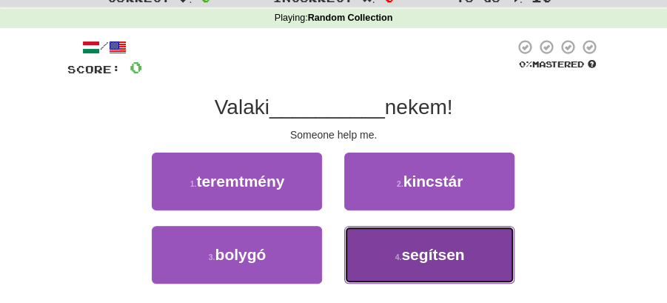
drag, startPoint x: 415, startPoint y: 249, endPoint x: 362, endPoint y: 188, distance: 80.3
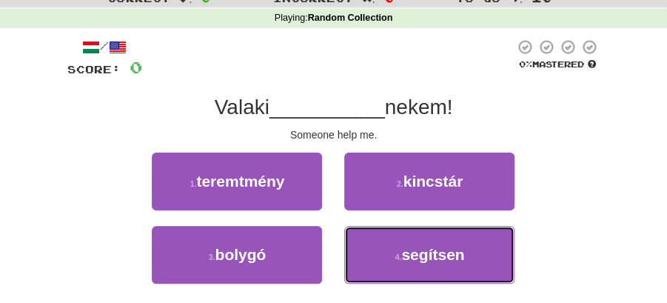
click at [415, 246] on span "segítsen" at bounding box center [432, 254] width 63 height 17
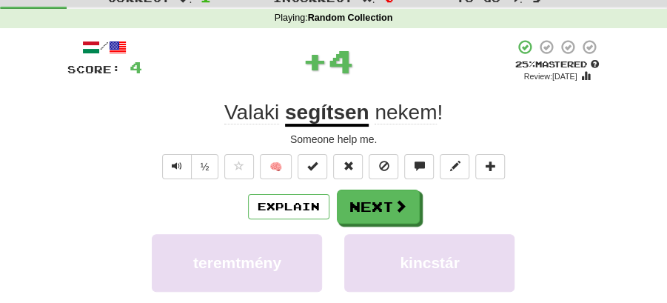
click at [349, 174] on button at bounding box center [348, 166] width 30 height 25
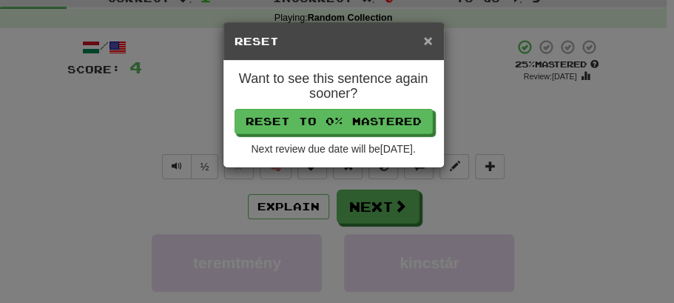
click at [430, 34] on span "×" at bounding box center [427, 40] width 9 height 17
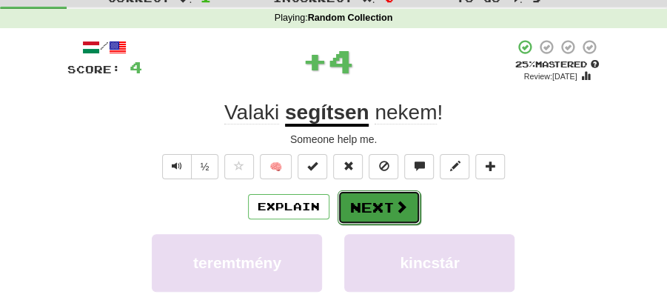
click at [386, 212] on button "Next" at bounding box center [379, 207] width 83 height 34
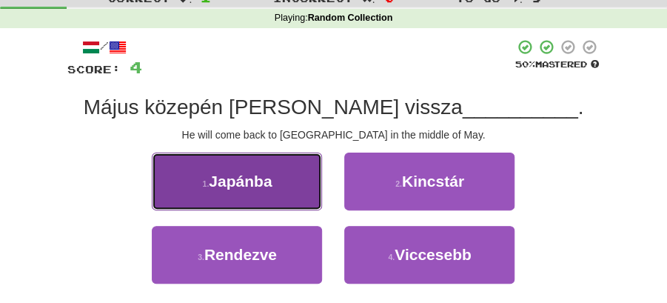
click at [273, 185] on button "1 . Japánba" at bounding box center [237, 182] width 170 height 58
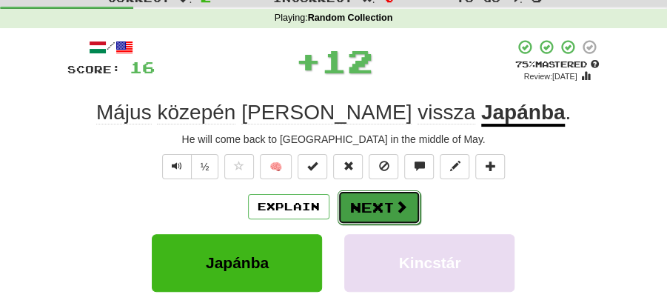
click at [368, 191] on button "Next" at bounding box center [379, 207] width 83 height 34
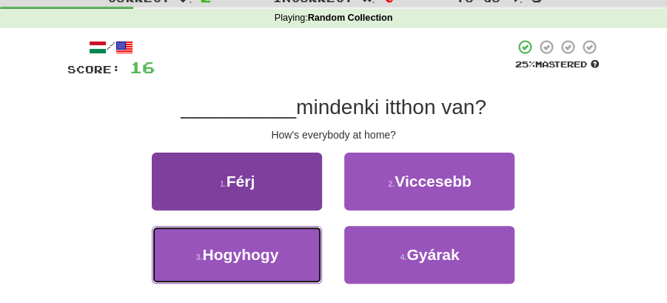
drag, startPoint x: 220, startPoint y: 262, endPoint x: 302, endPoint y: 249, distance: 83.3
click at [265, 261] on button "3 . Hogyhogy" at bounding box center [237, 255] width 170 height 58
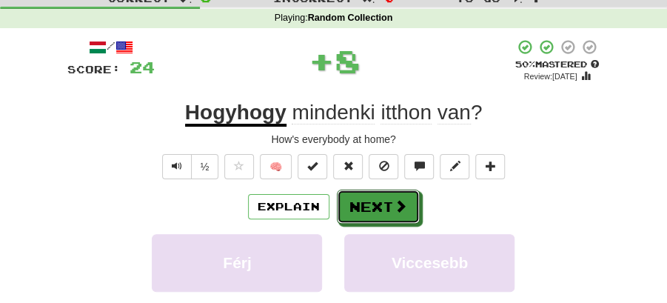
drag, startPoint x: 337, startPoint y: 231, endPoint x: 344, endPoint y: 150, distance: 81.0
click at [375, 200] on button "Next" at bounding box center [378, 207] width 83 height 34
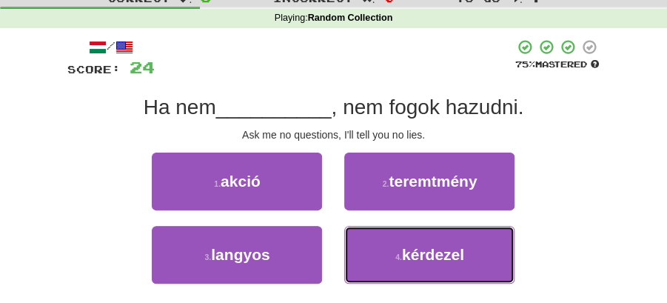
drag, startPoint x: 394, startPoint y: 252, endPoint x: 386, endPoint y: 231, distance: 22.0
click at [394, 246] on button "4 . kérdezel" at bounding box center [429, 255] width 170 height 58
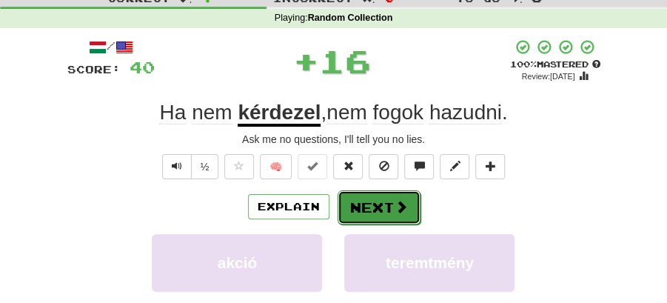
click at [363, 203] on button "Next" at bounding box center [379, 207] width 83 height 34
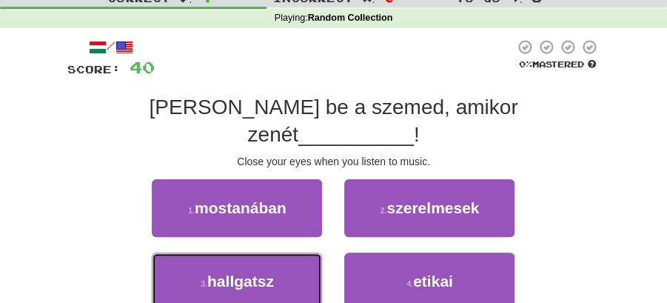
drag, startPoint x: 281, startPoint y: 256, endPoint x: 357, endPoint y: 223, distance: 83.2
click at [296, 252] on button "3 . hallgatsz" at bounding box center [237, 281] width 170 height 58
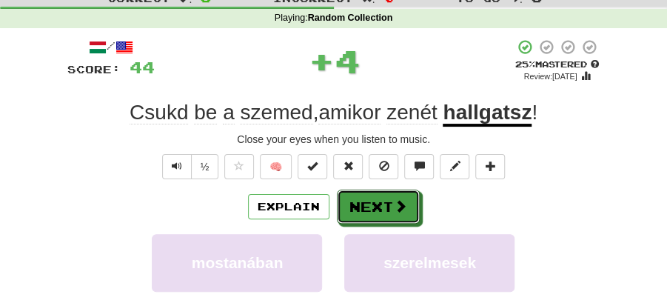
drag, startPoint x: 394, startPoint y: 201, endPoint x: 289, endPoint y: 61, distance: 174.4
click at [394, 196] on button "Next" at bounding box center [378, 207] width 83 height 34
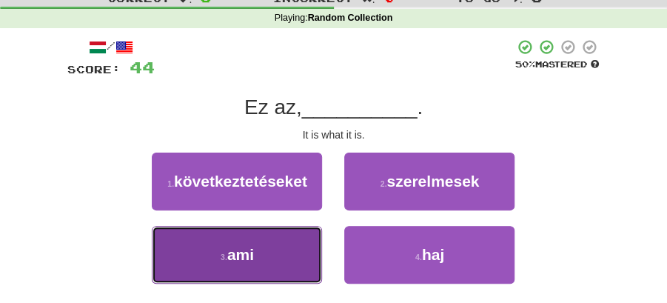
drag, startPoint x: 262, startPoint y: 247, endPoint x: 302, endPoint y: 234, distance: 41.9
click at [302, 234] on button "3 . ami" at bounding box center [237, 255] width 170 height 58
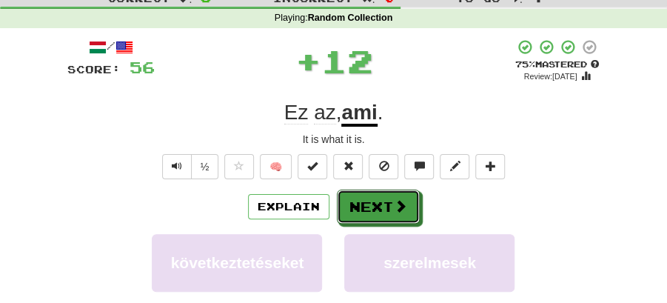
drag, startPoint x: 302, startPoint y: 234, endPoint x: 367, endPoint y: 143, distance: 112.0
click at [382, 185] on div "/ Score: 56 + 12 75 % Mastered Review: 2025-11-13 Ez az , ami . It is what it i…" at bounding box center [333, 248] width 533 height 421
click at [384, 209] on button "Next" at bounding box center [379, 207] width 83 height 34
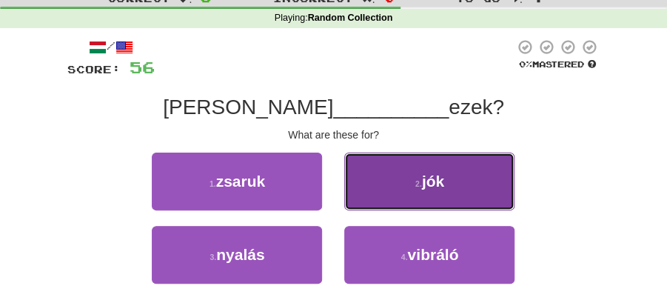
click at [411, 184] on button "2 . jók" at bounding box center [429, 182] width 170 height 58
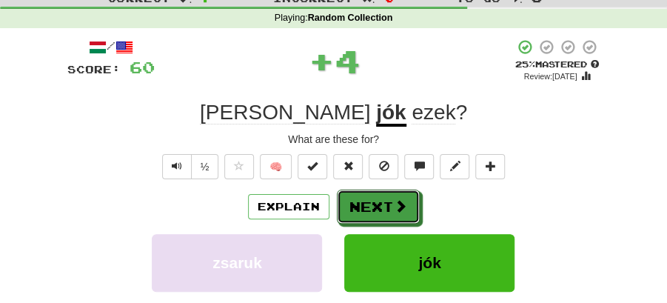
click at [386, 198] on button "Next" at bounding box center [378, 207] width 83 height 34
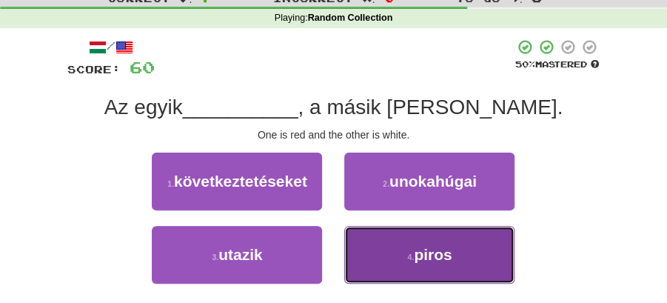
drag, startPoint x: 379, startPoint y: 243, endPoint x: 372, endPoint y: 226, distance: 18.6
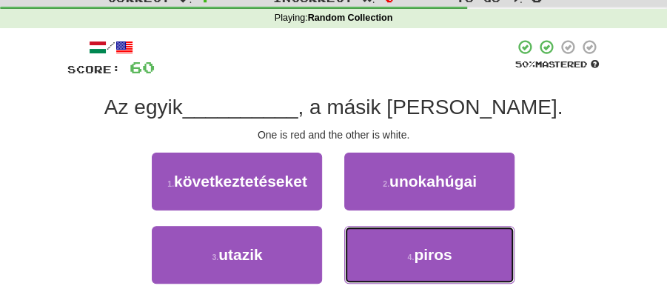
click at [379, 241] on button "4 . piros" at bounding box center [429, 255] width 170 height 58
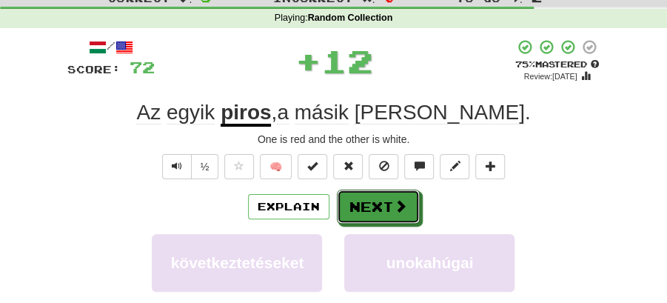
click at [345, 190] on button "Next" at bounding box center [378, 207] width 83 height 34
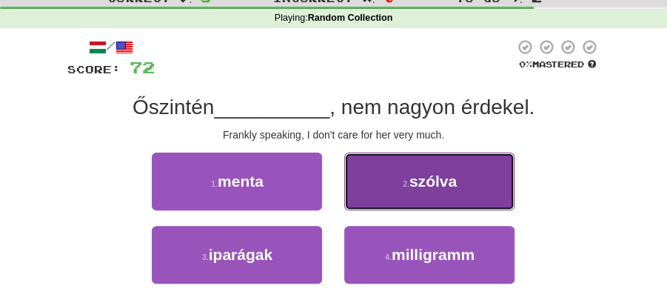
click at [415, 191] on button "2 . szólva" at bounding box center [429, 182] width 170 height 58
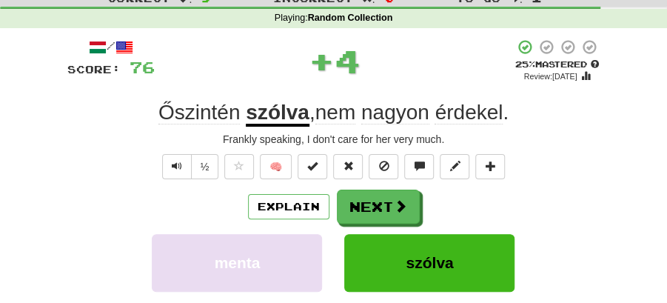
click at [384, 203] on button "Next" at bounding box center [378, 207] width 83 height 34
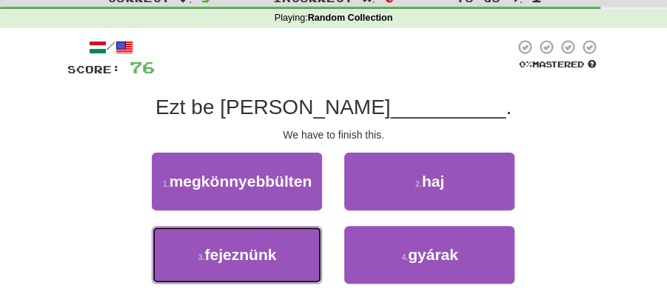
drag, startPoint x: 230, startPoint y: 244, endPoint x: 376, endPoint y: 225, distance: 147.1
click at [258, 246] on span "fejeznünk" at bounding box center [240, 254] width 72 height 17
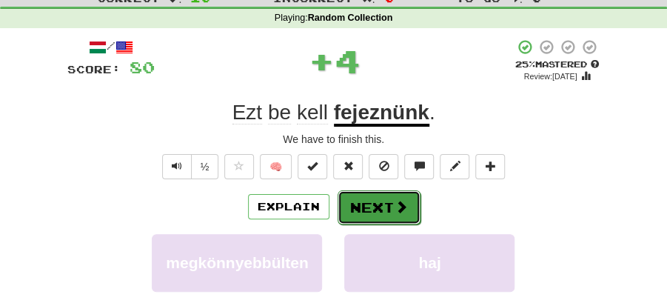
click at [409, 209] on button "Next" at bounding box center [379, 207] width 83 height 34
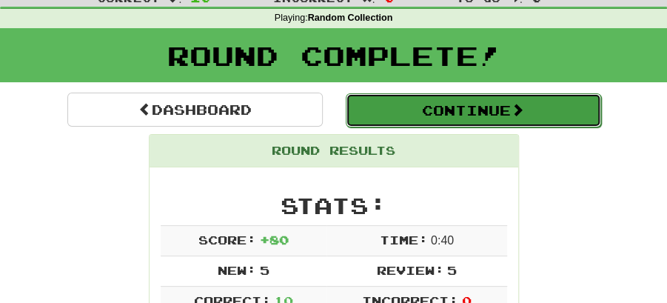
click at [459, 99] on button "Continue" at bounding box center [473, 110] width 255 height 34
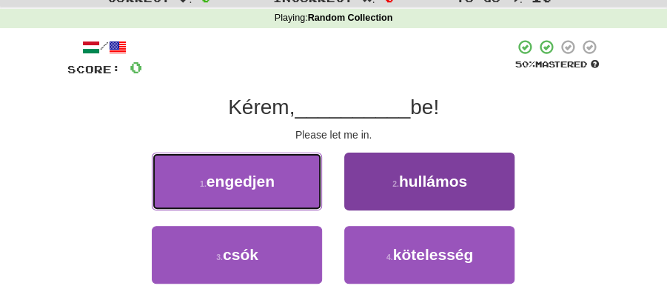
drag, startPoint x: 283, startPoint y: 191, endPoint x: 346, endPoint y: 196, distance: 63.9
click at [324, 192] on div "1 . engedjen" at bounding box center [237, 189] width 192 height 73
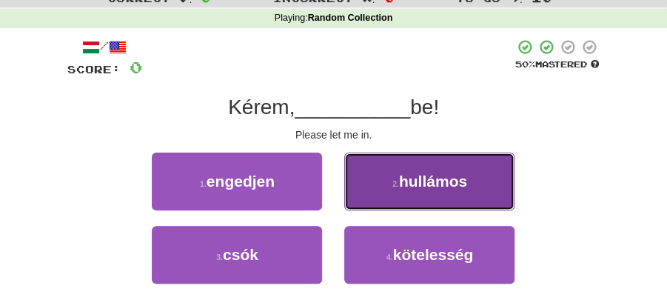
click at [441, 195] on button "2 . hullámos" at bounding box center [429, 182] width 170 height 58
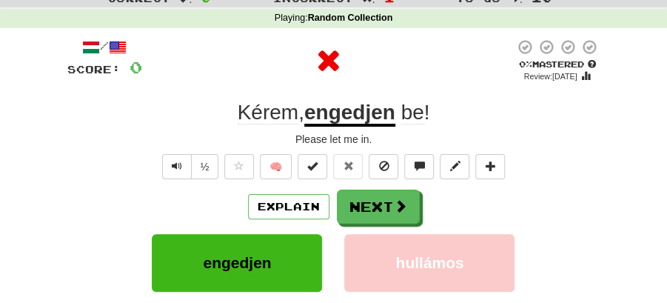
click at [441, 195] on div "Explain Next" at bounding box center [333, 207] width 533 height 34
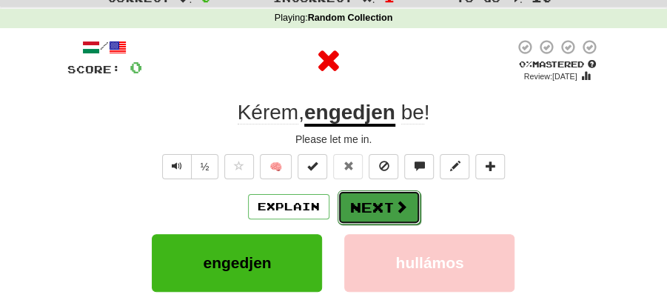
click at [362, 204] on button "Next" at bounding box center [379, 207] width 83 height 34
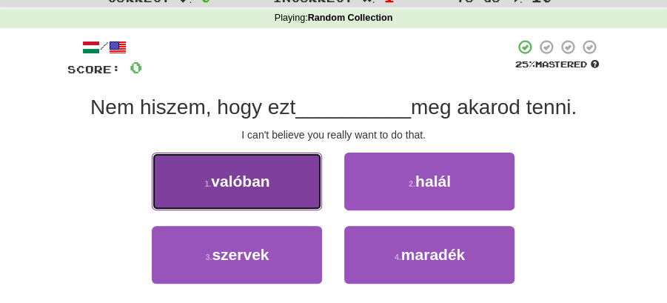
click at [199, 179] on button "1 . valóban" at bounding box center [237, 182] width 170 height 58
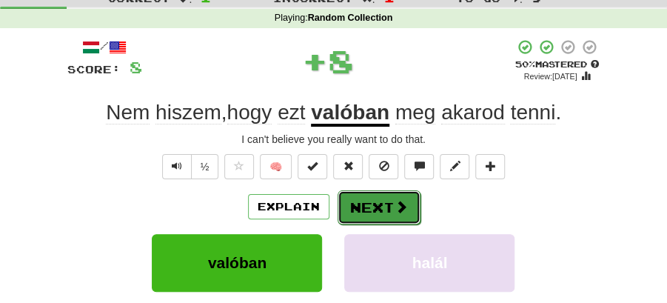
click at [385, 205] on button "Next" at bounding box center [379, 207] width 83 height 34
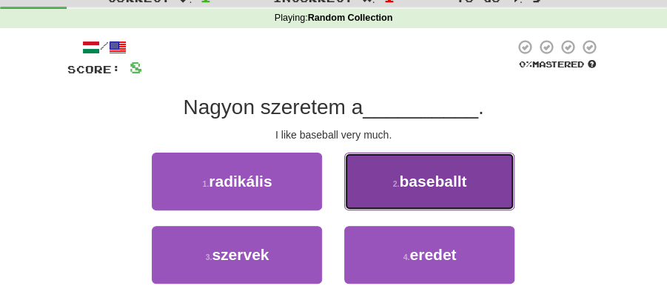
click at [435, 195] on button "2 . baseballt" at bounding box center [429, 182] width 170 height 58
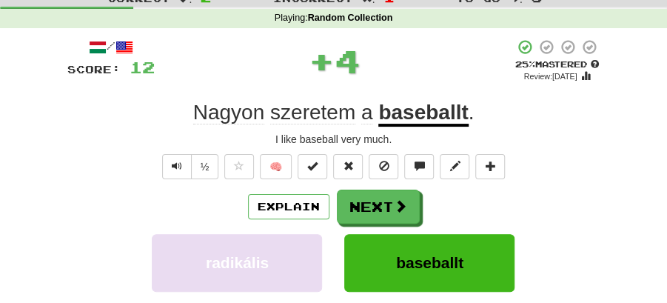
click at [370, 207] on button "Next" at bounding box center [378, 207] width 83 height 34
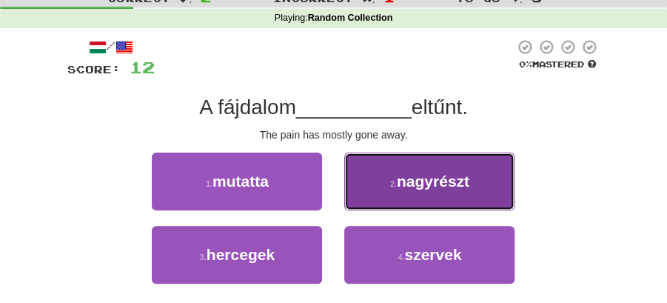
click at [397, 181] on small "2 ." at bounding box center [393, 183] width 7 height 9
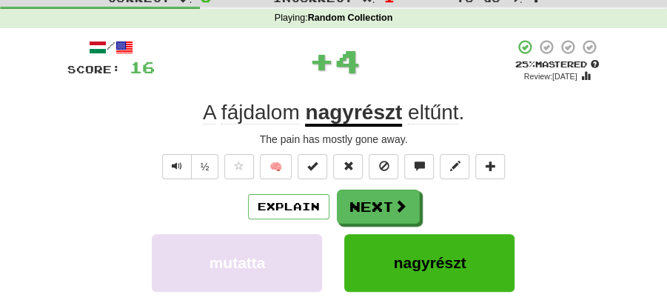
click at [377, 190] on button "Next" at bounding box center [378, 207] width 83 height 34
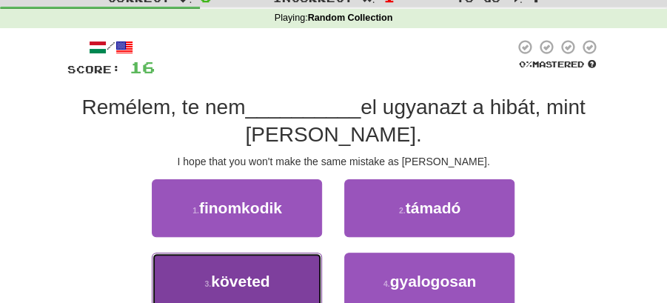
drag, startPoint x: 302, startPoint y: 275, endPoint x: 357, endPoint y: 236, distance: 67.4
click at [304, 272] on button "3 . követed" at bounding box center [237, 281] width 170 height 58
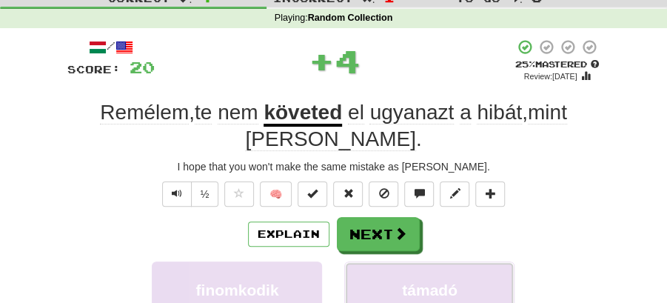
drag, startPoint x: 361, startPoint y: 232, endPoint x: 500, endPoint y: 184, distance: 147.5
click at [500, 184] on div "/ Score: 20 + 4 25 % Mastered Review: 2025-10-15 Remélem , te nem követed el ug…" at bounding box center [333, 262] width 533 height 448
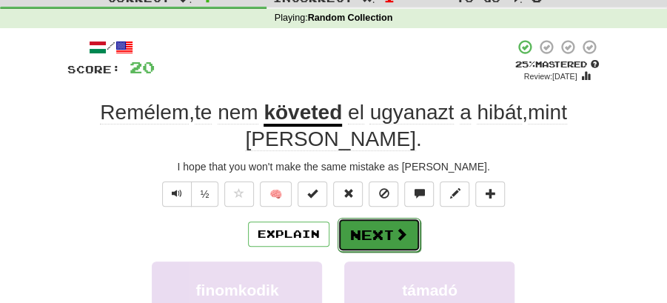
click at [378, 218] on button "Next" at bounding box center [379, 235] width 83 height 34
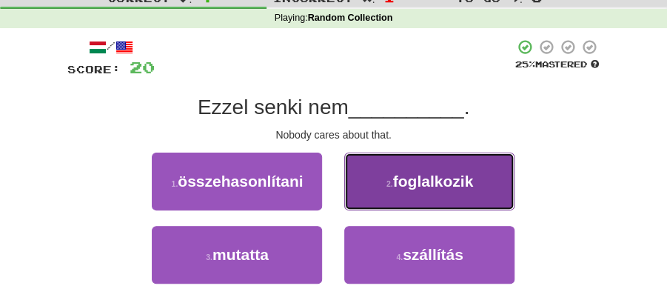
click at [424, 188] on span "foglalkozik" at bounding box center [433, 181] width 81 height 17
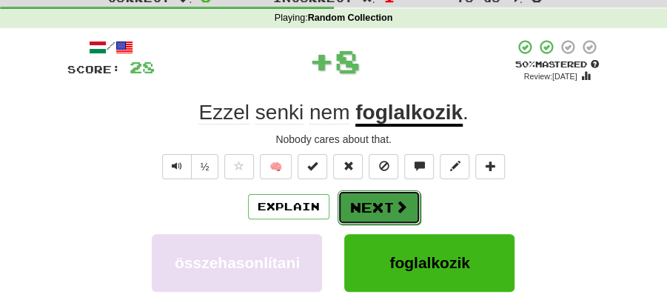
click at [385, 204] on button "Next" at bounding box center [379, 207] width 83 height 34
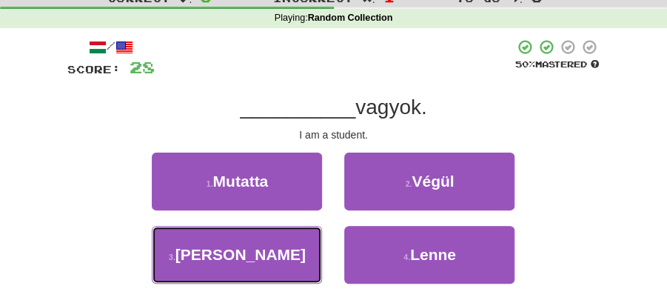
drag, startPoint x: 277, startPoint y: 258, endPoint x: 302, endPoint y: 225, distance: 41.2
click at [278, 248] on button "3 . Diák" at bounding box center [237, 255] width 170 height 58
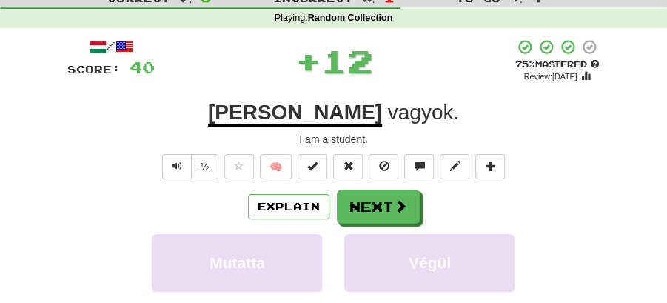
click at [372, 194] on button "Next" at bounding box center [378, 207] width 83 height 34
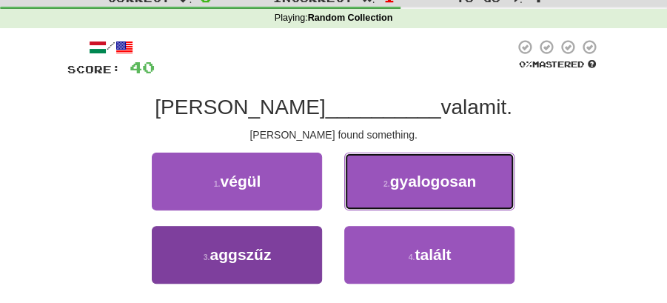
drag, startPoint x: 406, startPoint y: 192, endPoint x: 298, endPoint y: 262, distance: 128.6
click at [299, 262] on div "1 . végül 2 . gyalogosan 3 . aggszűz 4 . talált" at bounding box center [333, 226] width 555 height 147
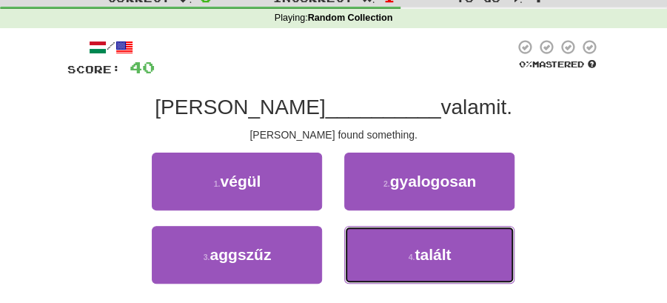
drag, startPoint x: 403, startPoint y: 262, endPoint x: 388, endPoint y: 230, distance: 35.8
click at [400, 247] on button "4 . talált" at bounding box center [429, 255] width 170 height 58
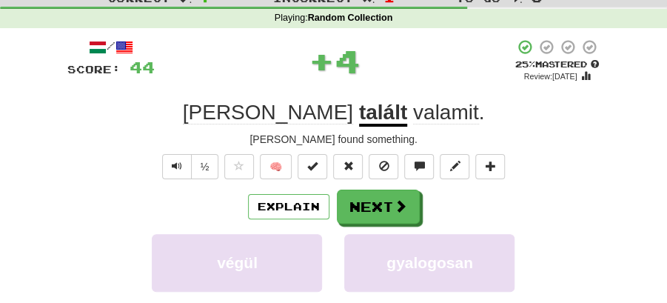
click at [355, 191] on button "Next" at bounding box center [378, 207] width 83 height 34
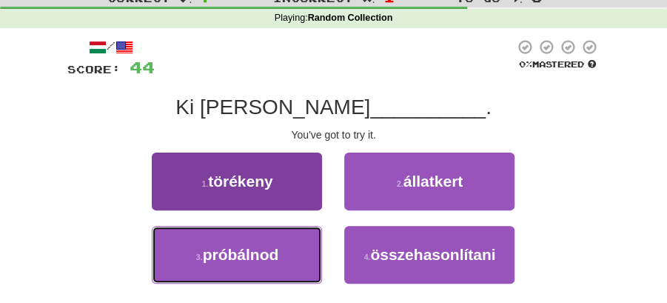
drag, startPoint x: 305, startPoint y: 258, endPoint x: 311, endPoint y: 246, distance: 13.2
click at [308, 250] on button "3 . próbálnod" at bounding box center [237, 255] width 170 height 58
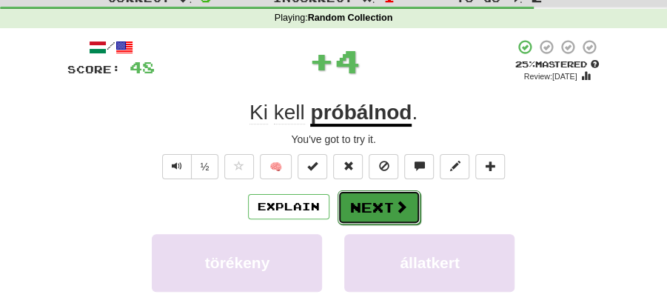
click at [348, 212] on button "Next" at bounding box center [379, 207] width 83 height 34
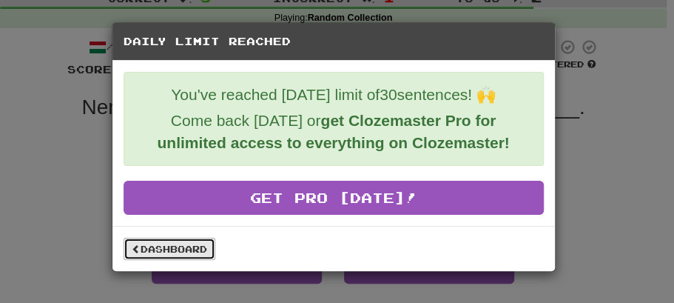
click at [172, 241] on link "Dashboard" at bounding box center [170, 249] width 92 height 22
